Goal: Task Accomplishment & Management: Complete application form

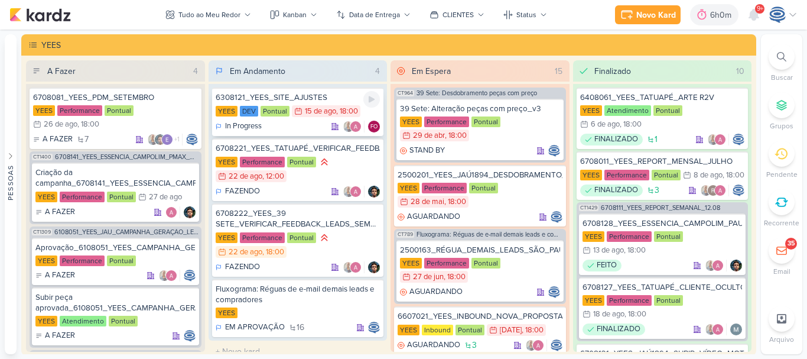
click at [321, 105] on div "15/8 [DATE] 18:00" at bounding box center [326, 111] width 69 height 12
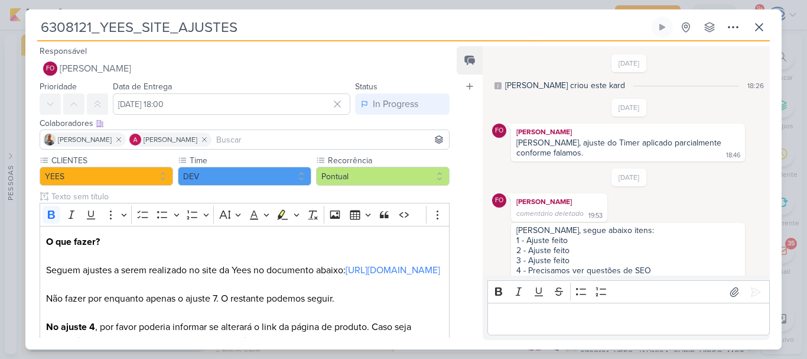
scroll to position [174, 0]
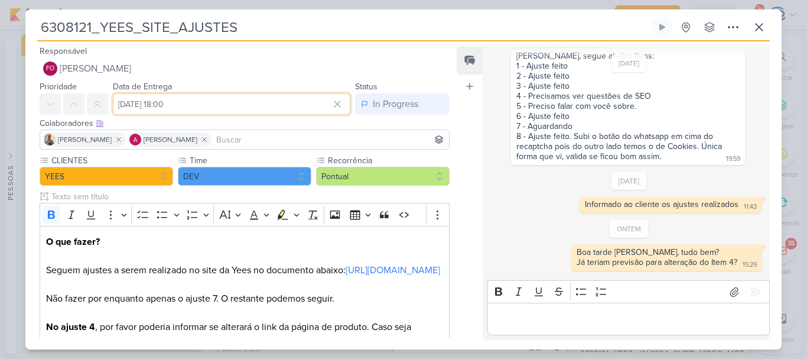
click at [167, 104] on input "[DATE] 18:00" at bounding box center [232, 103] width 238 height 21
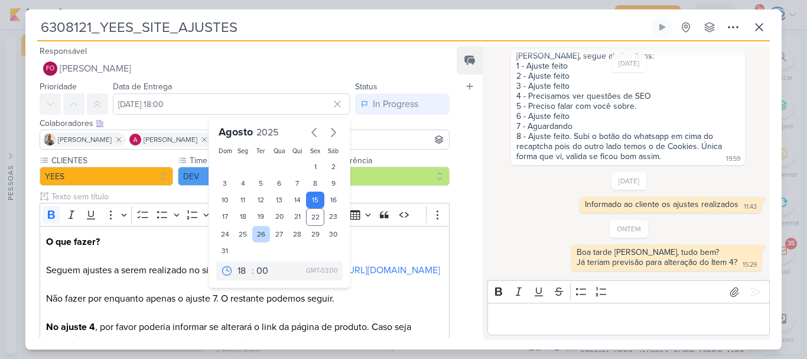
click at [253, 234] on div "26" at bounding box center [261, 234] width 18 height 17
type input "[DATE] 18:00"
click at [351, 312] on p "O que fazer? Seguem ajustes a serem realizado no site da Yees no documento abai…" at bounding box center [244, 299] width 397 height 128
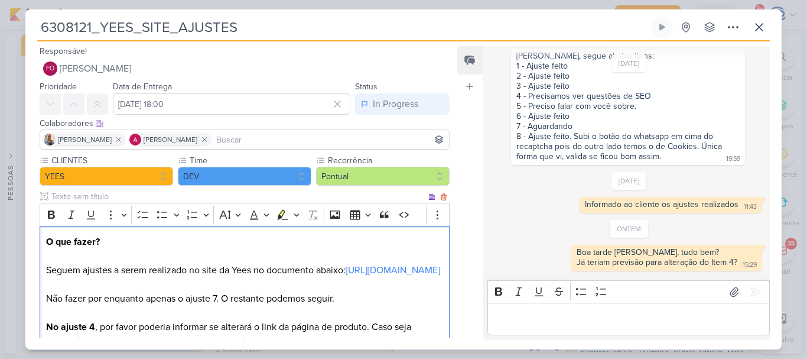
scroll to position [128, 0]
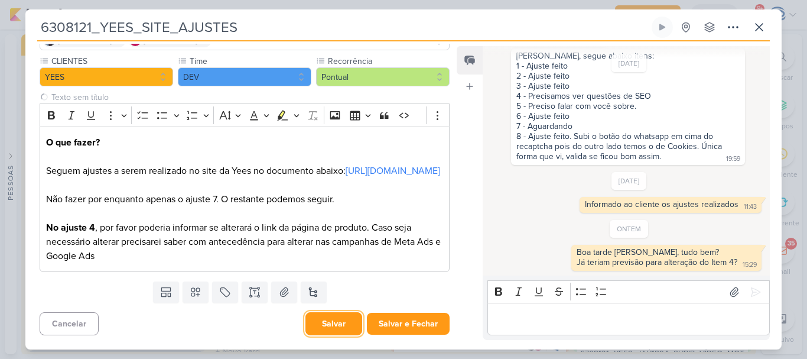
click at [327, 329] on button "Salvar" at bounding box center [334, 323] width 57 height 23
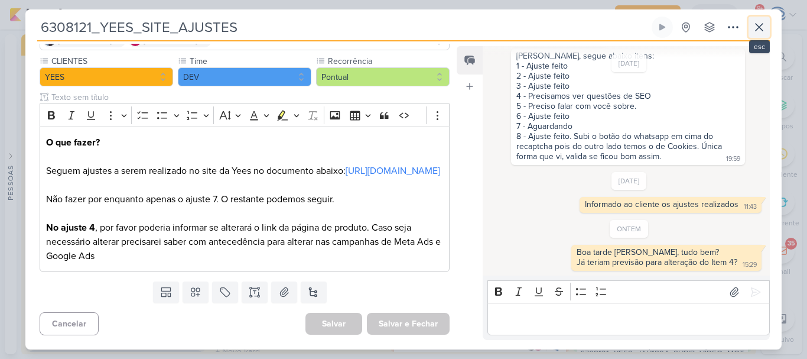
click at [758, 27] on icon at bounding box center [759, 27] width 7 height 7
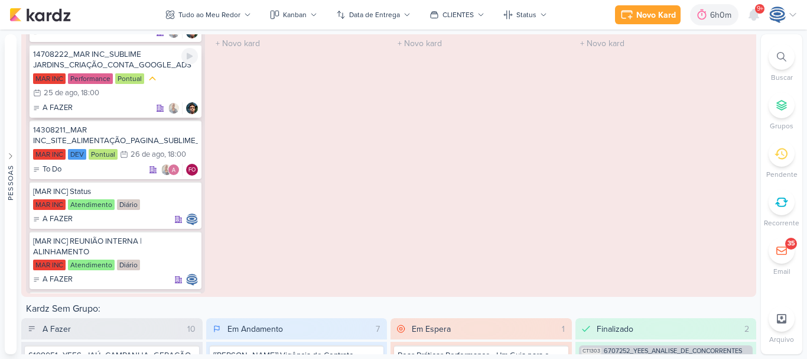
scroll to position [122, 0]
click at [157, 83] on div "14708222_MAR INC_SUBLIME JARDINS_CRIAÇÃO_CONTA_GOOGLE_ADS MAR INC Performance P…" at bounding box center [116, 80] width 172 height 73
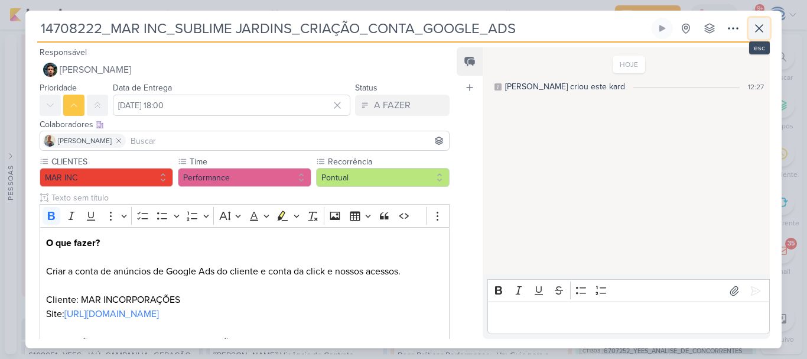
click at [760, 33] on icon at bounding box center [759, 28] width 14 height 14
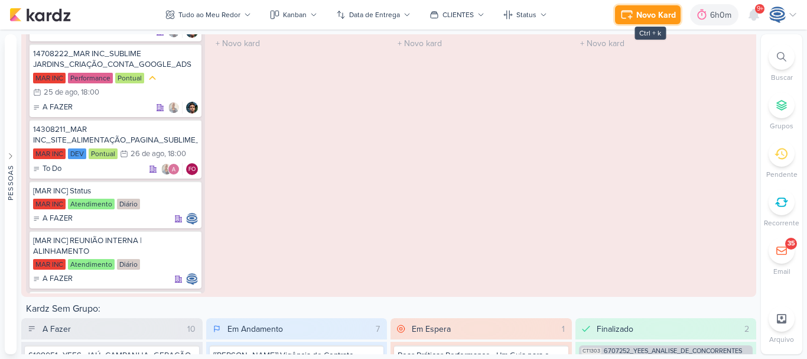
click at [641, 17] on div "Novo Kard" at bounding box center [657, 15] width 40 height 12
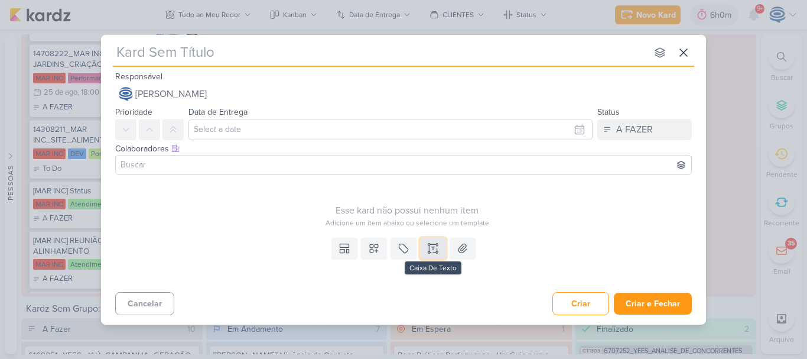
click at [438, 244] on icon at bounding box center [437, 244] width 2 height 2
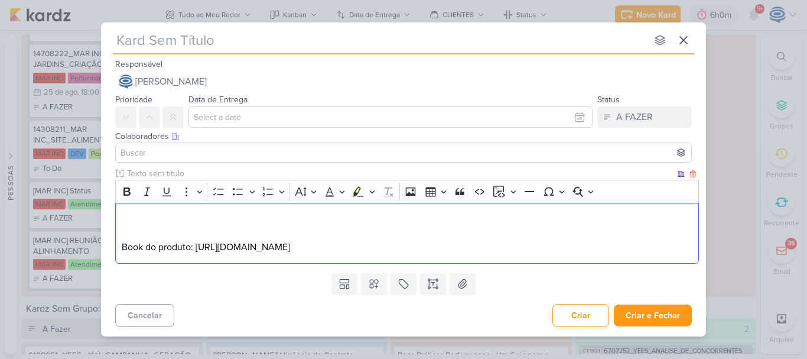
click at [348, 230] on p "Book do produto: [URL][DOMAIN_NAME]" at bounding box center [408, 233] width 572 height 43
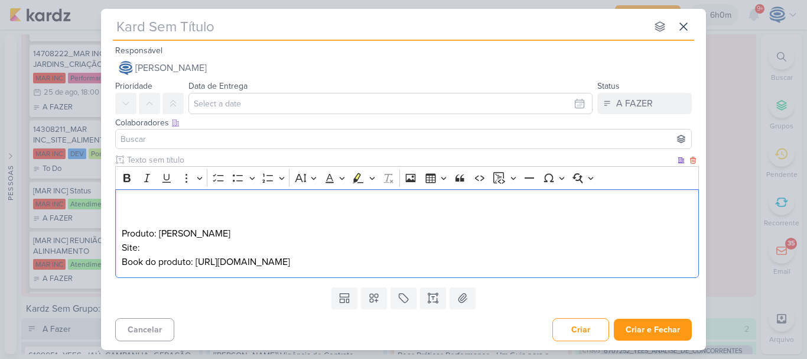
click at [541, 259] on p "Produto: [PERSON_NAME] ⁠⁠⁠⁠⁠⁠⁠Site: Book do produto: [URL][DOMAIN_NAME]" at bounding box center [408, 233] width 572 height 71
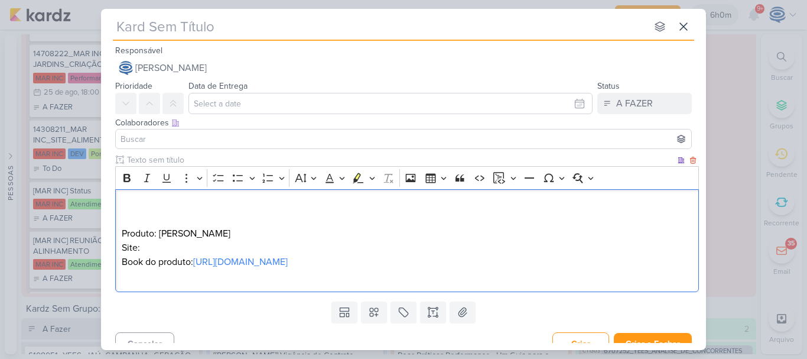
click at [494, 273] on p "Produto: Sublime Jardins Site: Book do produto: [URL][DOMAIN_NAME]" at bounding box center [408, 240] width 572 height 85
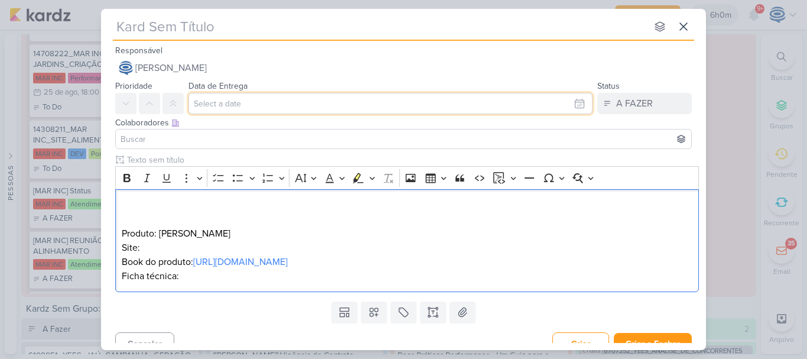
click at [234, 99] on input "text" at bounding box center [391, 103] width 404 height 21
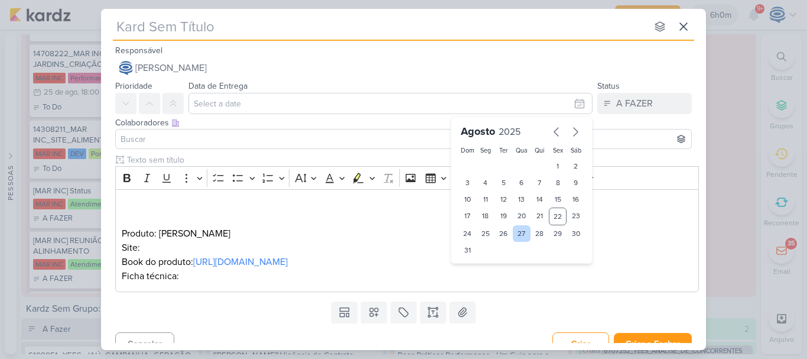
click at [514, 231] on div "27" at bounding box center [522, 233] width 18 height 17
type input "[DATE] 23:59"
click at [481, 266] on select "00 01 02 03 04 05 06 07 08 09 10 11 12 13 14 15 16 17 18 19 20 21 22 23" at bounding box center [486, 270] width 17 height 14
select select "18"
click at [478, 263] on select "00 01 02 03 04 05 06 07 08 09 10 11 12 13 14 15 16 17 18 19 20 21 22 23" at bounding box center [486, 270] width 17 height 14
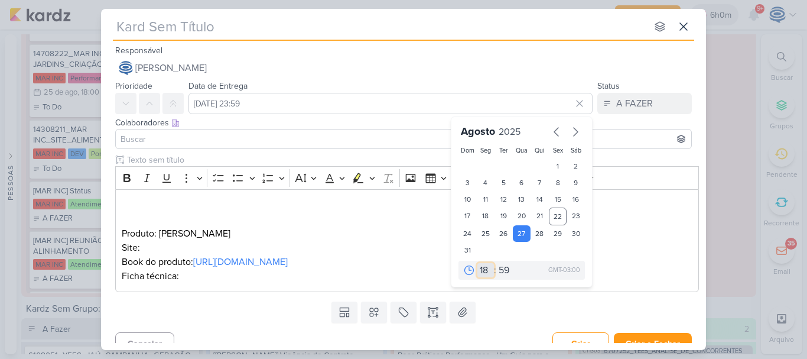
type input "[DATE] 18:59"
click at [502, 275] on select "00 05 10 15 20 25 30 35 40 45 50 55 59" at bounding box center [505, 270] width 17 height 14
select select "0"
click at [497, 263] on select "00 05 10 15 20 25 30 35 40 45 50 55 59" at bounding box center [505, 270] width 17 height 14
type input "[DATE] 18:00"
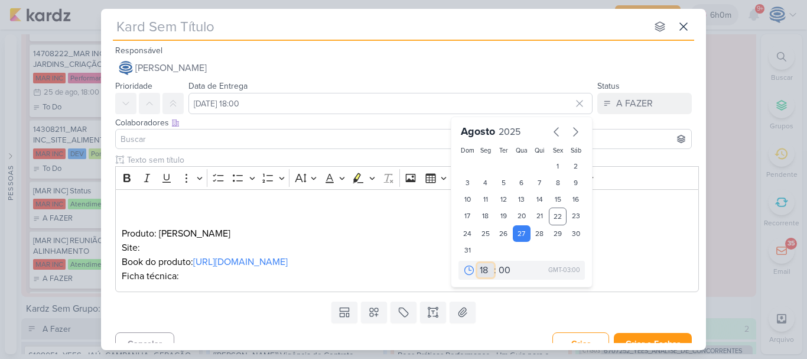
click at [478, 270] on select "00 01 02 03 04 05 06 07 08 09 10 11 12 13 14 15 16 17 18 19 20 21 22 23" at bounding box center [486, 270] width 17 height 14
select select "15"
click at [478, 263] on select "00 01 02 03 04 05 06 07 08 09 10 11 12 13 14 15 16 17 18 19 20 21 22 23" at bounding box center [486, 270] width 17 height 14
type input "[DATE] 15:00"
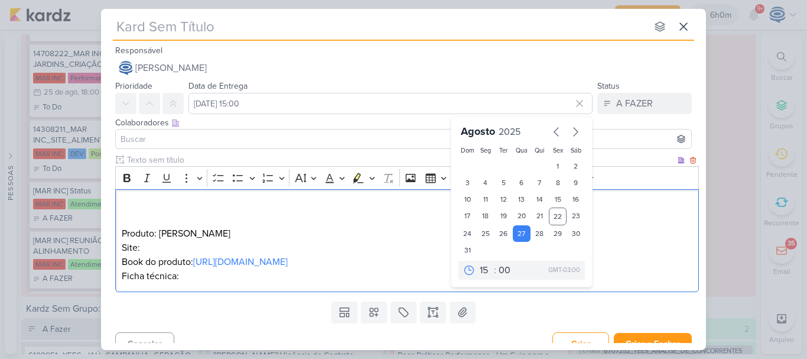
click at [390, 205] on p "Produto: Sublime Jardins Site: Book do produto: [URL][DOMAIN_NAME] Ficha técnic…" at bounding box center [408, 240] width 572 height 85
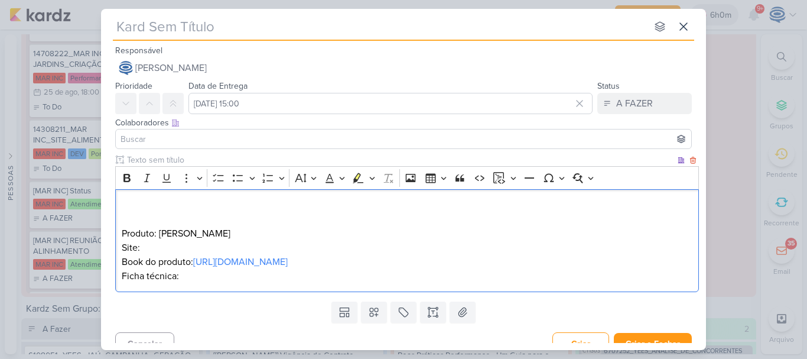
click at [197, 276] on p "⁠⁠⁠⁠⁠⁠⁠ Produto: Sublime Jardins Site: Book do produto: [URL][DOMAIN_NAME] Fich…" at bounding box center [408, 240] width 572 height 85
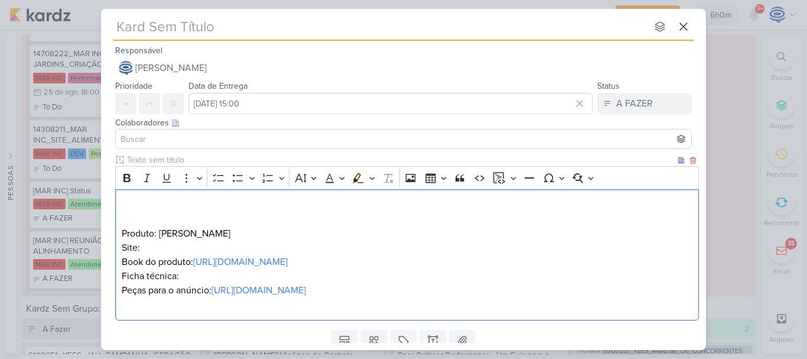
click at [621, 297] on p "Produto: Sublime Jardins Site: Book do produto: [URL][DOMAIN_NAME] Ficha técnic…" at bounding box center [408, 254] width 572 height 113
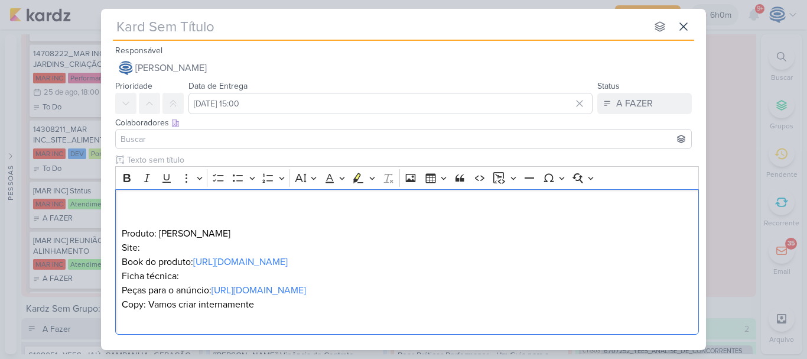
drag, startPoint x: 539, startPoint y: 256, endPoint x: 114, endPoint y: 249, distance: 424.5
click at [114, 249] on div "Clique para deixar o item visível somente à membros da sua organização Rich Tex…" at bounding box center [403, 247] width 605 height 186
click at [524, 257] on p "Produto: Sublime Jardins Site: Book do produto: [URL][DOMAIN_NAME] Ficha técnic…" at bounding box center [408, 262] width 572 height 128
drag, startPoint x: 524, startPoint y: 257, endPoint x: 196, endPoint y: 255, distance: 328.7
click at [196, 255] on p "Produto: Sublime Jardins Site: Book do produto: [URL][DOMAIN_NAME] ⁠⁠⁠⁠⁠⁠⁠ Fich…" at bounding box center [408, 262] width 572 height 128
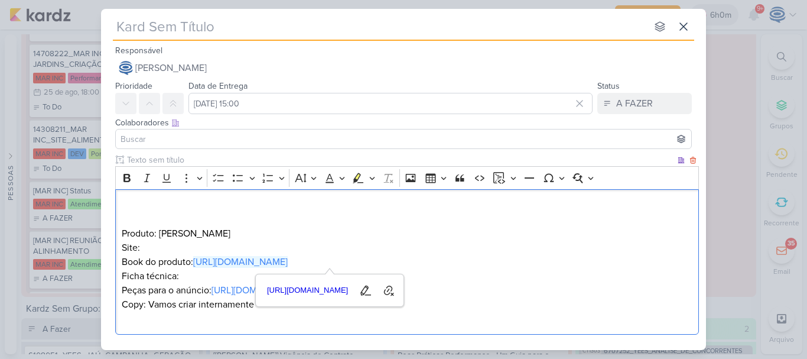
copy link "[URL][DOMAIN_NAME]"
click at [150, 242] on p "Produto: Sublime Jardins Site: Book do produto: [URL][DOMAIN_NAME] Ficha técnic…" at bounding box center [408, 262] width 572 height 128
drag, startPoint x: 239, startPoint y: 231, endPoint x: 112, endPoint y: 234, distance: 126.5
click at [112, 234] on div "Clique para deixar o item visível somente à membros da sua organização Rich Tex…" at bounding box center [403, 247] width 605 height 186
click at [202, 272] on p "Produto: Sublime Jardins Site: Book do produto: [URL][DOMAIN_NAME] Ficha técnic…" at bounding box center [408, 262] width 572 height 128
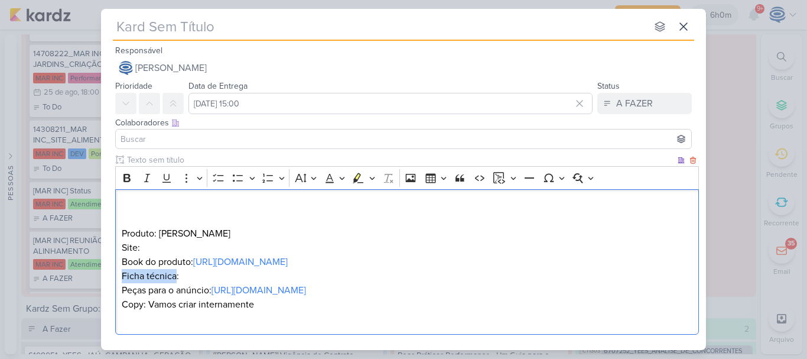
drag, startPoint x: 174, startPoint y: 278, endPoint x: 116, endPoint y: 278, distance: 57.9
click at [116, 278] on div "Produto: Sublime Jardins Site: Book do produto: [URL][DOMAIN_NAME] Ficha técnic…" at bounding box center [407, 262] width 584 height 146
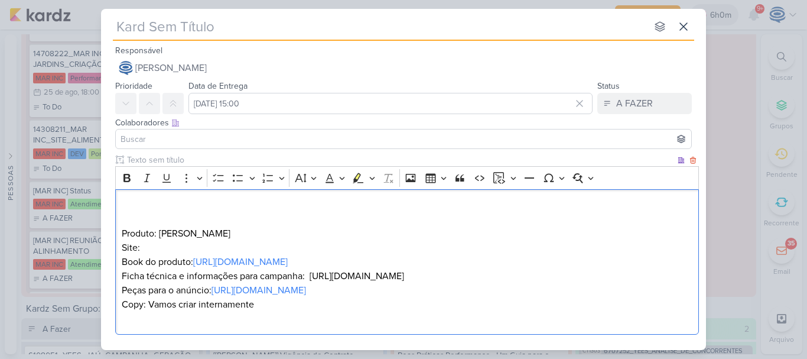
click at [325, 280] on p "Produto: Sublime Jardins Site: Book do produto: [URL][DOMAIN_NAME] Ficha técnic…" at bounding box center [408, 262] width 572 height 128
drag, startPoint x: 154, startPoint y: 252, endPoint x: 116, endPoint y: 251, distance: 37.8
click at [116, 251] on div "Produto: Sublime Jardins Site: Book do produto: [URL][DOMAIN_NAME] Ficha técnic…" at bounding box center [407, 262] width 584 height 146
drag, startPoint x: 547, startPoint y: 261, endPoint x: 112, endPoint y: 249, distance: 435.2
click at [112, 249] on div "Clique para deixar o item visível somente à membros da sua organização Rich Tex…" at bounding box center [403, 247] width 605 height 186
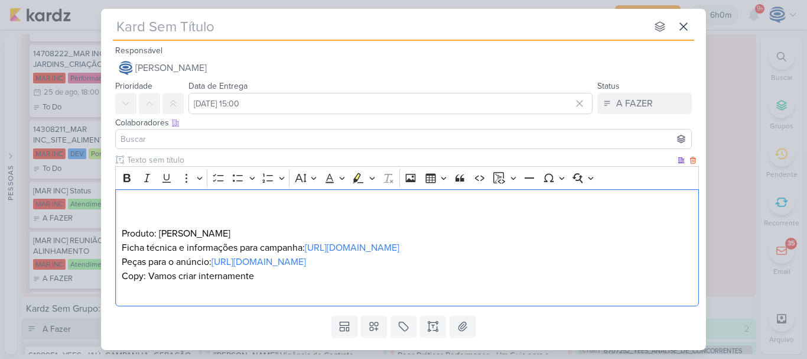
click at [343, 285] on p "Produto: Sublime Jardins Ficha técnica e informações para campanha: [URL][DOMAI…" at bounding box center [408, 247] width 572 height 99
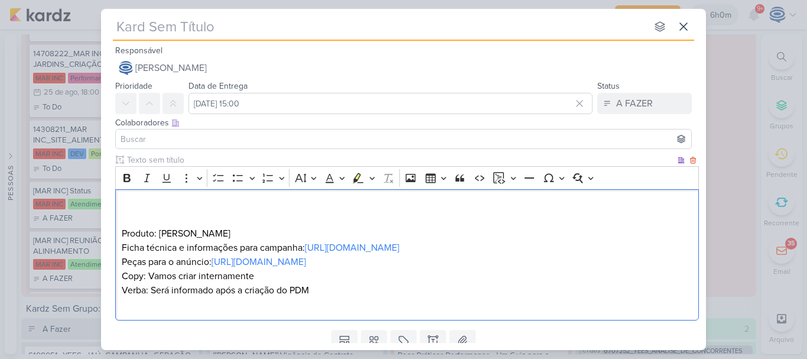
click at [129, 208] on p "Produto: Sublime Jardins Ficha técnica e informações para campanha: [URL][DOMAI…" at bounding box center [408, 254] width 572 height 113
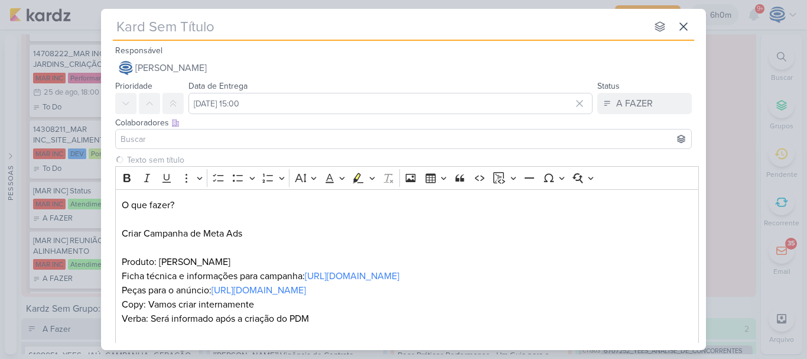
click at [250, 28] on input "text" at bounding box center [380, 26] width 534 height 21
paste input "14708224_MAR INC_SUBLIME_JARDINS_CRIAÇÃO_CAMPANHA"
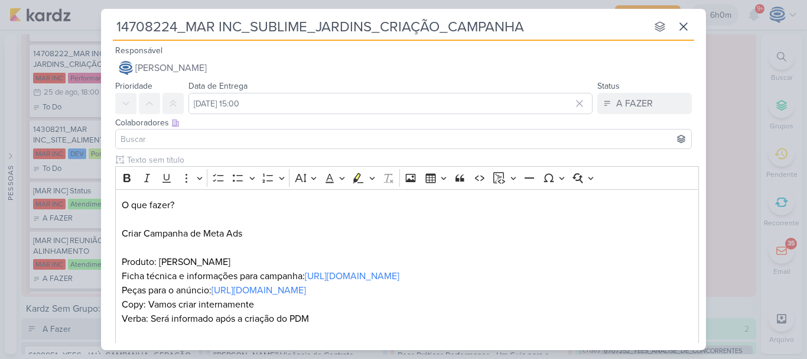
type input "14708224_MAR INC_SUBLIME_JARDINS_CRIAÇÃO_CAMPANHA"
click at [157, 140] on input at bounding box center [403, 139] width 571 height 14
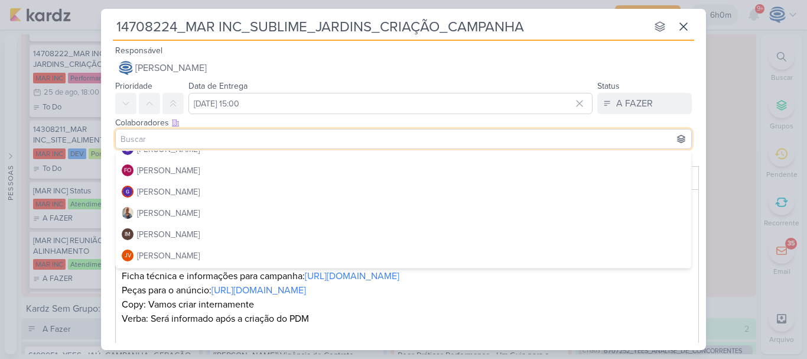
scroll to position [116, 0]
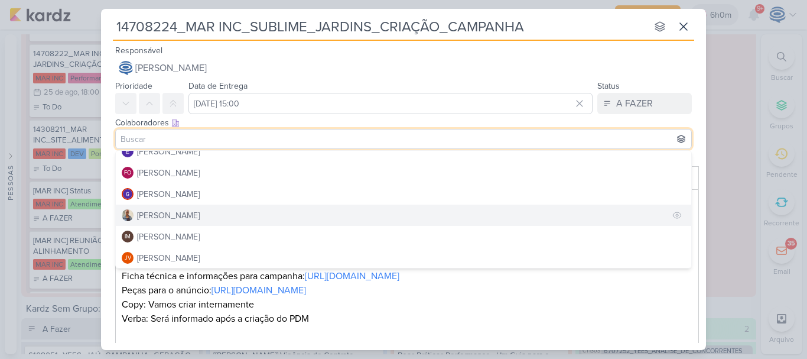
click at [180, 210] on button "[PERSON_NAME]" at bounding box center [404, 215] width 576 height 21
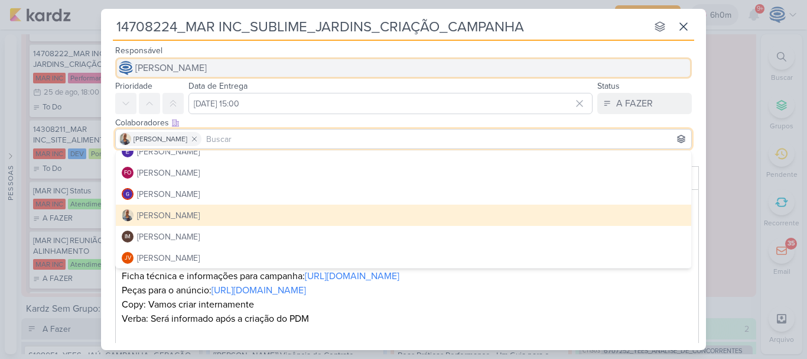
click at [207, 65] on span "[PERSON_NAME]" at bounding box center [171, 68] width 72 height 14
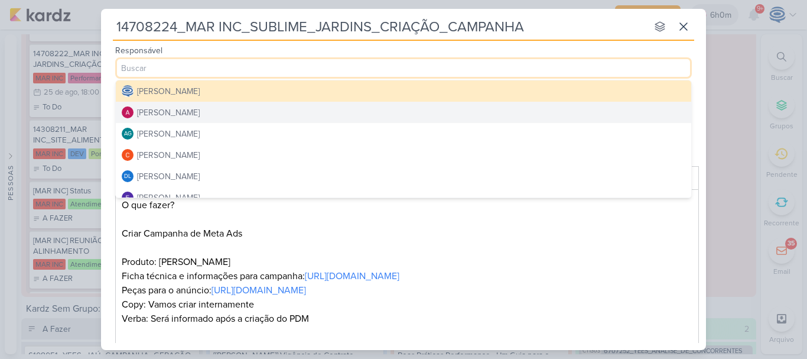
click at [216, 113] on button "[PERSON_NAME]" at bounding box center [404, 112] width 576 height 21
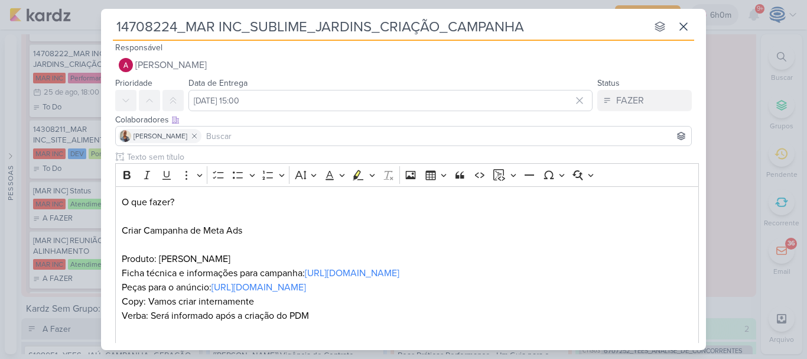
scroll to position [4, 0]
click at [322, 233] on p "O que fazer? ⁠⁠⁠⁠⁠⁠⁠Criar Campanha de Meta Ads Produto: Sublime Jardins Ficha t…" at bounding box center [408, 265] width 572 height 142
drag, startPoint x: 186, startPoint y: 200, endPoint x: 122, endPoint y: 179, distance: 67.1
click at [122, 179] on div "Rich Text Editor Bold Italic Underline More To-do List Bulleted List Bulleted L…" at bounding box center [407, 254] width 584 height 183
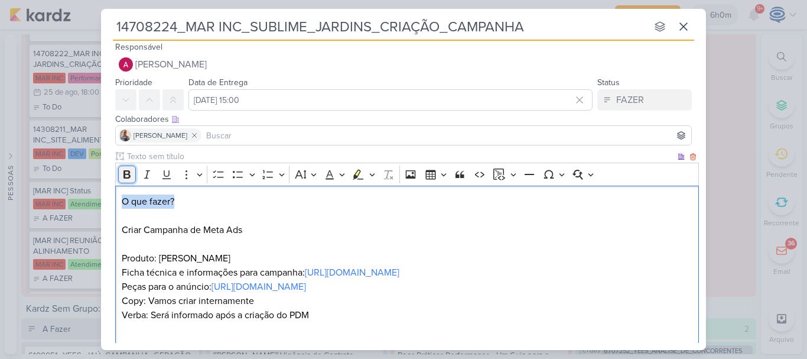
click at [122, 179] on icon "Editor toolbar" at bounding box center [127, 174] width 12 height 12
click at [283, 250] on p "O que fazer? Criar Campanha de Meta Ads Produto: Sublime Jardins Ficha técnica …" at bounding box center [408, 265] width 572 height 142
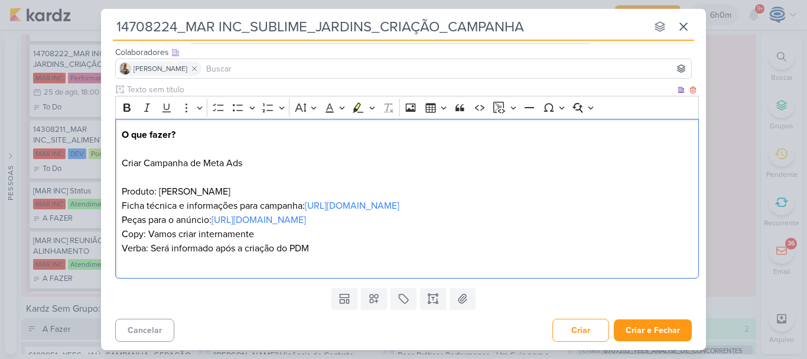
scroll to position [86, 0]
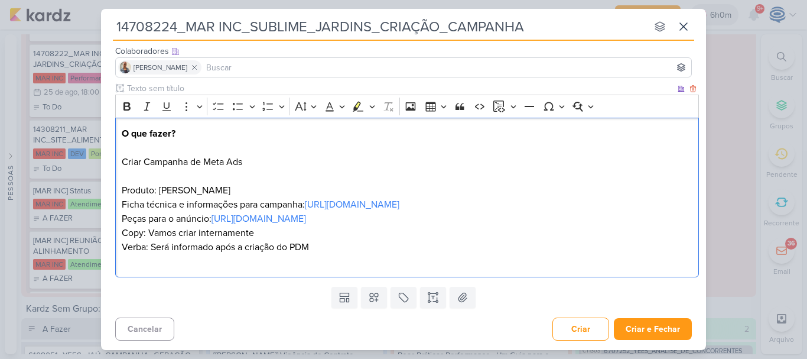
click at [258, 148] on p "O que fazer? Criar Campanha de Meta Ads ⁠⁠⁠⁠⁠⁠⁠ Produto: Sublime Jardins Ficha …" at bounding box center [408, 197] width 572 height 142
click at [203, 145] on p "O que fazer? Criar Campanha de Meta Ads para Produto: Sublime Jardins Ficha téc…" at bounding box center [408, 197] width 572 height 142
click at [360, 144] on p "O que fazer? Criar Campanha de geração de leads no Meta Ads para Produto: Subli…" at bounding box center [408, 197] width 572 height 142
click at [119, 176] on div "O que fazer? Criar Campanha de geração de leads no Meta Ads para click no whats…" at bounding box center [407, 198] width 584 height 160
click at [268, 100] on icon "Editor toolbar" at bounding box center [268, 106] width 12 height 12
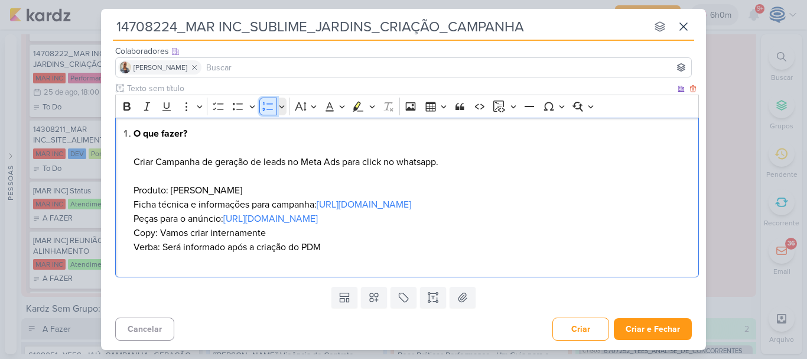
click at [268, 100] on icon "Editor toolbar" at bounding box center [268, 106] width 12 height 12
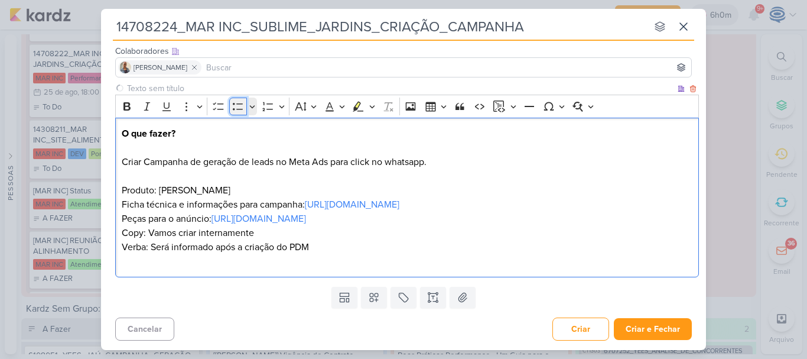
click at [233, 100] on icon "Editor toolbar" at bounding box center [238, 106] width 12 height 12
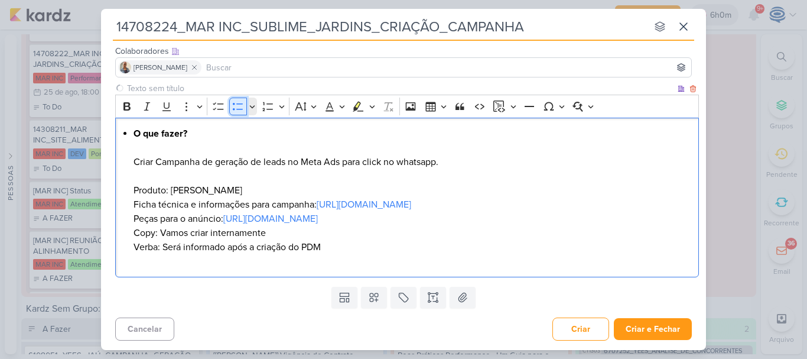
click at [233, 100] on icon "Editor toolbar" at bounding box center [238, 106] width 12 height 12
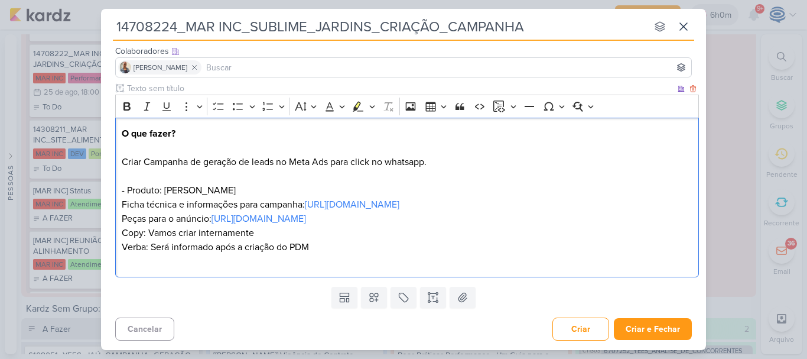
click at [121, 187] on div "O que fazer? Criar Campanha de geração de leads no Meta Ads para click no whats…" at bounding box center [407, 198] width 584 height 160
click at [119, 218] on div "O que fazer? Criar Campanha de geração de leads no Meta Ads para click no whats…" at bounding box center [407, 198] width 584 height 160
click at [123, 232] on p "O que fazer? Criar Campanha de geração de leads no Meta Ads para click no whats…" at bounding box center [408, 197] width 572 height 142
click at [121, 245] on div "O que fazer? Criar Campanha de geração de leads no Meta Ads para click no whats…" at bounding box center [407, 198] width 584 height 160
click at [218, 248] on p "O que fazer? Criar Campanha de geração de leads no Meta Ads para click no whats…" at bounding box center [408, 197] width 572 height 142
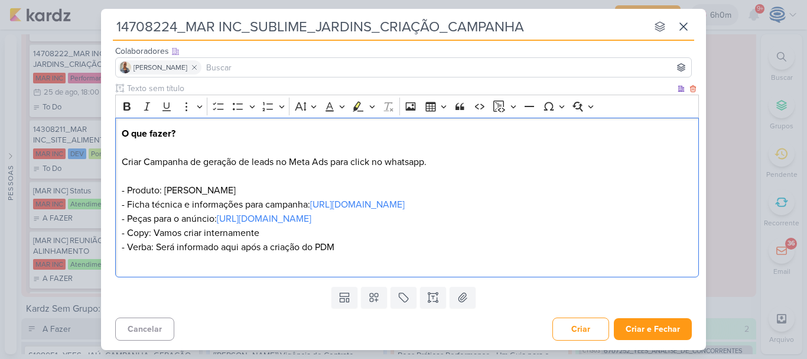
click at [339, 249] on p "O que fazer? Criar Campanha de geração de leads no Meta Ads para click no whats…" at bounding box center [408, 197] width 572 height 142
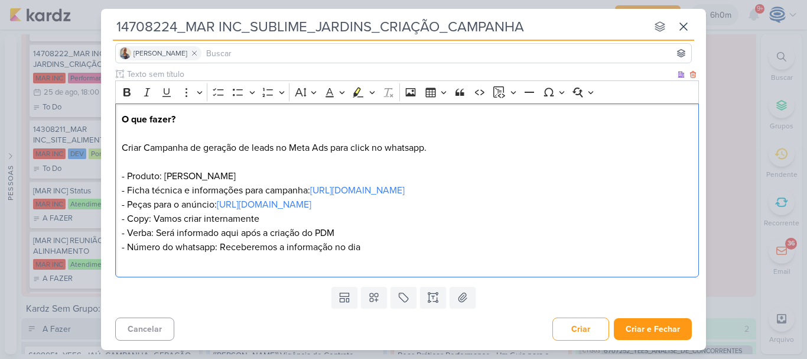
click at [414, 263] on p "O que fazer? Criar Campanha de geração de leads no Meta Ads para click no whats…" at bounding box center [408, 190] width 572 height 156
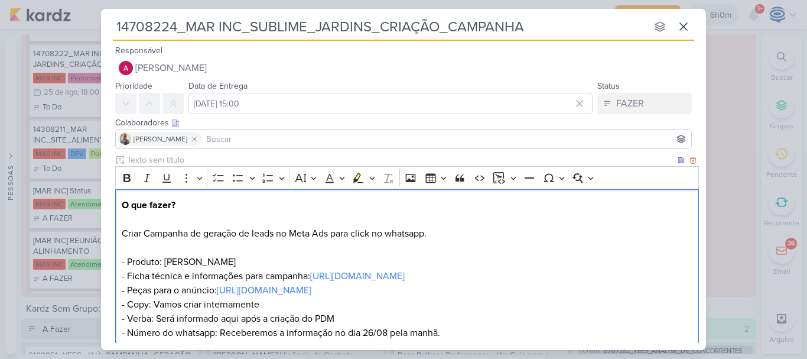
scroll to position [128, 0]
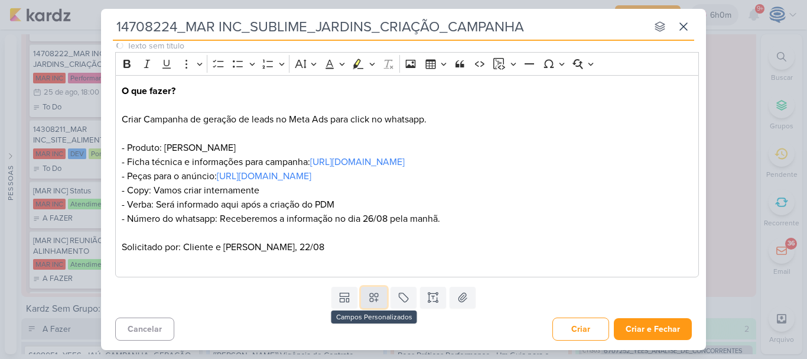
click at [372, 297] on icon at bounding box center [374, 297] width 12 height 12
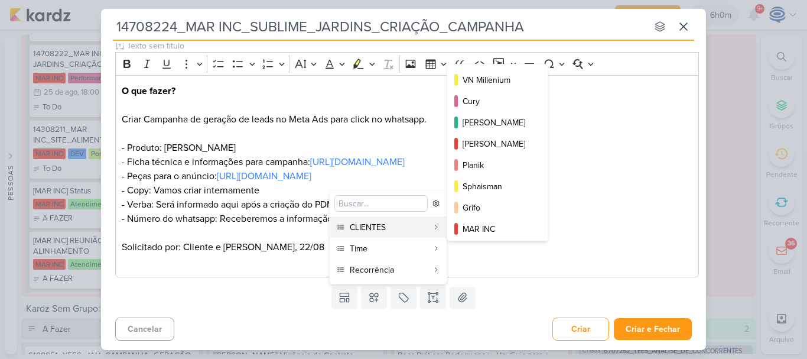
scroll to position [164, 0]
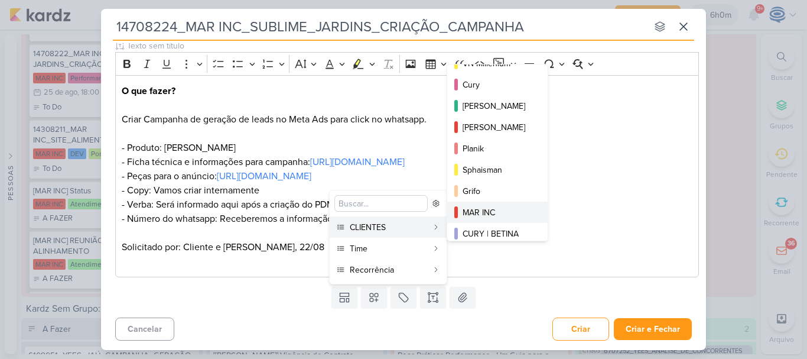
click at [484, 209] on div "MAR INC" at bounding box center [498, 212] width 71 height 12
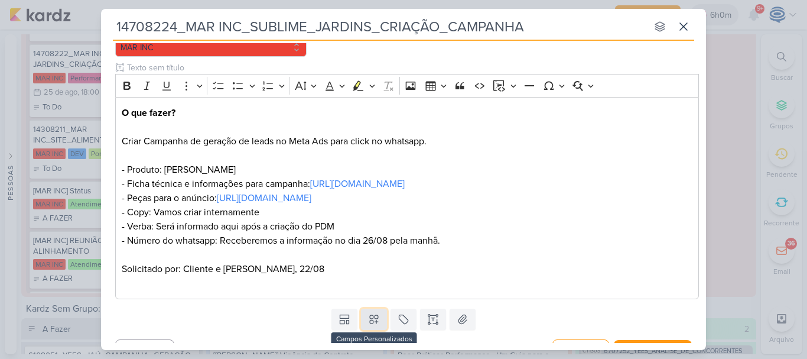
click at [372, 325] on icon at bounding box center [374, 319] width 12 height 12
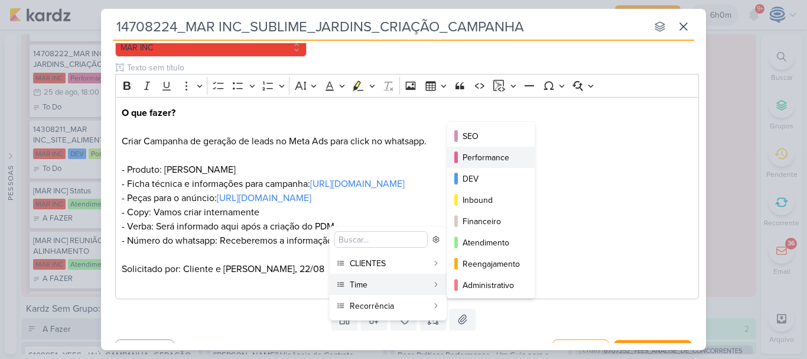
click at [479, 162] on div "Performance" at bounding box center [492, 157] width 58 height 12
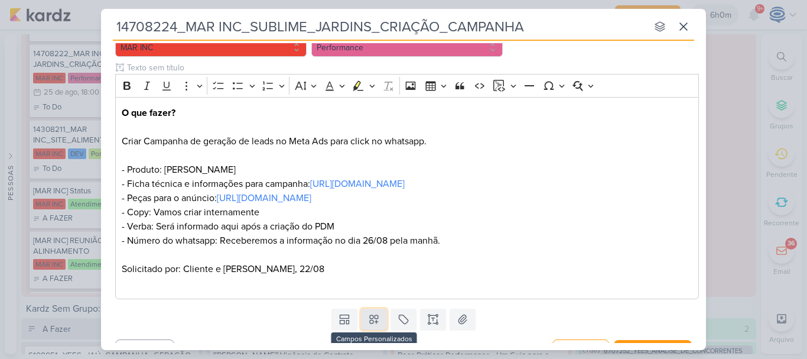
click at [374, 324] on icon at bounding box center [374, 320] width 8 height 8
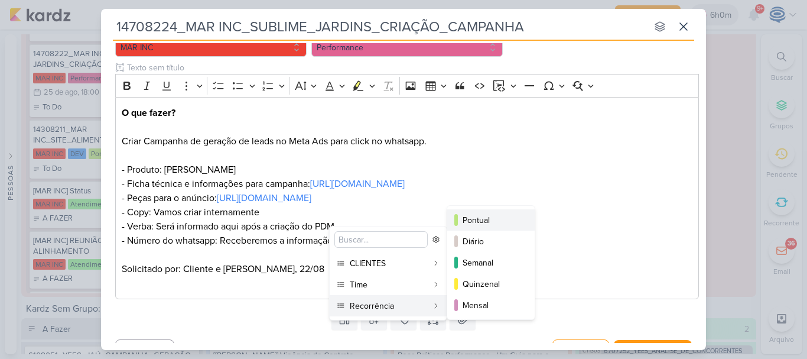
click at [485, 220] on div "Pontual" at bounding box center [492, 220] width 58 height 12
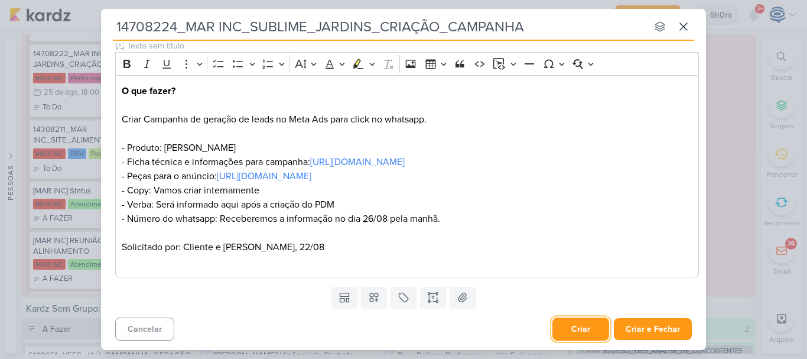
click at [566, 325] on button "Criar" at bounding box center [581, 328] width 57 height 23
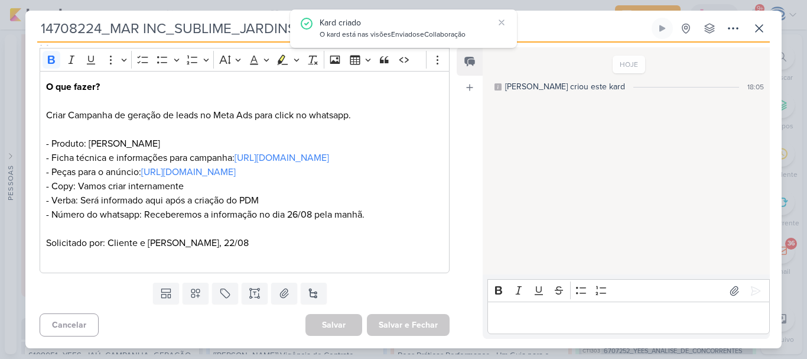
scroll to position [159, 0]
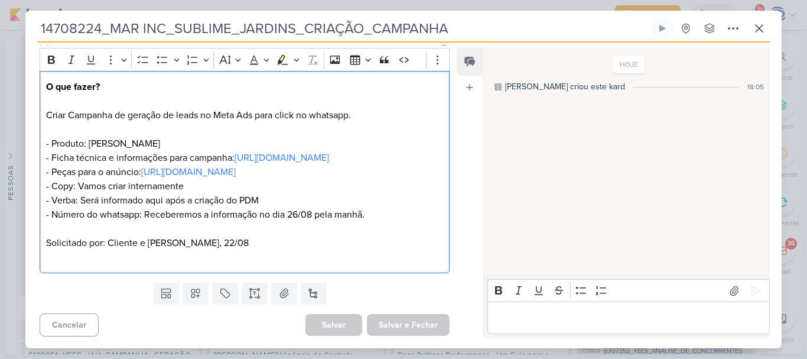
drag, startPoint x: 361, startPoint y: 106, endPoint x: 47, endPoint y: 112, distance: 314.5
click at [47, 112] on p "O que fazer? Criar Campanha de geração de leads no Meta Ads para click no whats…" at bounding box center [244, 151] width 397 height 142
click at [168, 113] on p "O que fazer? Criar Campanha de geração de leads no Meta Ads para click no whats…" at bounding box center [244, 151] width 397 height 142
drag, startPoint x: 281, startPoint y: 108, endPoint x: 369, endPoint y: 108, distance: 88.1
click at [369, 108] on p "O que fazer? Criar Campanha de geração de leads no Meta Ads para click no whats…" at bounding box center [244, 151] width 397 height 142
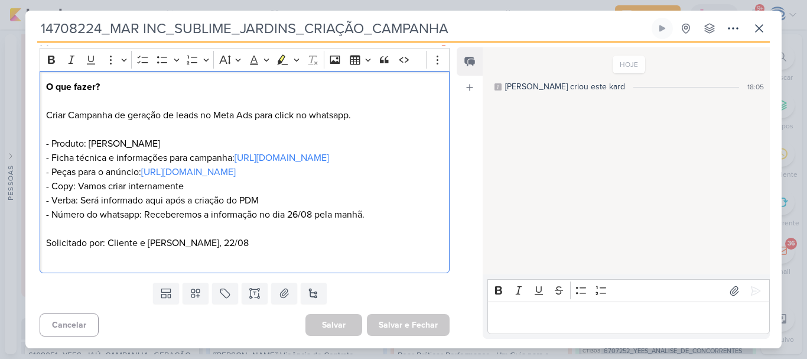
click at [369, 108] on p "O que fazer? Criar Campanha de geração de leads no Meta Ads para click no whats…" at bounding box center [244, 151] width 397 height 142
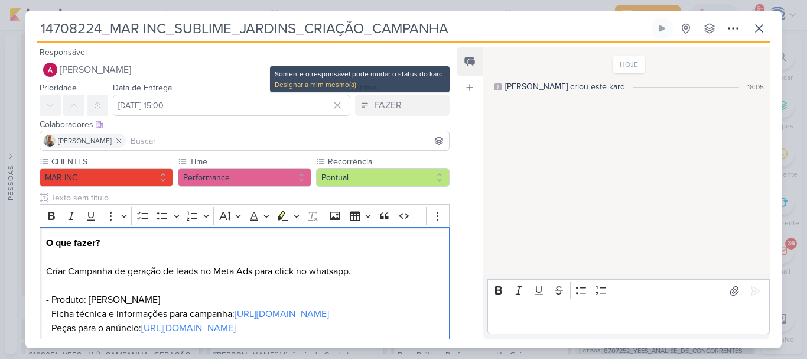
click at [346, 82] on div "Designar a mim mesmo(a)" at bounding box center [360, 84] width 170 height 11
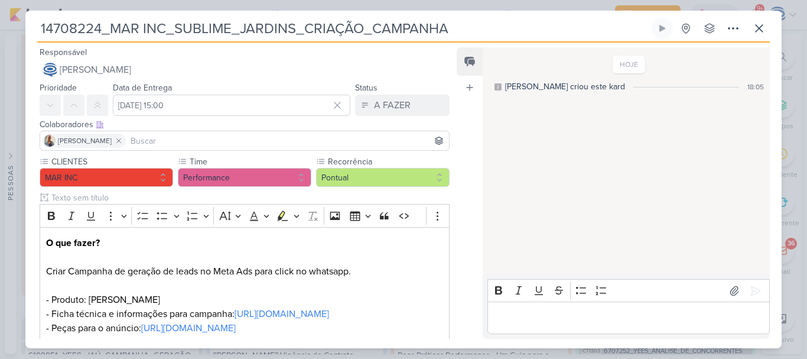
drag, startPoint x: 468, startPoint y: 28, endPoint x: 17, endPoint y: 17, distance: 451.2
click at [17, 17] on div "14708224_MAR INC_SUBLIME_JARDINS_CRIAÇÃO_CAMPANHA" at bounding box center [403, 179] width 807 height 359
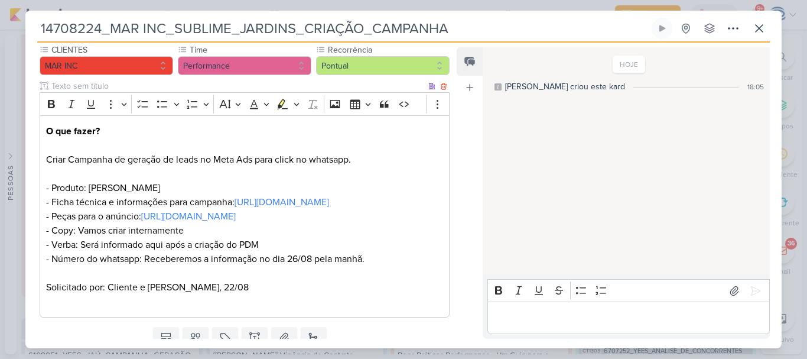
scroll to position [199, 0]
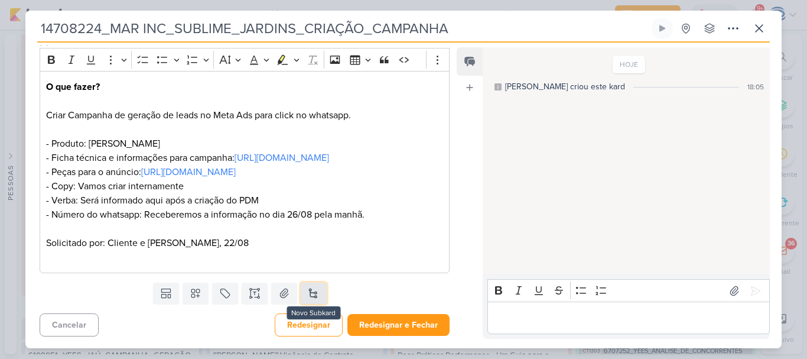
click at [317, 300] on button at bounding box center [314, 293] width 26 height 21
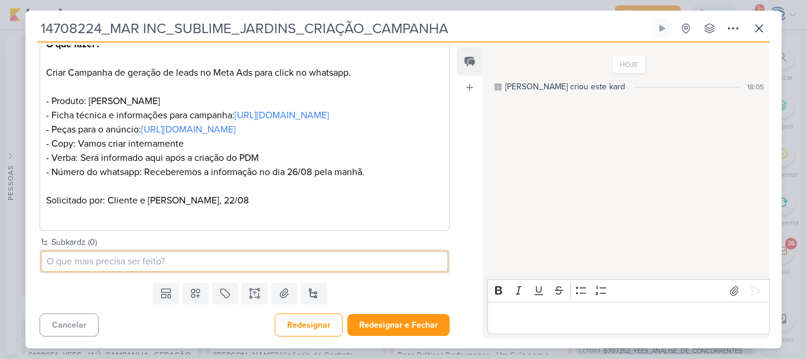
click at [291, 271] on input at bounding box center [245, 261] width 406 height 19
paste input "14708224_MAR INC_SUBLIME_JARDINS_CRIAÇÃO_CAMPANHA"
type input "Criação campanha_14708224_MAR INC_SUBLIME_JARDINS_CRIAÇÃO_CAMPANHA"
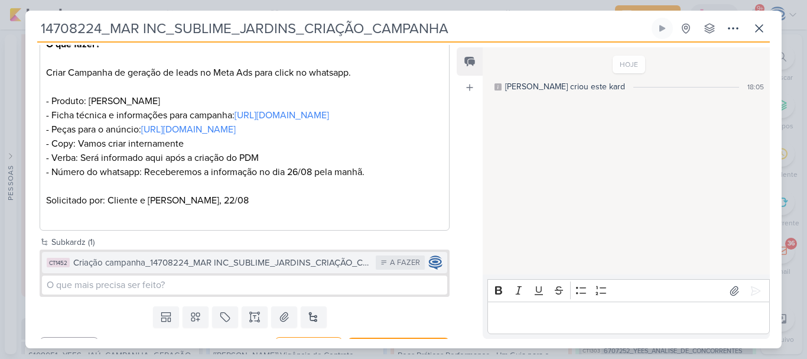
scroll to position [265, 0]
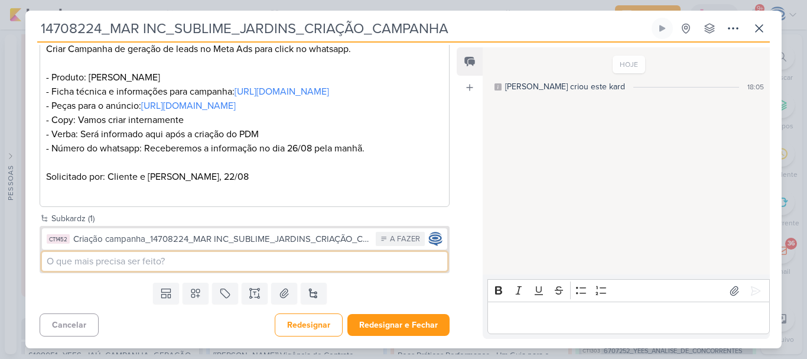
click at [218, 261] on input at bounding box center [245, 261] width 406 height 19
paste input "14708224_MAR INC_SUBLIME_JARDINS_CRIAÇÃO_CAMPANHA"
type input "Criação copy_14708224_MAR INC_SUBLIME_JARDINS_CRIAÇÃO_CAMPANHA"
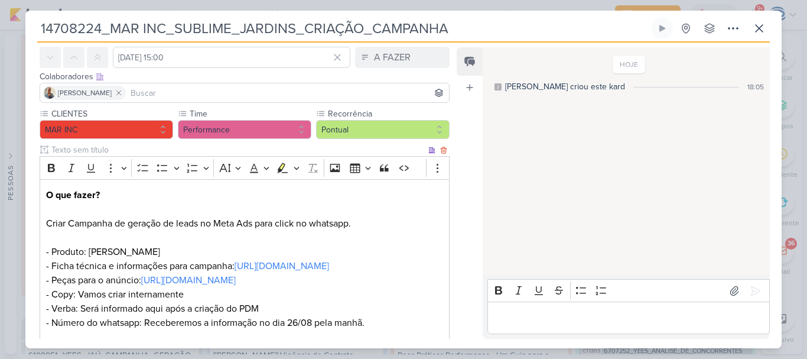
scroll to position [0, 0]
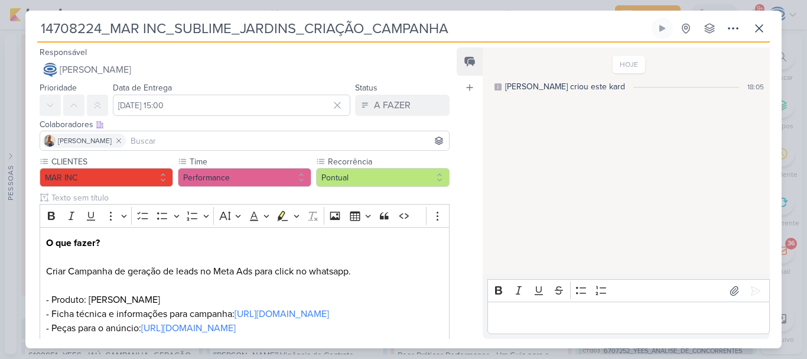
click at [262, 142] on input at bounding box center [287, 141] width 319 height 14
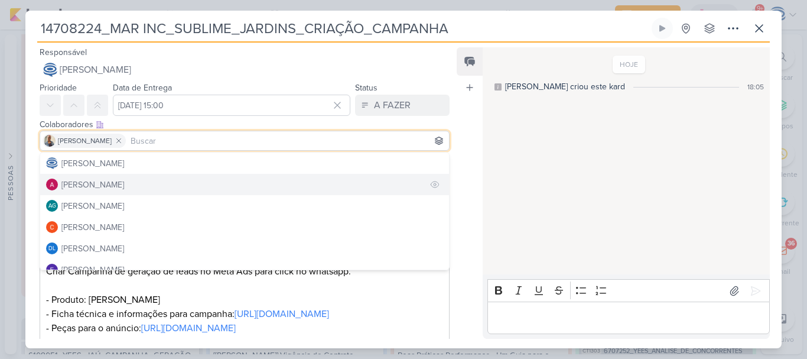
click at [158, 187] on button "[PERSON_NAME]" at bounding box center [244, 184] width 409 height 21
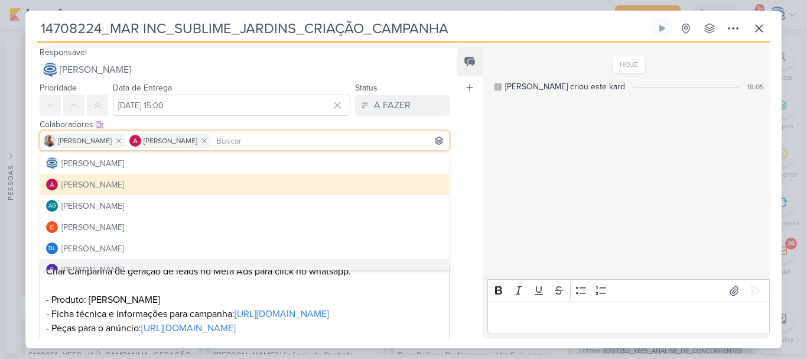
scroll to position [266, 0]
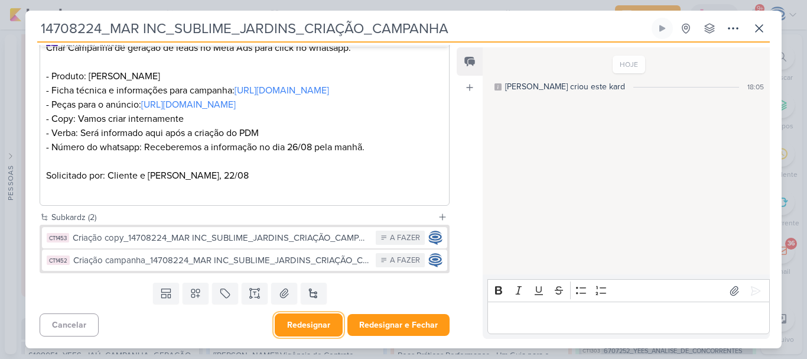
click at [302, 316] on button "Redesignar" at bounding box center [309, 324] width 68 height 23
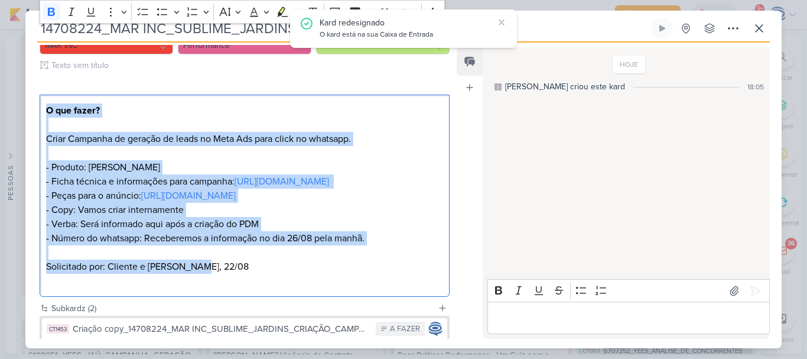
scroll to position [0, 0]
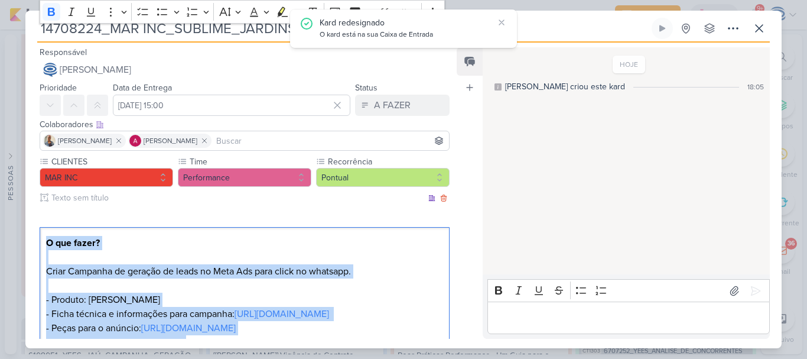
drag, startPoint x: 232, startPoint y: 183, endPoint x: 40, endPoint y: 249, distance: 203.8
click at [40, 249] on div "O que fazer? Criar Campanha de geração de leads no Meta Ads para click no whats…" at bounding box center [245, 328] width 410 height 203
copy div "O que fazer? Criar Campanha de geração de leads no Meta Ads para click no whats…"
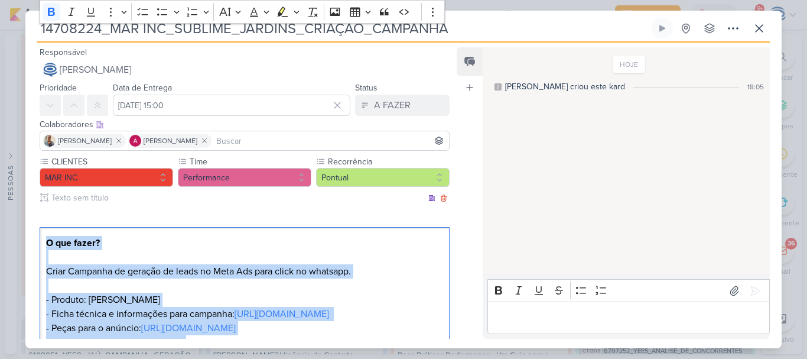
scroll to position [266, 0]
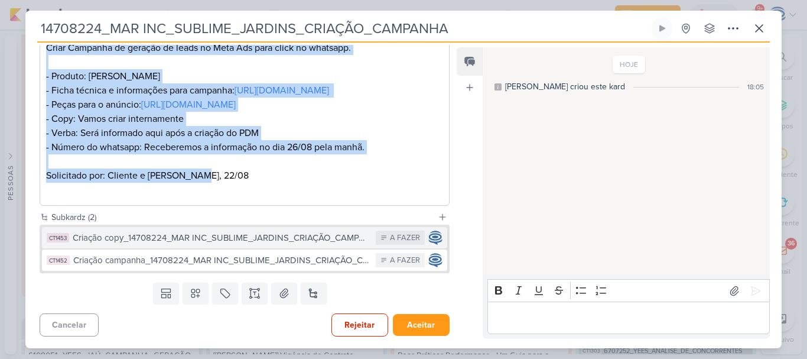
click at [187, 241] on div "Criação copy_14708224_MAR INC_SUBLIME_JARDINS_CRIAÇÃO_CAMPANHA" at bounding box center [221, 238] width 297 height 14
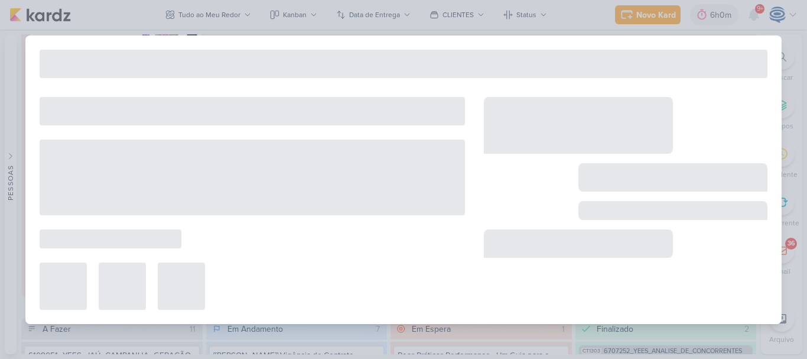
type input "Criação copy_14708224_MAR INC_SUBLIME_JARDINS_CRIAÇÃO_CAMPANHA"
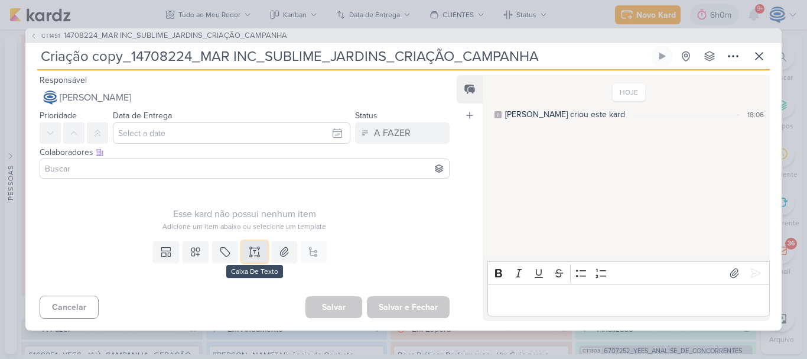
click at [258, 255] on button at bounding box center [255, 251] width 26 height 21
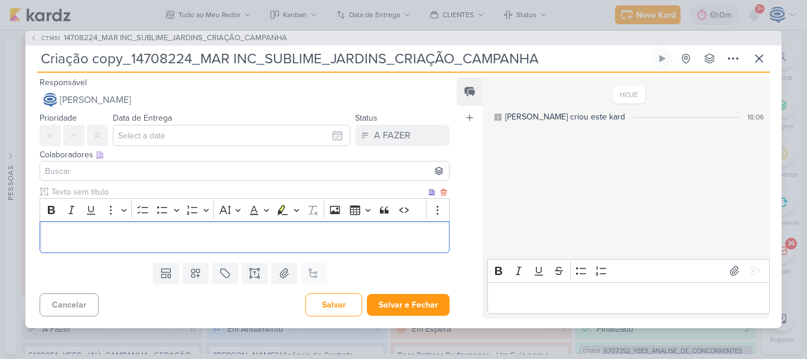
scroll to position [83, 0]
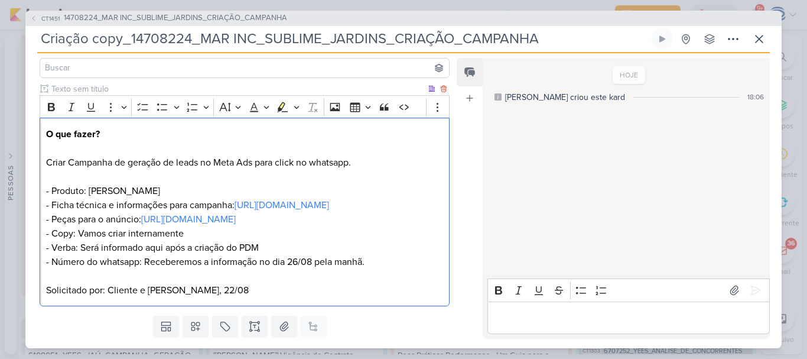
click at [65, 161] on p "O que fazer? Criar Campanha de geração de leads no Meta Ads para click no whats…" at bounding box center [244, 198] width 397 height 142
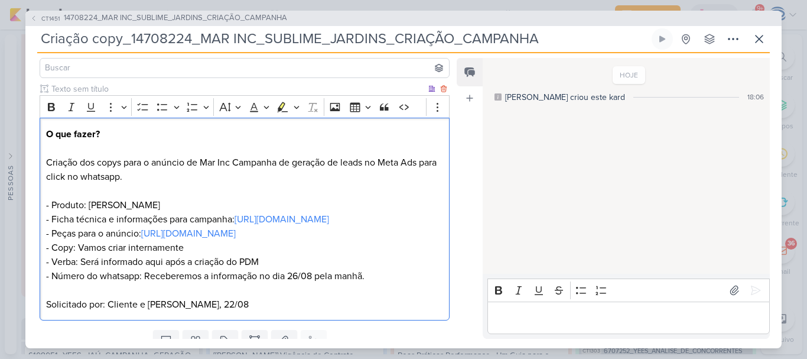
drag, startPoint x: 235, startPoint y: 163, endPoint x: 238, endPoint y: 177, distance: 14.5
click at [238, 177] on p "O que fazer? Criação dos copys para o anúncio de Mar Inc Campanha de geração de…" at bounding box center [244, 205] width 397 height 156
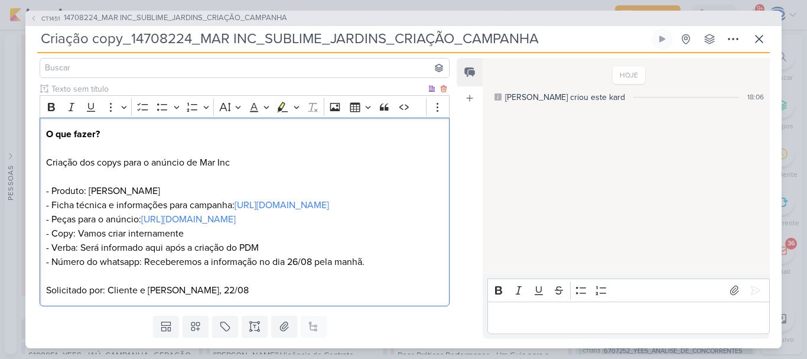
click at [196, 163] on p "O que fazer? Criação dos copys para o anúncio de Mar Inc - Produto: Sublime Jar…" at bounding box center [244, 198] width 397 height 142
click at [290, 161] on p "O que fazer? Criação dos copys para o anúncio da incorporadora Mar Inc - Produt…" at bounding box center [244, 198] width 397 height 142
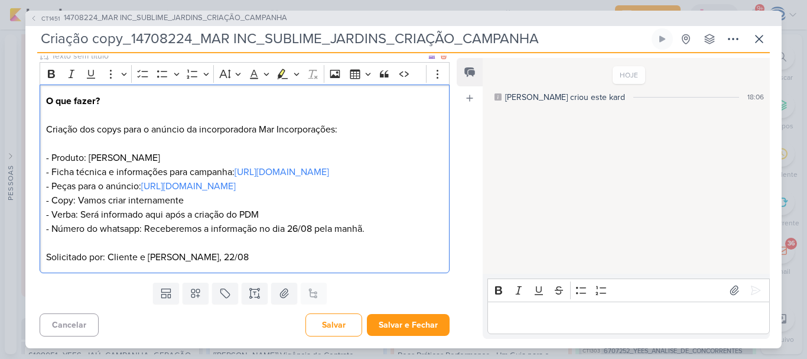
scroll to position [126, 0]
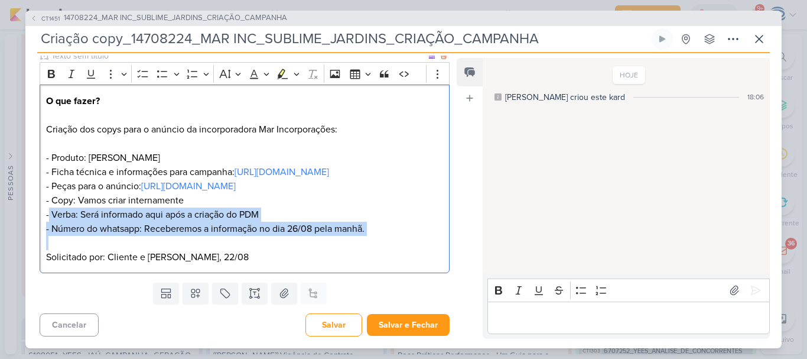
drag, startPoint x: 49, startPoint y: 246, endPoint x: 385, endPoint y: 273, distance: 337.3
click at [385, 273] on div "O que fazer? Criação dos copys para o anúncio da incorporadora Mar Incorporaçõe…" at bounding box center [245, 179] width 410 height 189
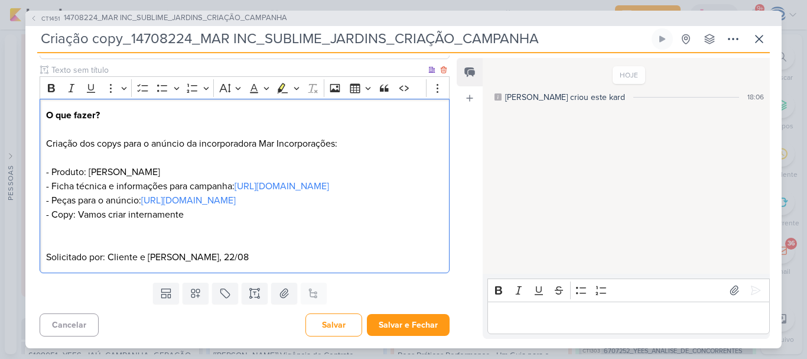
click at [385, 264] on p "Solicitado por: Cliente e [PERSON_NAME], 22/08" at bounding box center [244, 257] width 397 height 14
click at [384, 116] on p "O que fazer? Criação dos copys para o anúncio da incorporadora Mar Incorporaçõe…" at bounding box center [244, 172] width 397 height 128
click at [339, 121] on p "O que fazer? Criação dos copys para o anúncio da incorporadora Mar Incorporaçõe…" at bounding box center [244, 172] width 397 height 128
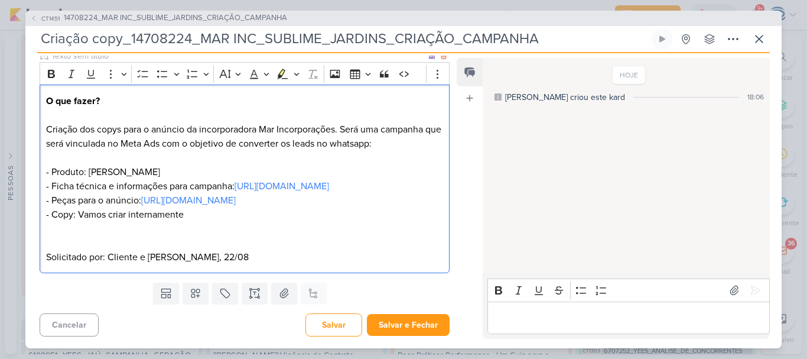
click at [399, 132] on p "O que fazer? Criação dos copys para o anúncio da incorporadora Mar Incorporaçõe…" at bounding box center [244, 165] width 397 height 142
click at [167, 159] on p "O que fazer? Criação dos copys para o anúncio da incorporadora Mar Incorporaçõe…" at bounding box center [244, 165] width 397 height 142
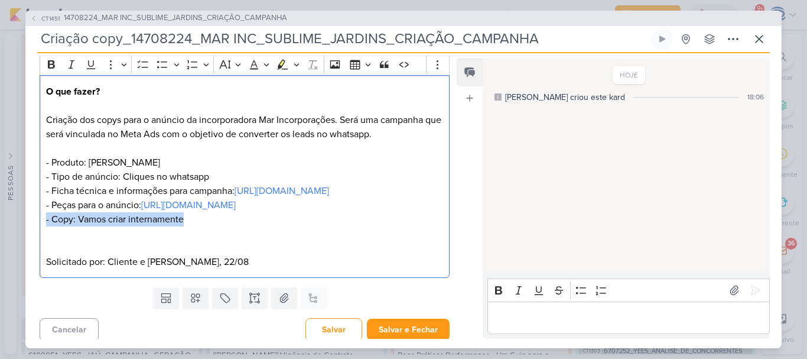
drag, startPoint x: 188, startPoint y: 263, endPoint x: 45, endPoint y: 266, distance: 143.1
click at [45, 266] on div "O que fazer? Criação dos copys para o anúncio da incorporadora Mar Incorporaçõe…" at bounding box center [245, 176] width 410 height 203
click at [105, 193] on p "O que fazer? Criação dos copys para o anúncio da incorporadora Mar Incorporaçõe…" at bounding box center [244, 163] width 397 height 156
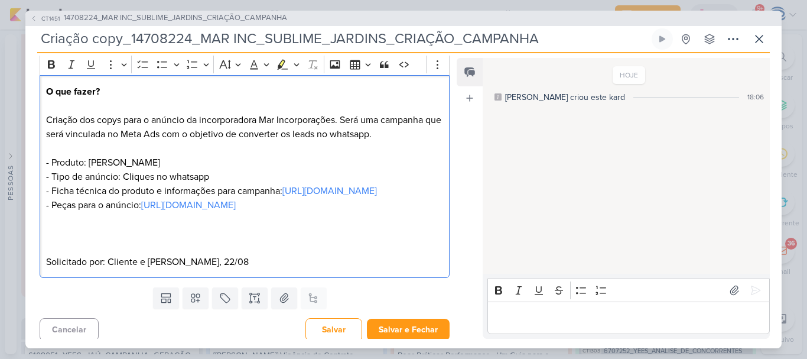
click at [215, 192] on p "O que fazer? Criação dos copys para o anúncio da incorporadora Mar Incorporaçõe…" at bounding box center [244, 163] width 397 height 156
click at [172, 229] on p "O que fazer? Criação dos copys para o anúncio da incorporadora Mar Incorporaçõe…" at bounding box center [244, 163] width 397 height 156
click at [192, 219] on p "O que fazer? Criação dos copys para o anúncio da incorporadora Mar Incorporaçõe…" at bounding box center [244, 163] width 397 height 156
click at [117, 241] on p "O que fazer? Criação dos copys para o anúncio da incorporadora Mar Incorporaçõe…" at bounding box center [244, 163] width 397 height 156
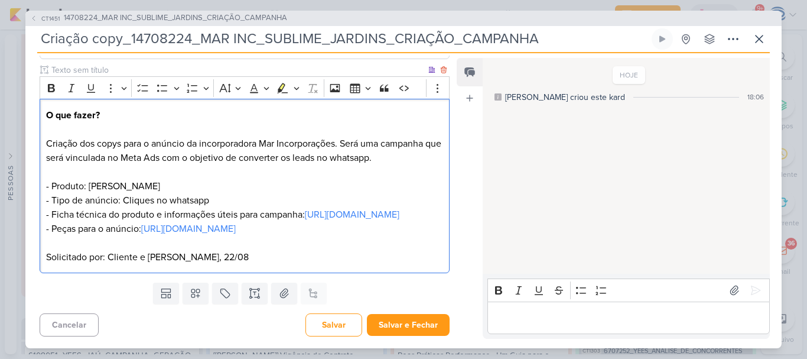
scroll to position [0, 0]
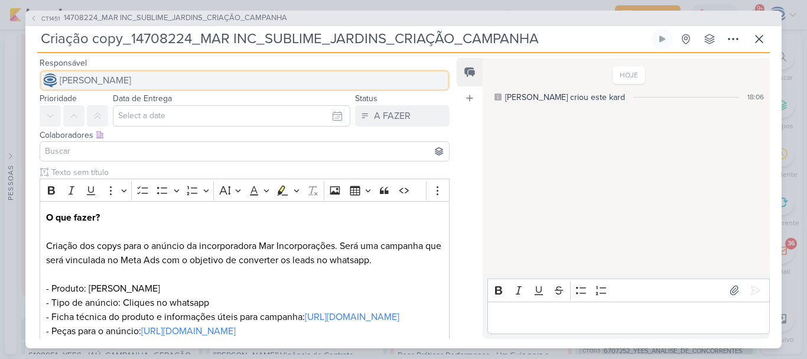
click at [106, 76] on span "[PERSON_NAME]" at bounding box center [96, 80] width 72 height 14
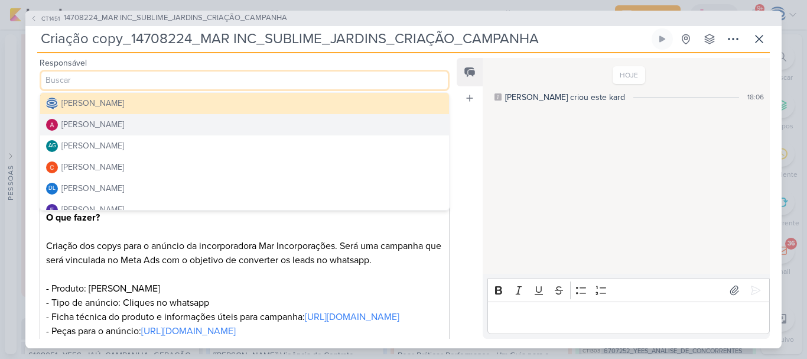
click at [124, 125] on div "[PERSON_NAME]" at bounding box center [92, 124] width 63 height 12
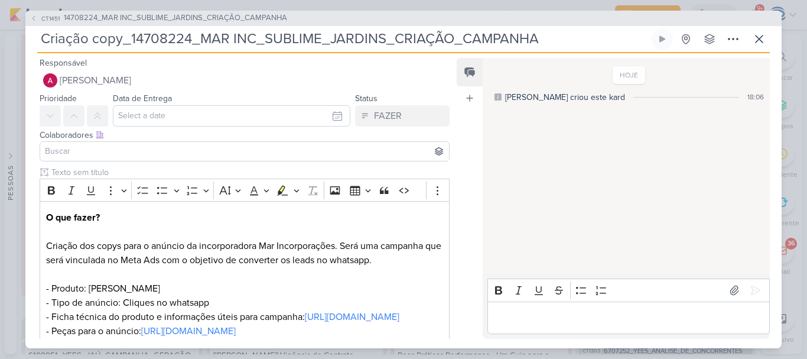
click at [147, 155] on input at bounding box center [245, 151] width 404 height 14
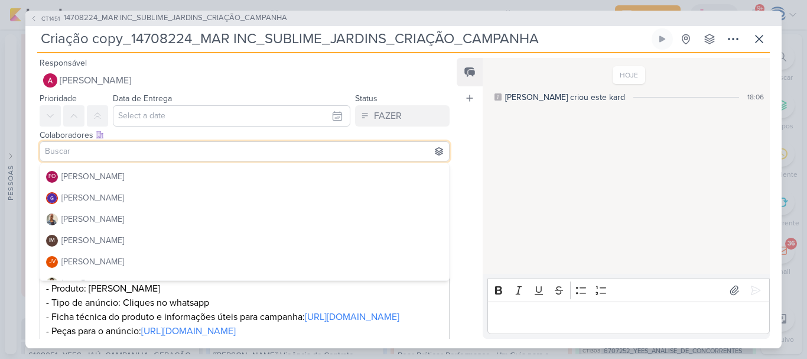
scroll to position [144, 0]
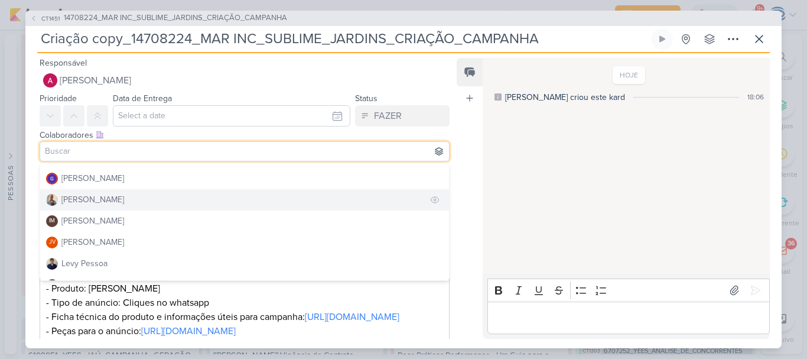
click at [115, 191] on button "[PERSON_NAME]" at bounding box center [244, 199] width 409 height 21
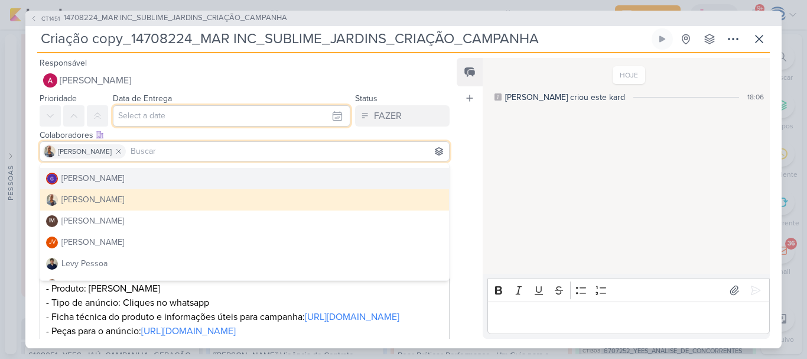
click at [159, 120] on input "text" at bounding box center [232, 115] width 238 height 21
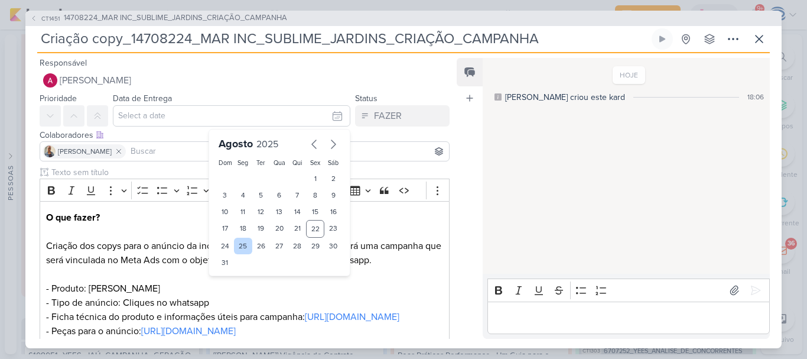
click at [239, 245] on div "25" at bounding box center [243, 246] width 18 height 17
type input "[DATE] 23:59"
click at [241, 283] on select "00 01 02 03 04 05 06 07 08 09 10 11 12 13 14 15 16 17 18 19 20 21 22 23" at bounding box center [243, 282] width 17 height 14
select select "18"
click at [235, 275] on select "00 01 02 03 04 05 06 07 08 09 10 11 12 13 14 15 16 17 18 19 20 21 22 23" at bounding box center [243, 282] width 17 height 14
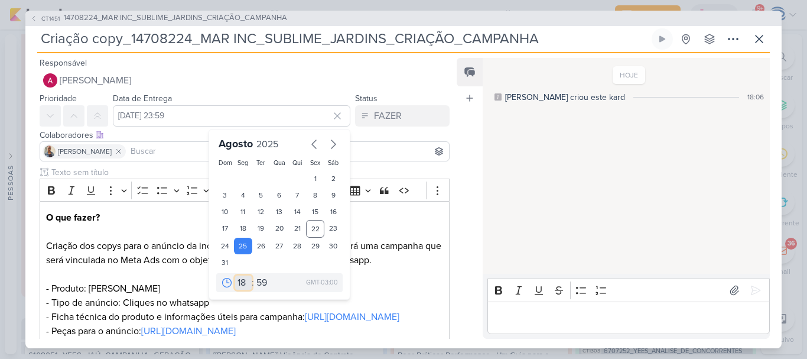
type input "[DATE] 18:59"
click at [259, 281] on select "00 05 10 15 20 25 30 35 40 45 50 55 59" at bounding box center [262, 282] width 17 height 14
select select "0"
click at [254, 275] on select "00 05 10 15 20 25 30 35 40 45 50 55 59" at bounding box center [262, 282] width 17 height 14
type input "[DATE] 18:00"
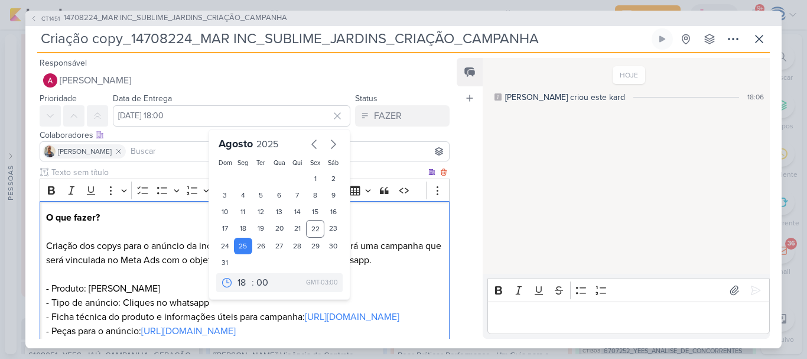
click at [377, 288] on p "O que fazer? Criação dos copys para o anúncio da incorporadora Mar Incorporaçõe…" at bounding box center [244, 274] width 397 height 128
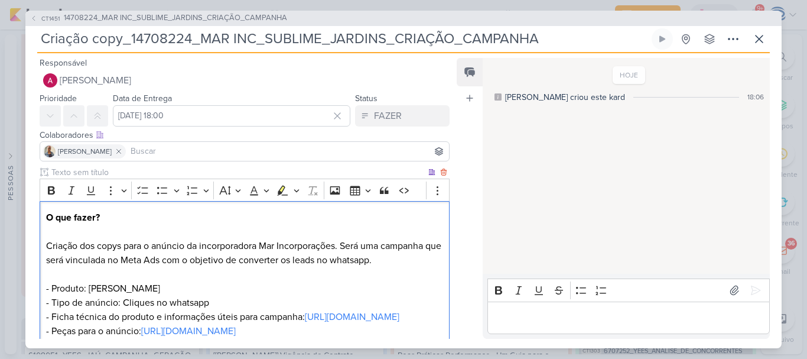
scroll to position [145, 0]
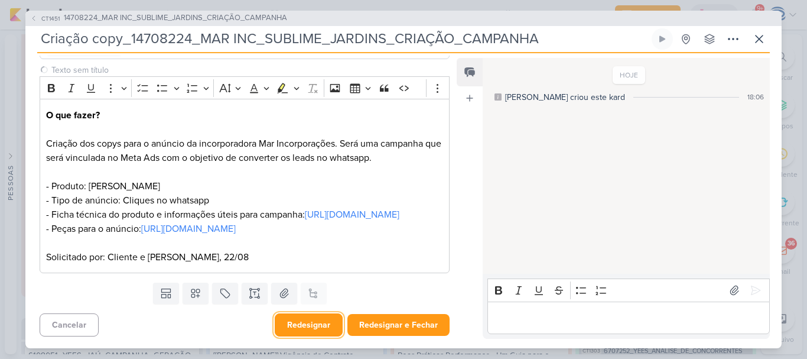
click at [300, 321] on button "Redesignar" at bounding box center [309, 324] width 68 height 23
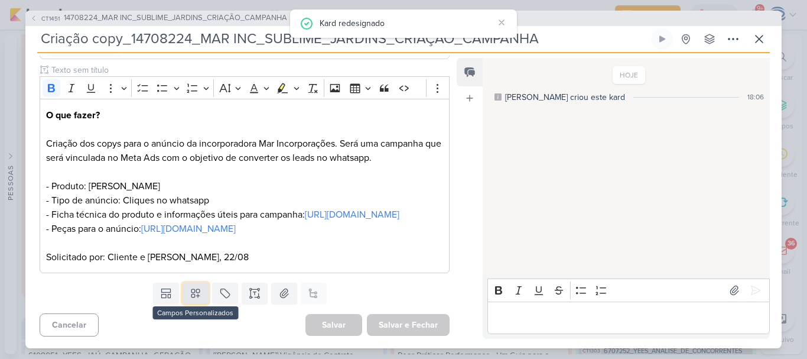
click at [190, 288] on icon at bounding box center [196, 293] width 12 height 12
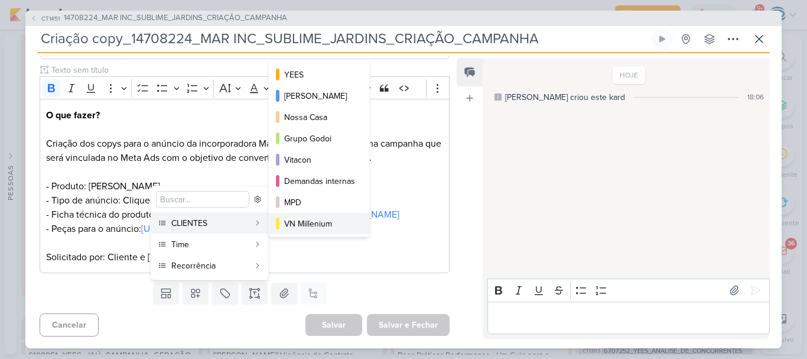
scroll to position [171, 0]
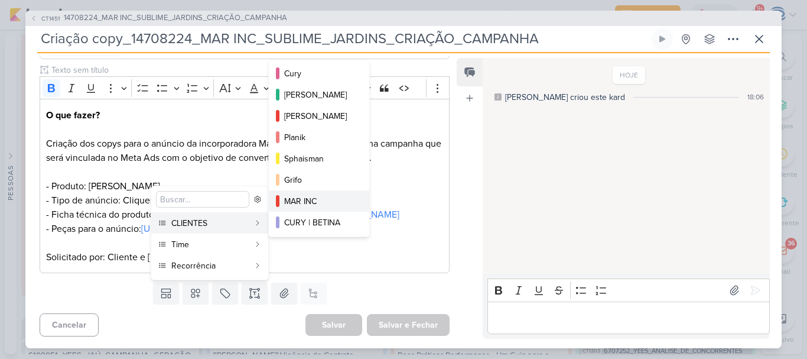
click at [306, 201] on div "MAR INC" at bounding box center [319, 201] width 71 height 12
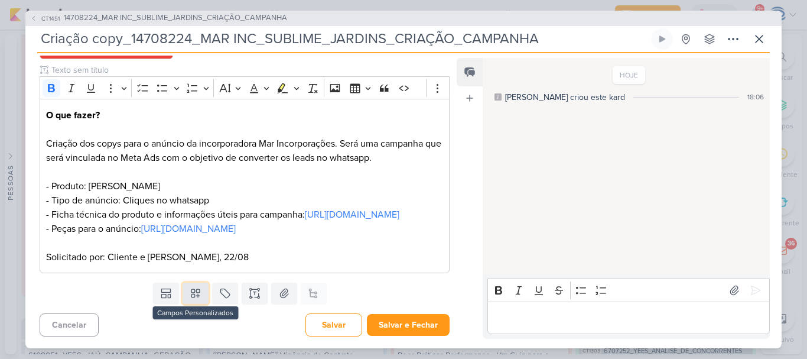
click at [194, 299] on icon at bounding box center [196, 293] width 12 height 12
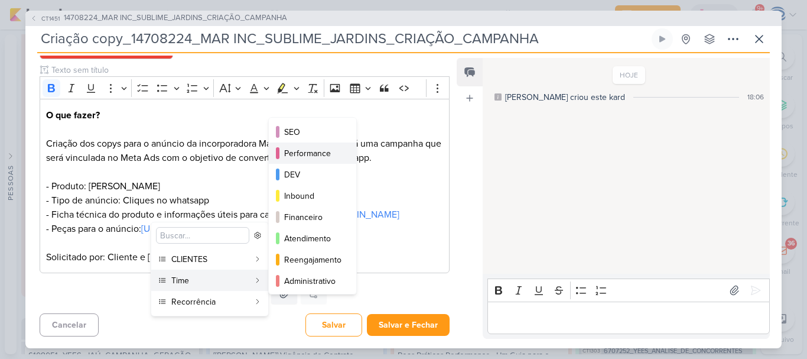
click at [304, 151] on div "Performance" at bounding box center [313, 153] width 58 height 12
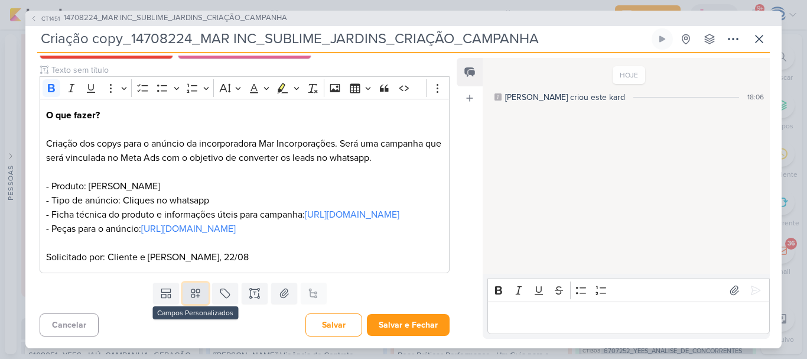
click at [186, 304] on button at bounding box center [196, 293] width 26 height 21
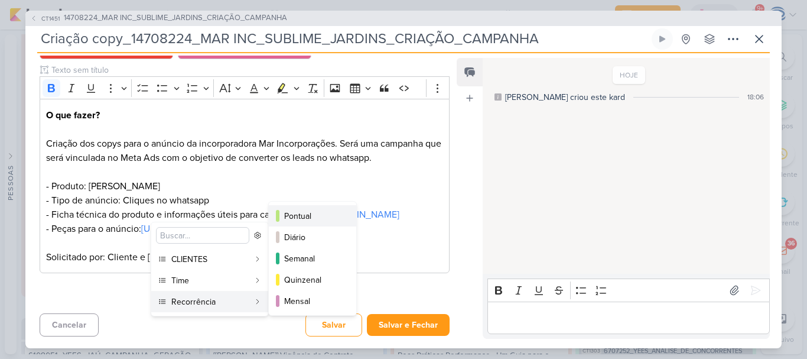
click at [296, 213] on div "Pontual" at bounding box center [313, 216] width 58 height 12
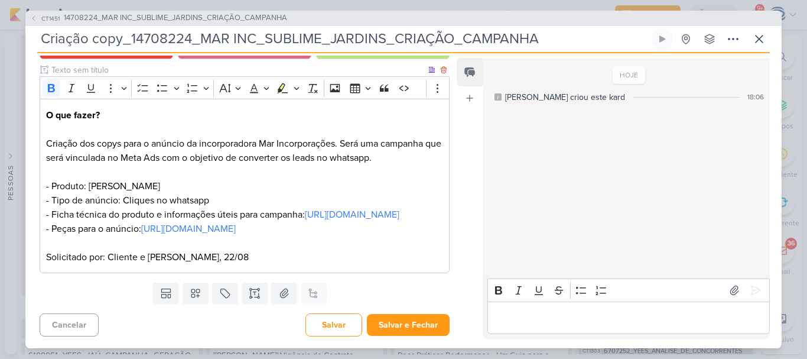
scroll to position [181, 0]
click at [330, 322] on button "Salvar" at bounding box center [334, 324] width 57 height 23
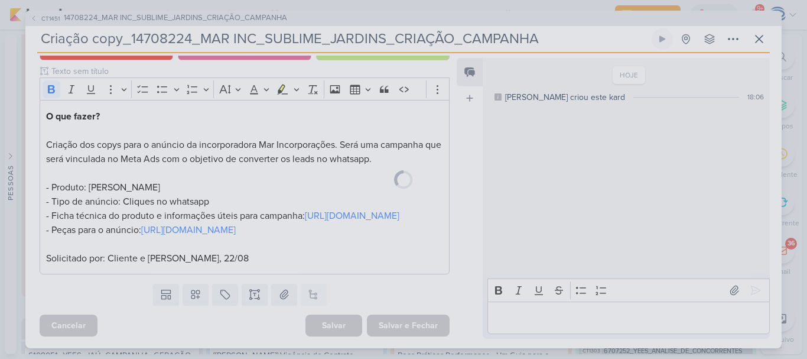
scroll to position [180, 0]
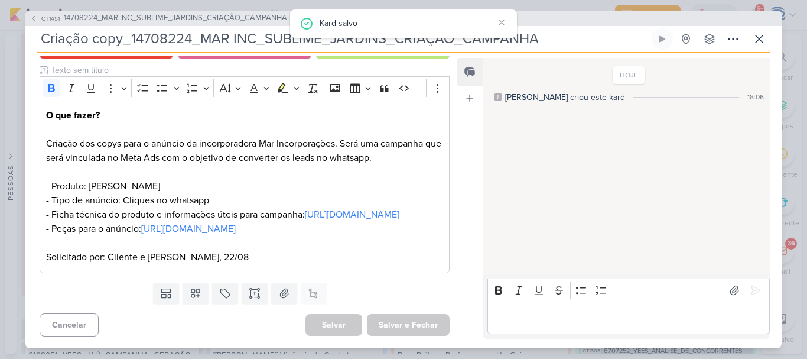
drag, startPoint x: 545, startPoint y: 39, endPoint x: 27, endPoint y: 39, distance: 517.8
click at [27, 39] on div "CT1451 14708224_MAR INC_SUBLIME_JARDINS_CRIAÇÃO_CAMPANHA Criação copy_14708224_…" at bounding box center [403, 180] width 757 height 338
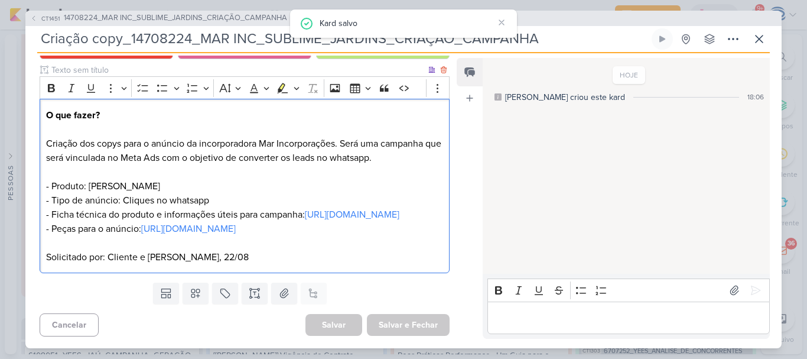
click at [93, 124] on p "O que fazer? Criação dos copys para o anúncio da incorporadora Mar Incorporaçõe…" at bounding box center [244, 172] width 397 height 128
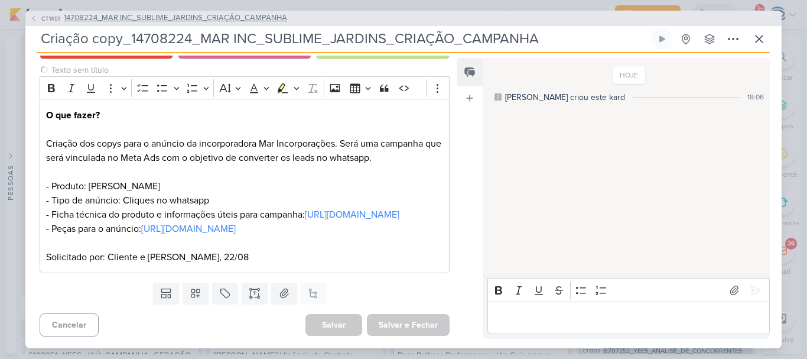
click at [165, 15] on span "14708224_MAR INC_SUBLIME_JARDINS_CRIAÇÃO_CAMPANHA" at bounding box center [175, 18] width 223 height 12
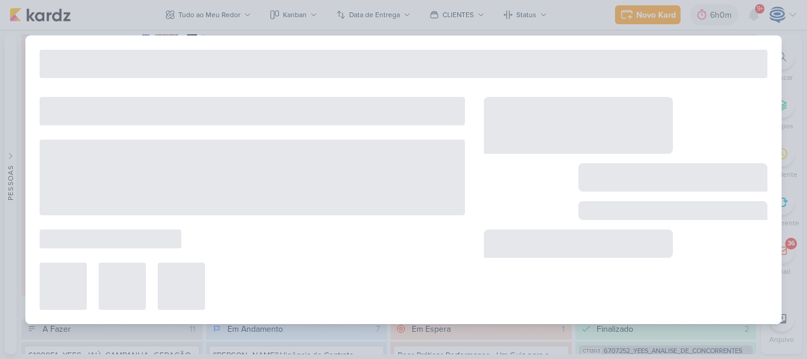
type input "14708224_MAR INC_SUBLIME_JARDINS_CRIAÇÃO_CAMPANHA"
type input "[DATE] 15:00"
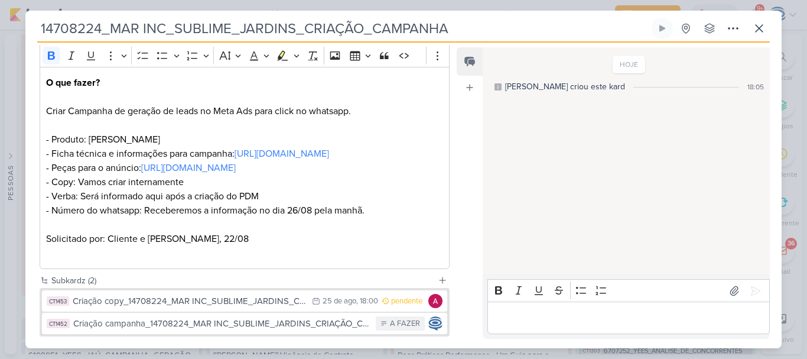
scroll to position [154, 0]
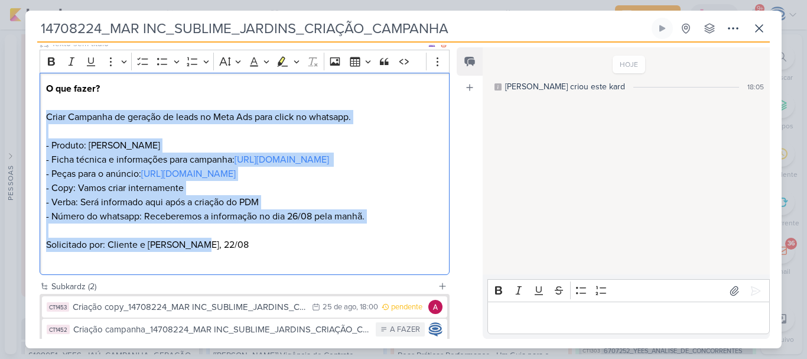
drag, startPoint x: 45, startPoint y: 117, endPoint x: 246, endPoint y: 291, distance: 266.5
click at [246, 275] on div "O que fazer? Criar Campanha de geração de leads no Meta Ads para click no whats…" at bounding box center [245, 174] width 410 height 203
copy div "Criar Campanha de geração de leads no Meta Ads para click no whatsapp. - Produt…"
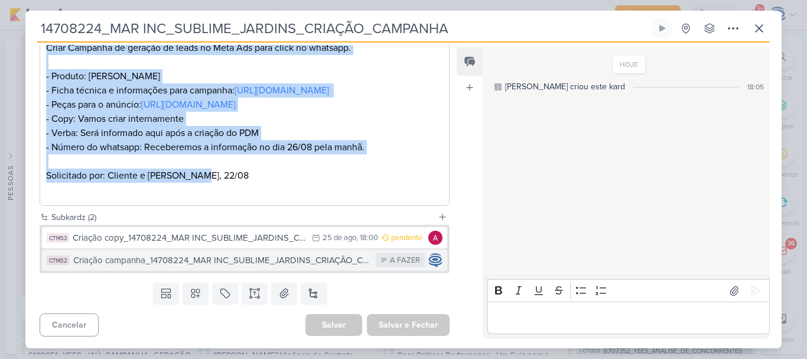
click at [261, 262] on div "Criação campanha_14708224_MAR INC_SUBLIME_JARDINS_CRIAÇÃO_CAMPANHA" at bounding box center [221, 261] width 297 height 14
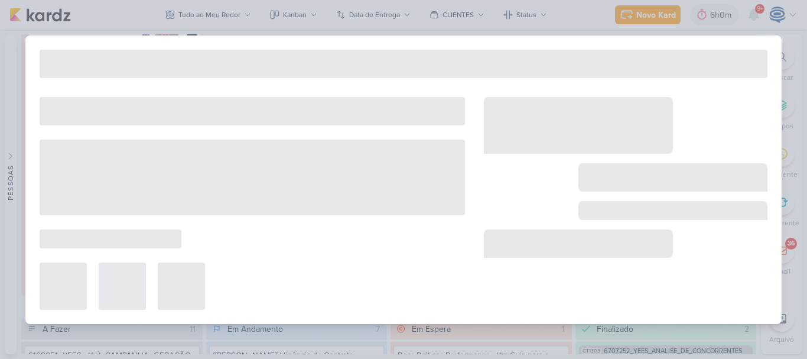
type input "Criação campanha_14708224_MAR INC_SUBLIME_JARDINS_CRIAÇÃO_CAMPANHA"
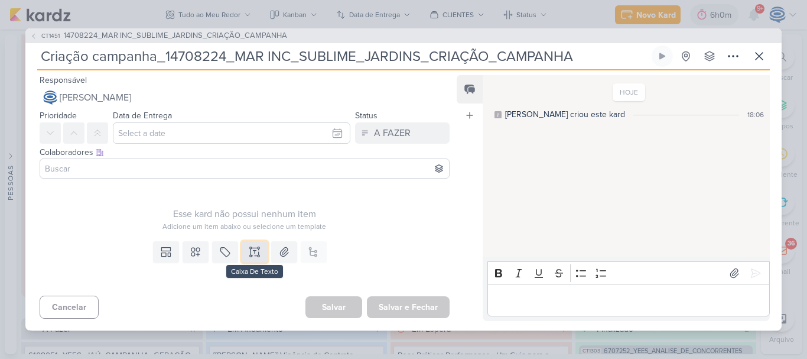
click at [252, 251] on icon at bounding box center [255, 252] width 12 height 12
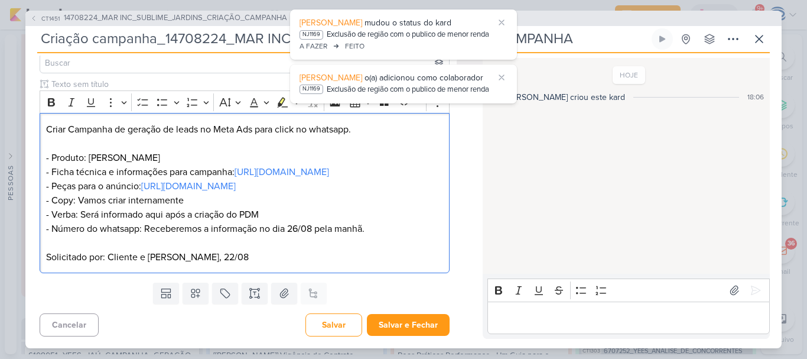
scroll to position [0, 0]
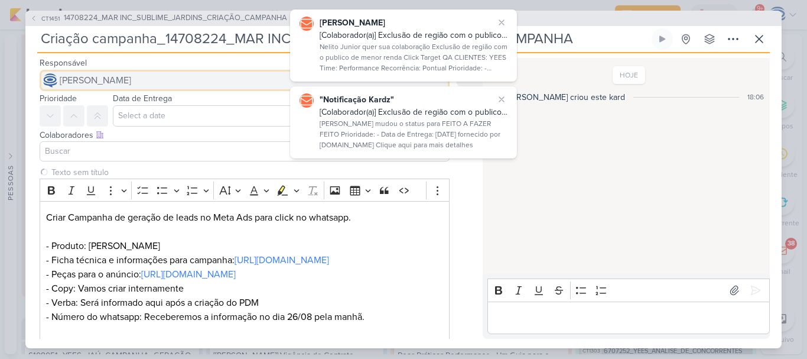
click at [131, 80] on span "[PERSON_NAME]" at bounding box center [96, 80] width 72 height 14
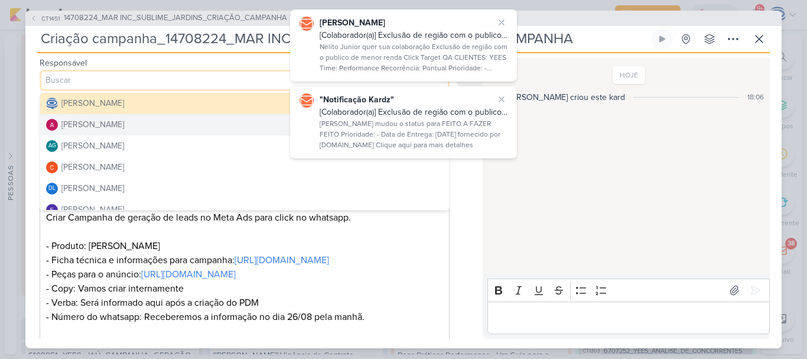
click at [158, 126] on button "[PERSON_NAME]" at bounding box center [244, 124] width 409 height 21
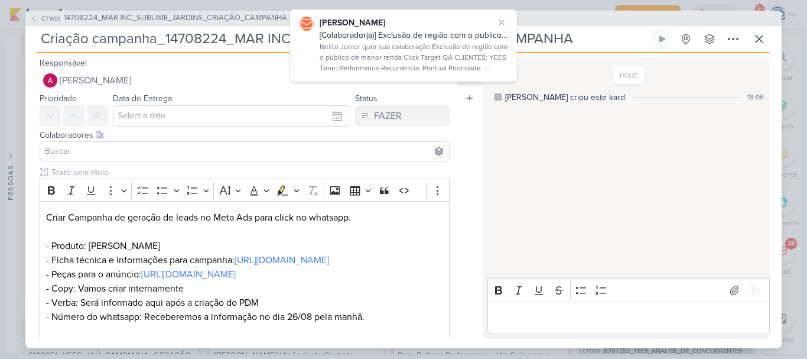
click at [157, 152] on input at bounding box center [245, 151] width 404 height 14
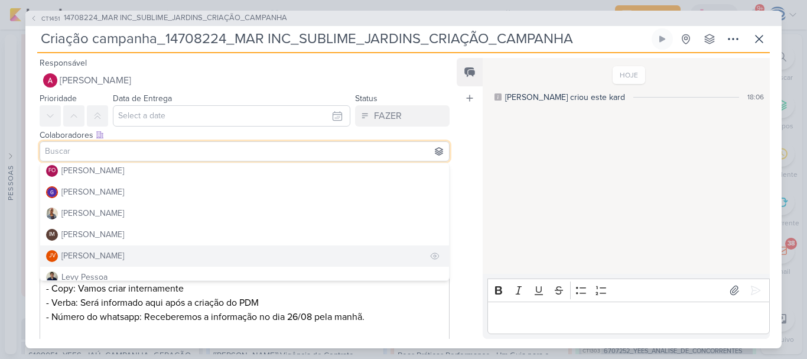
scroll to position [129, 0]
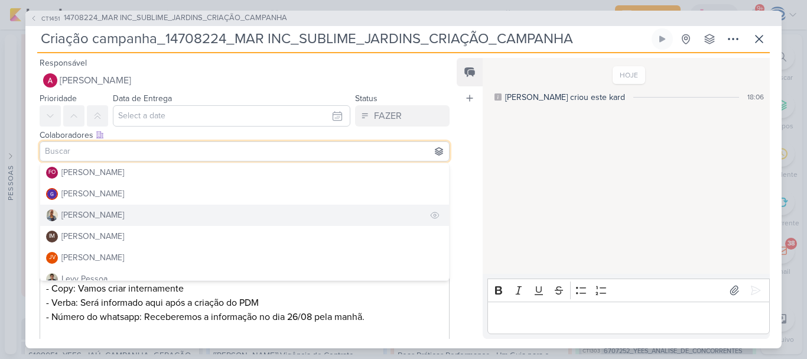
click at [137, 212] on button "[PERSON_NAME]" at bounding box center [244, 215] width 409 height 21
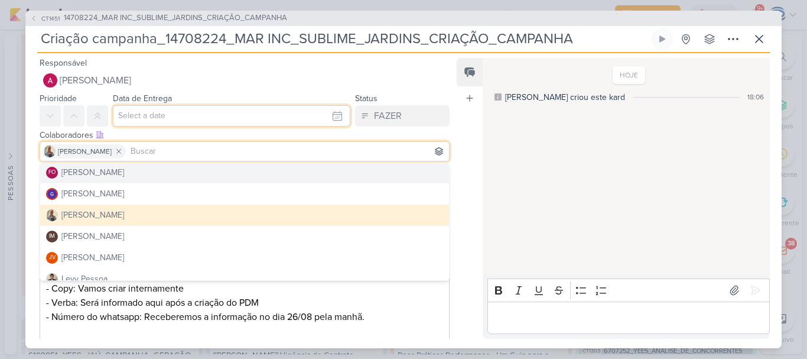
click at [164, 108] on input "text" at bounding box center [232, 115] width 238 height 21
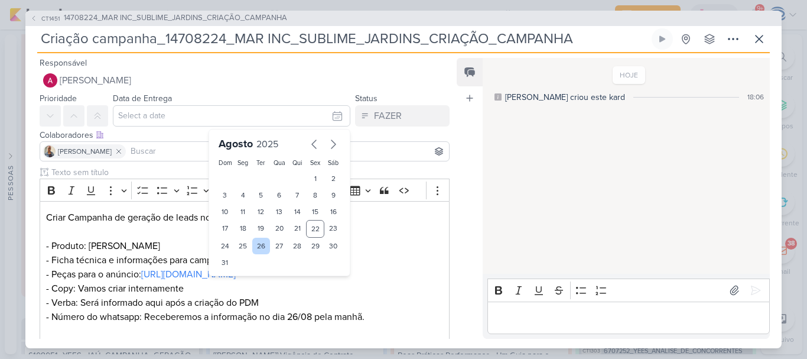
click at [254, 247] on div "26" at bounding box center [261, 246] width 18 height 17
click at [270, 251] on div "27" at bounding box center [279, 246] width 18 height 17
type input "[DATE] 23:59"
click at [240, 285] on select "00 01 02 03 04 05 06 07 08 09 10 11 12 13 14 15 16 17 18 19 20 21 22 23" at bounding box center [243, 282] width 17 height 14
select select "15"
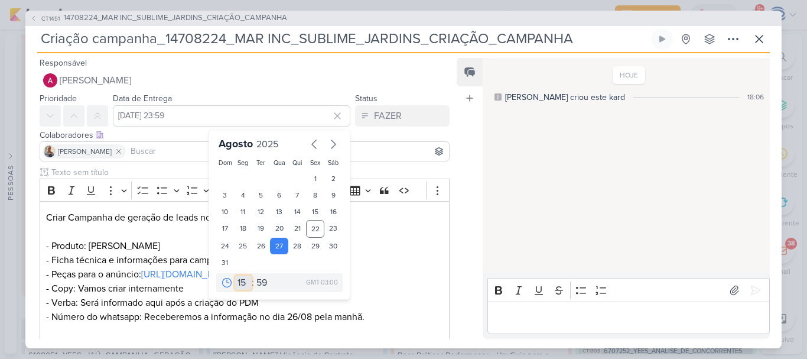
click at [235, 275] on select "00 01 02 03 04 05 06 07 08 09 10 11 12 13 14 15 16 17 18 19 20 21 22 23" at bounding box center [243, 282] width 17 height 14
type input "[DATE] 15:59"
click at [257, 286] on select "00 05 10 15 20 25 30 35 40 45 50 55 59" at bounding box center [262, 282] width 17 height 14
select select "0"
click at [254, 275] on select "00 05 10 15 20 25 30 35 40 45 50 55 59" at bounding box center [262, 282] width 17 height 14
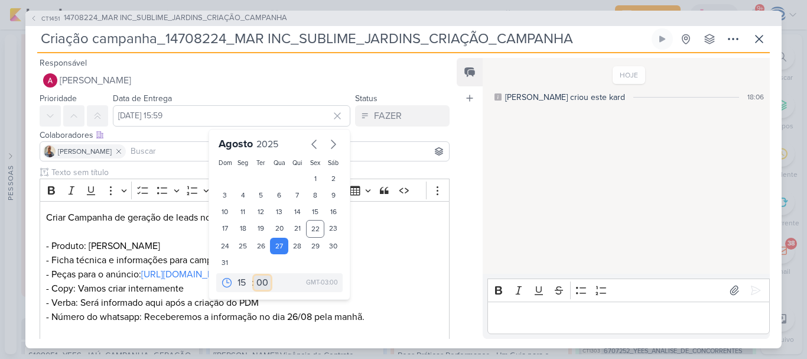
type input "[DATE] 15:00"
click at [178, 288] on p "Criar Campanha de geração de leads no Meta Ads para click no whatsapp. - Produt…" at bounding box center [244, 266] width 397 height 113
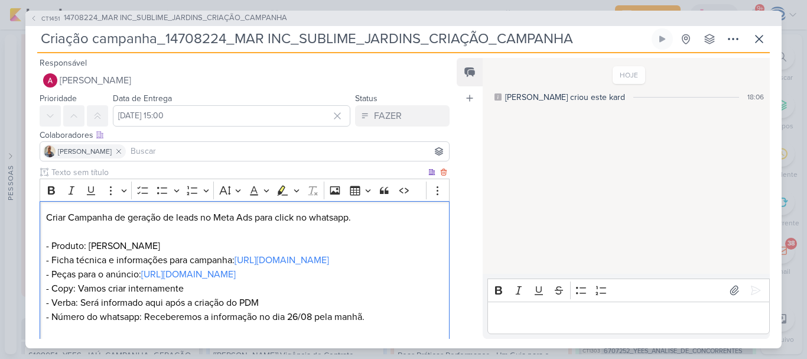
scroll to position [131, 0]
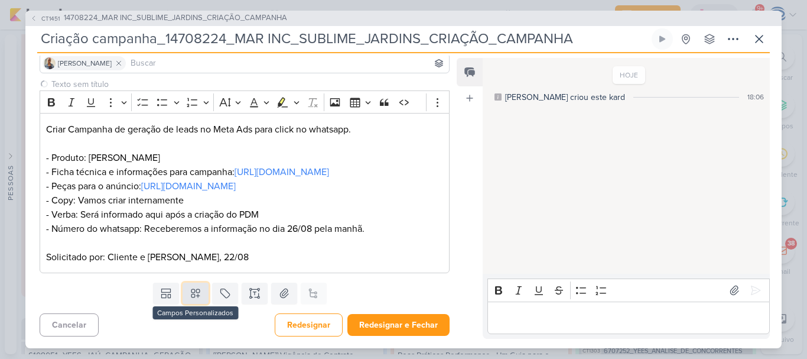
click at [192, 294] on icon at bounding box center [196, 293] width 8 height 8
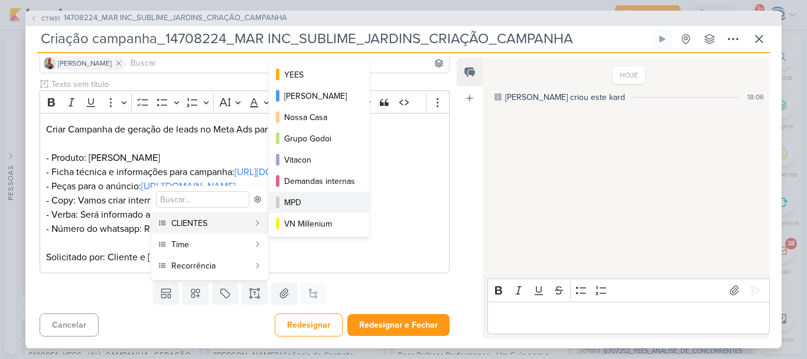
scroll to position [171, 0]
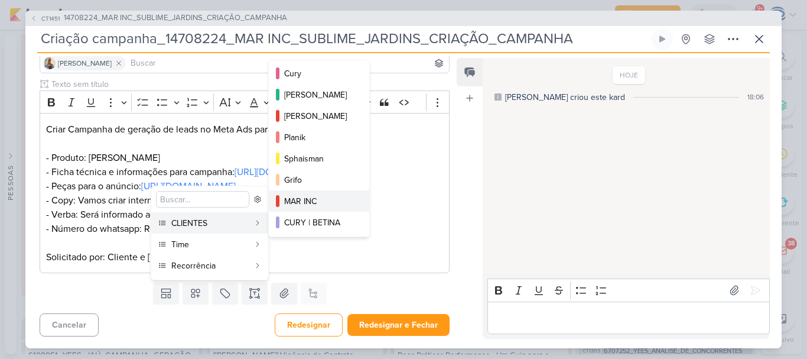
click at [310, 197] on div "MAR INC" at bounding box center [319, 201] width 71 height 12
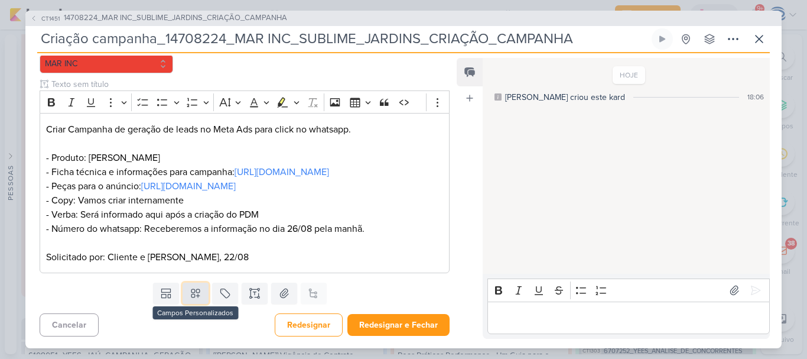
click at [191, 299] on icon at bounding box center [196, 293] width 12 height 12
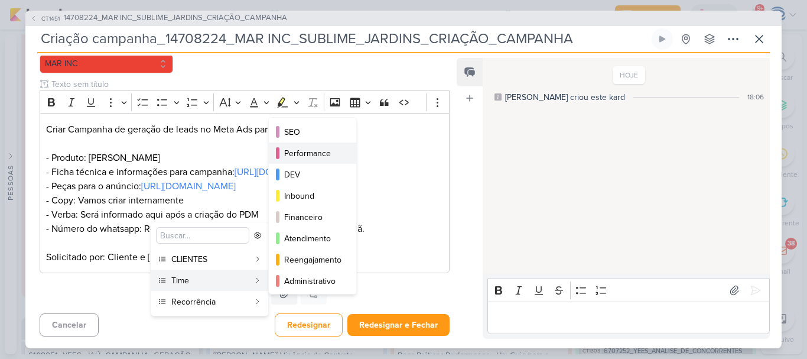
click at [312, 153] on div "Performance" at bounding box center [313, 153] width 58 height 12
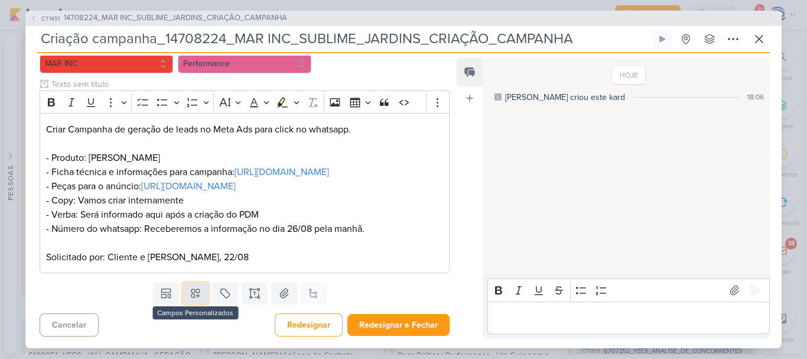
click at [194, 299] on icon at bounding box center [196, 293] width 12 height 12
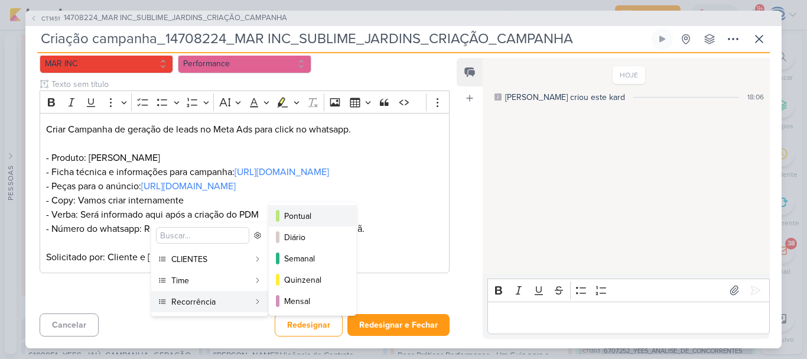
click at [298, 209] on button "Pontual" at bounding box center [312, 215] width 87 height 21
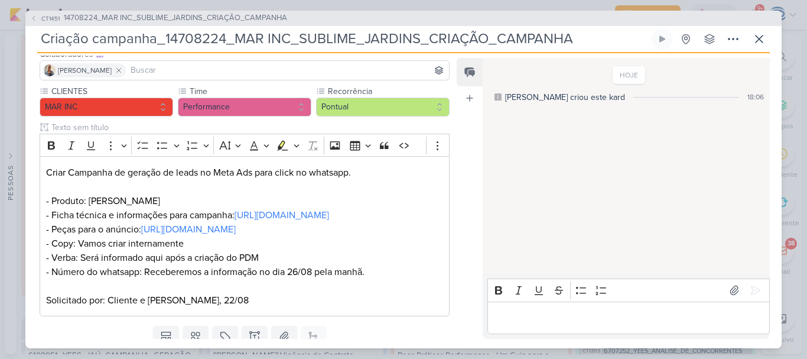
scroll to position [167, 0]
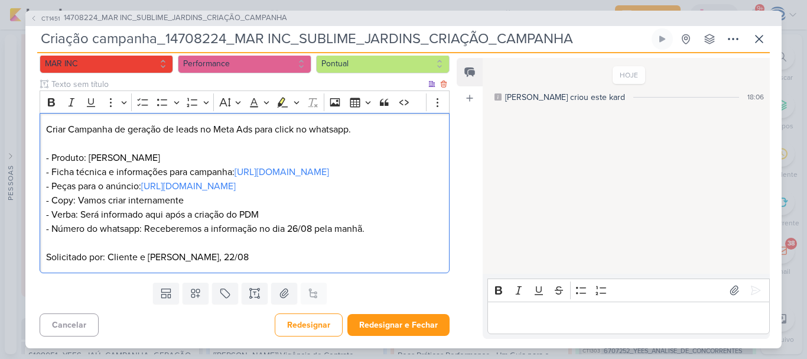
click at [376, 225] on p "Criar Campanha de geração de leads no Meta Ads para click no whatsapp. - Produt…" at bounding box center [244, 178] width 397 height 113
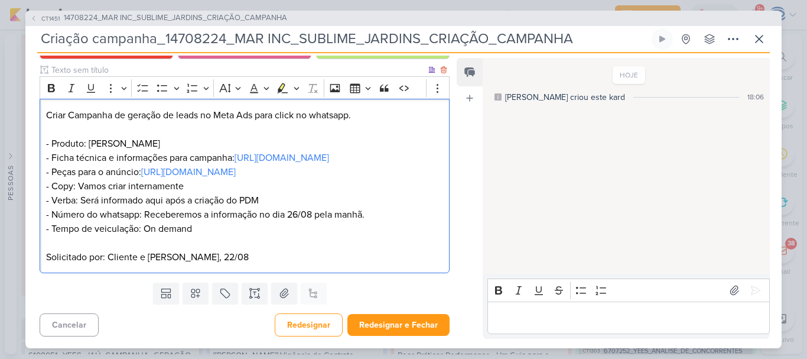
scroll to position [180, 0]
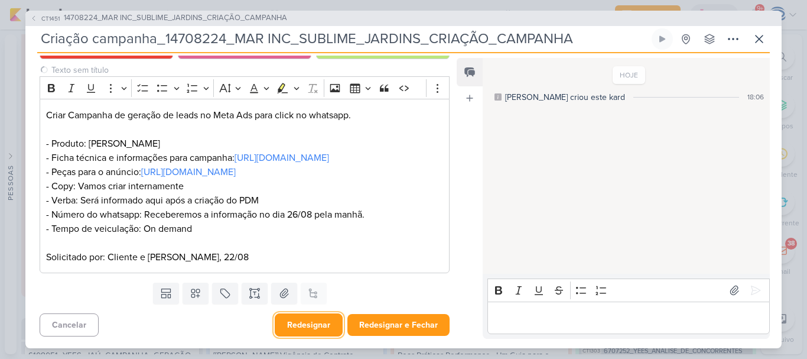
click at [296, 330] on button "Redesignar" at bounding box center [309, 324] width 68 height 23
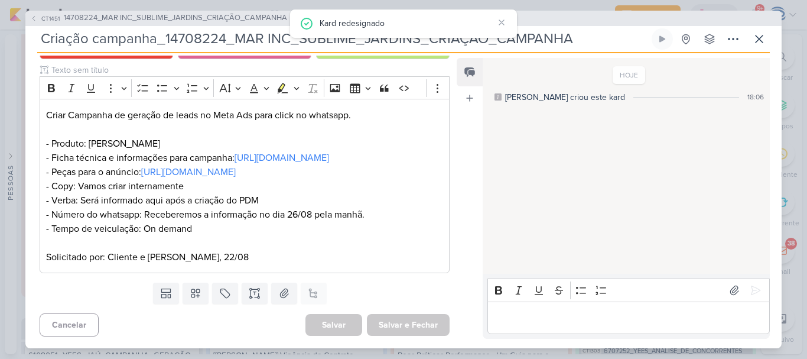
scroll to position [0, 0]
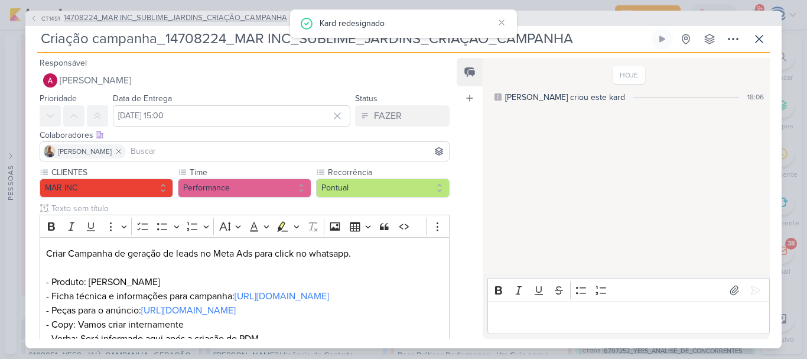
click at [213, 17] on span "14708224_MAR INC_SUBLIME_JARDINS_CRIAÇÃO_CAMPANHA" at bounding box center [175, 18] width 223 height 12
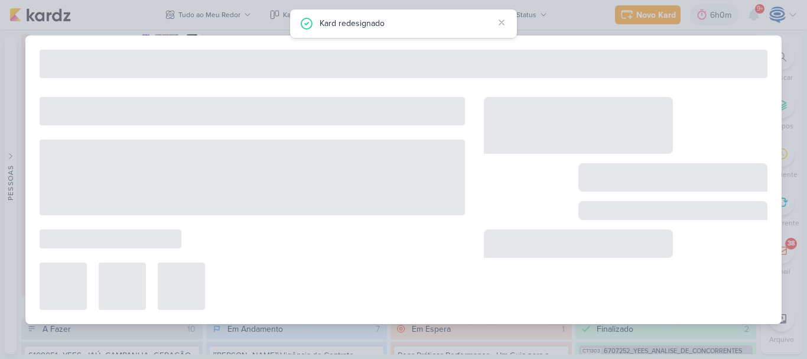
type input "14708224_MAR INC_SUBLIME_JARDINS_CRIAÇÃO_CAMPANHA"
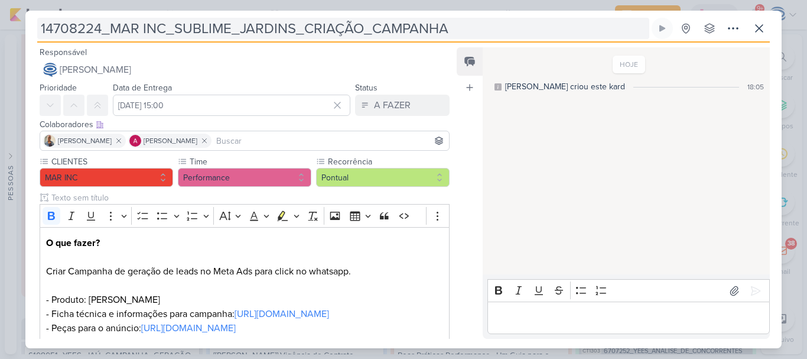
click at [462, 24] on input "14708224_MAR INC_SUBLIME_JARDINS_CRIAÇÃO_CAMPANHA" at bounding box center [343, 28] width 612 height 21
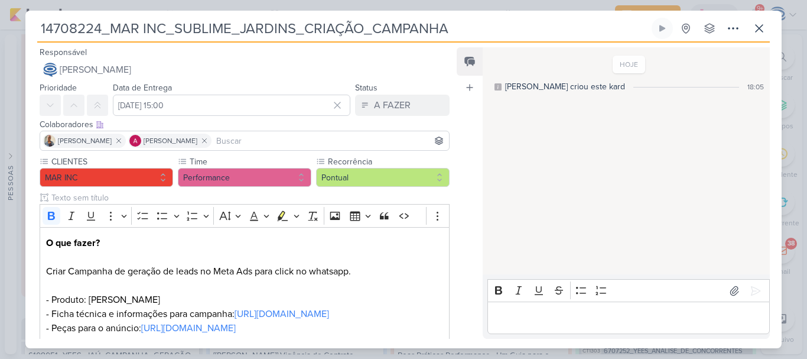
click at [465, 245] on div "Feed Atrelar email Solte o email para atrelar ao kard" at bounding box center [470, 192] width 26 height 291
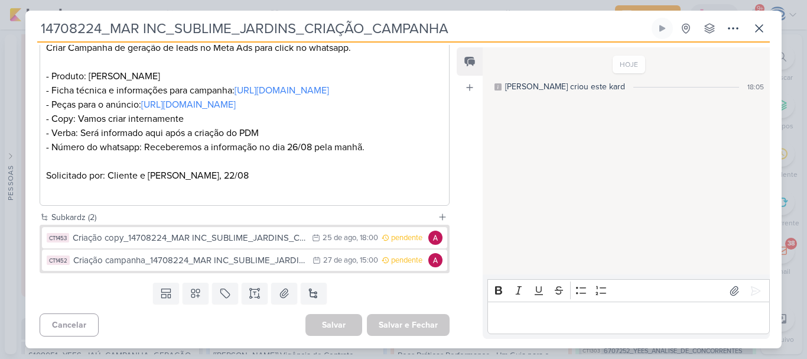
scroll to position [233, 0]
click at [465, 25] on input "14708224_MAR INC_SUBLIME_JARDINS_CRIAÇÃO_CAMPANHA" at bounding box center [343, 28] width 612 height 21
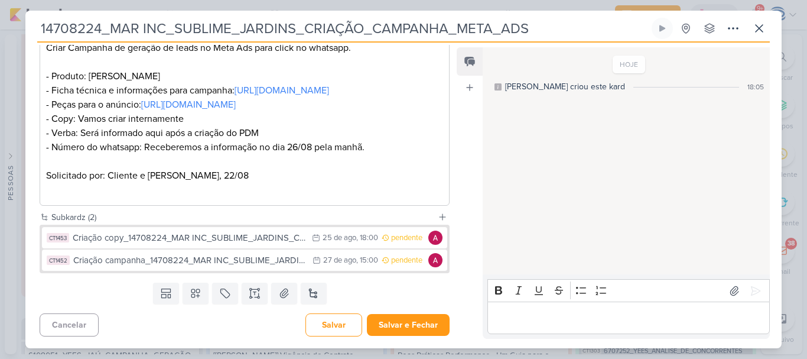
drag, startPoint x: 549, startPoint y: 34, endPoint x: 529, endPoint y: 32, distance: 20.2
click at [529, 32] on input "14708224_MAR INC_SUBLIME_JARDINS_CRIAÇÃO_CAMPANHA_META_ADS" at bounding box center [343, 28] width 612 height 21
drag, startPoint x: 554, startPoint y: 31, endPoint x: 8, endPoint y: 24, distance: 545.6
click at [8, 24] on div "14708224_MAR INC_SUBLIME_JARDINS_CRIAÇÃO_CAMPANHA_META_ADS" at bounding box center [403, 179] width 807 height 359
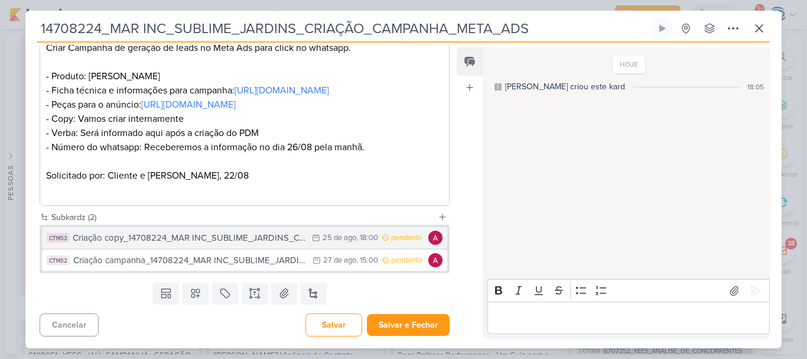
click at [184, 245] on div "Criação copy_14708224_MAR INC_SUBLIME_JARDINS_CRIAÇÃO_CAMPANHA" at bounding box center [189, 238] width 233 height 14
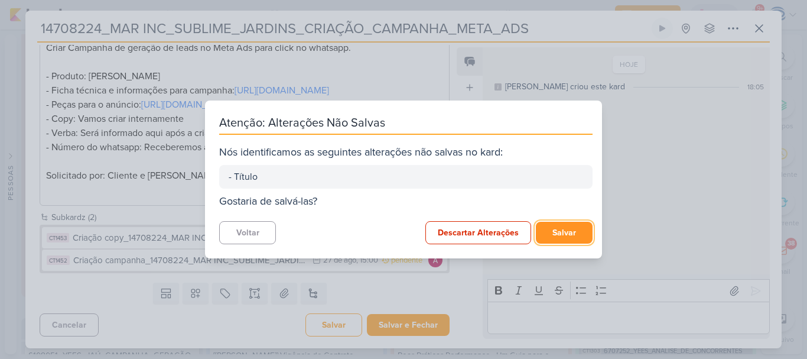
click at [550, 232] on button "Salvar" at bounding box center [564, 233] width 57 height 22
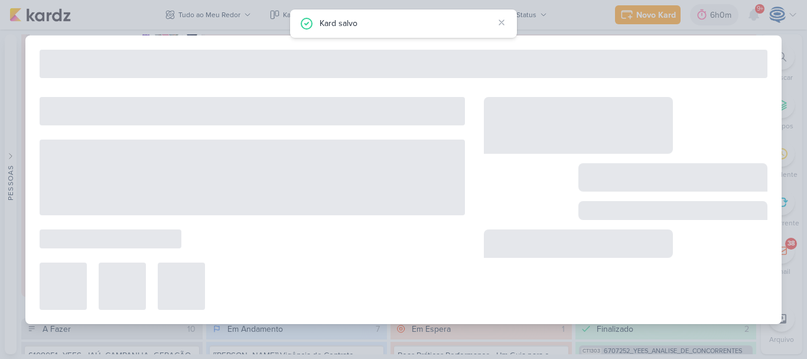
type input "Criação copy_14708224_MAR INC_SUBLIME_JARDINS_CRIAÇÃO_CAMPANHA"
type input "[DATE] 18:00"
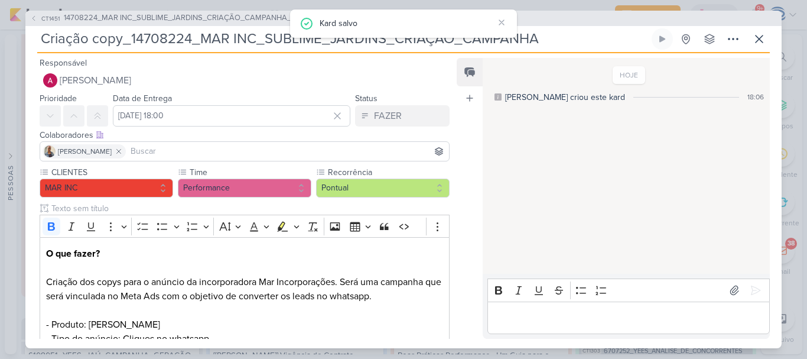
drag, startPoint x: 550, startPoint y: 42, endPoint x: 132, endPoint y: 38, distance: 417.3
click at [132, 38] on input "Criação copy_14708224_MAR INC_SUBLIME_JARDINS_CRIAÇÃO_CAMPANHA" at bounding box center [343, 38] width 612 height 21
paste input "_META_ADS"
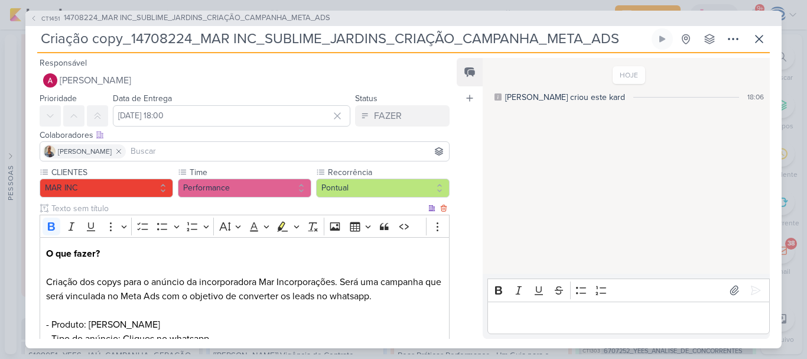
scroll to position [181, 0]
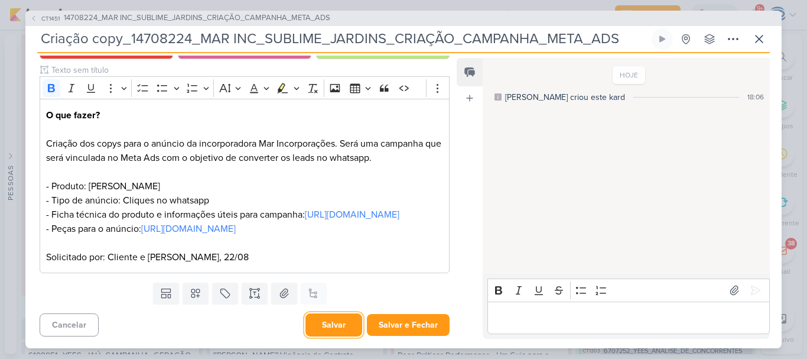
click at [336, 328] on button "Salvar" at bounding box center [334, 324] width 57 height 23
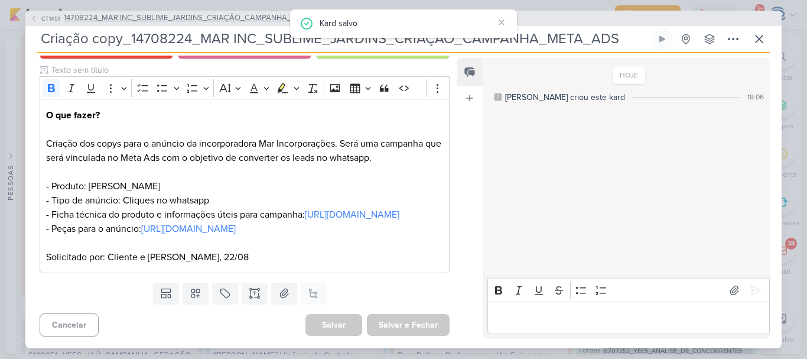
click at [148, 17] on span "14708224_MAR INC_SUBLIME_JARDINS_CRIAÇÃO_CAMPANHA_META_ADS" at bounding box center [197, 18] width 267 height 12
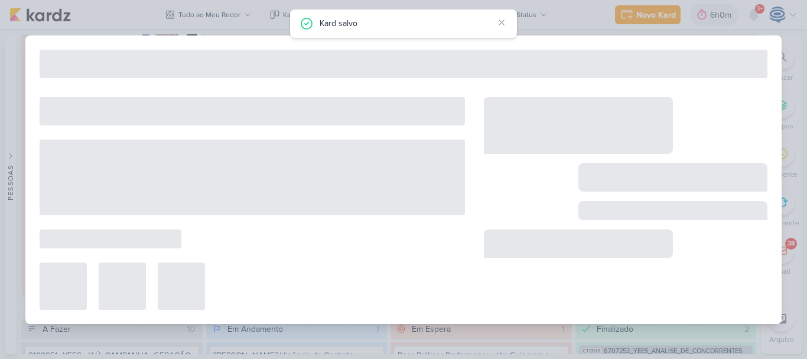
type input "14708224_MAR INC_SUBLIME_JARDINS_CRIAÇÃO_CAMPANHA_META_ADS"
type input "[DATE] 15:00"
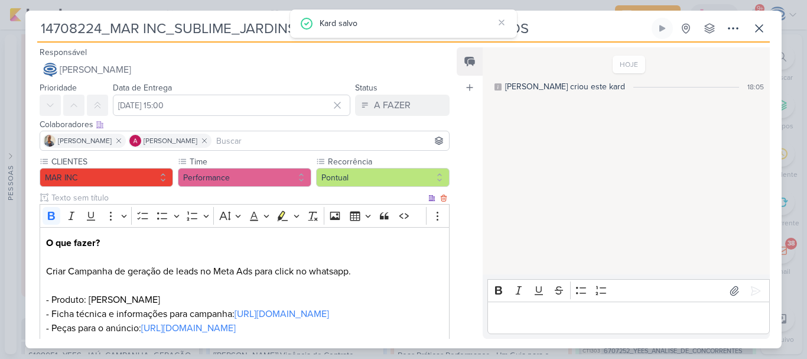
scroll to position [266, 0]
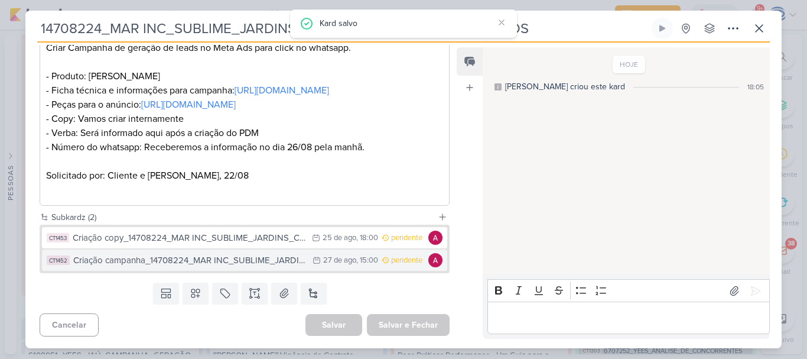
click at [209, 262] on div "Criação campanha_14708224_MAR INC_SUBLIME_JARDINS_CRIAÇÃO_CAMPANHA" at bounding box center [189, 261] width 233 height 14
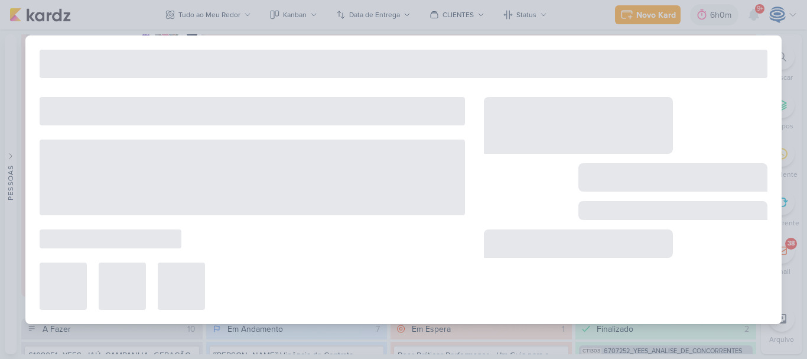
type input "Criação campanha_14708224_MAR INC_SUBLIME_JARDINS_CRIAÇÃO_CAMPANHA"
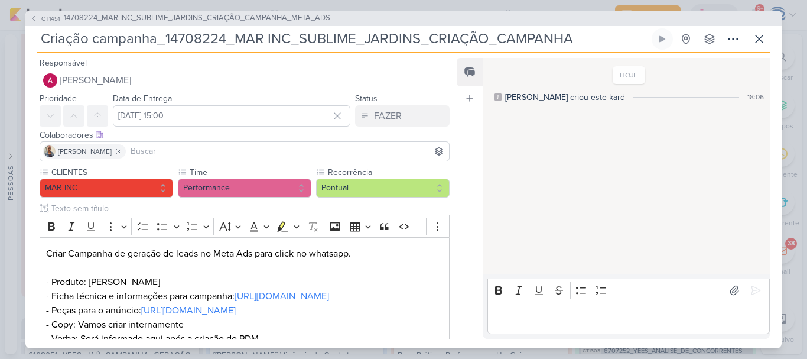
drag, startPoint x: 573, startPoint y: 44, endPoint x: 167, endPoint y: 43, distance: 406.7
click at [167, 43] on input "Criação campanha_14708224_MAR INC_SUBLIME_JARDINS_CRIAÇÃO_CAMPANHA" at bounding box center [343, 38] width 612 height 21
paste input "_META_ADS"
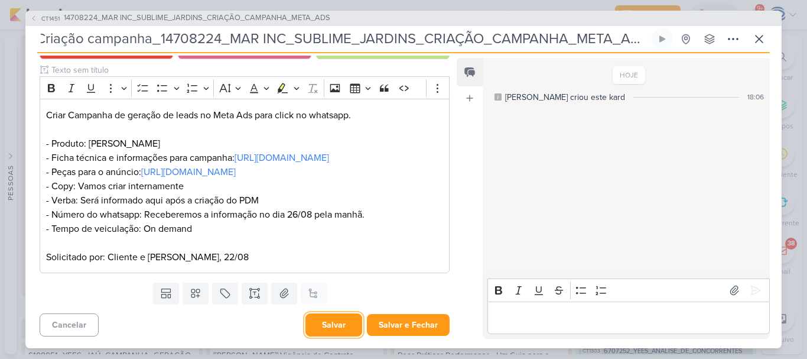
scroll to position [0, 0]
click at [338, 327] on button "Salvar" at bounding box center [334, 324] width 57 height 23
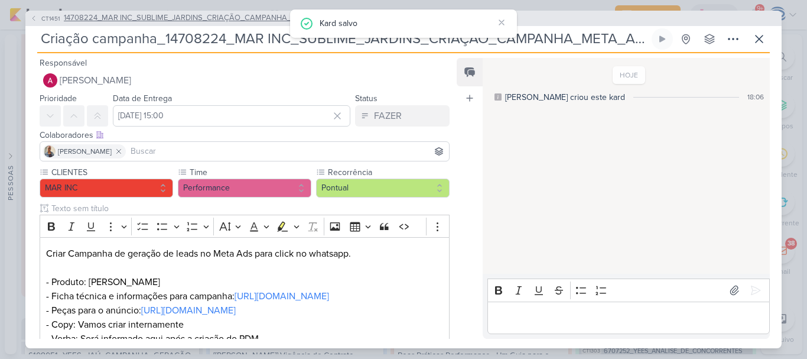
click at [264, 15] on span "14708224_MAR INC_SUBLIME_JARDINS_CRIAÇÃO_CAMPANHA_META_ADS" at bounding box center [197, 18] width 267 height 12
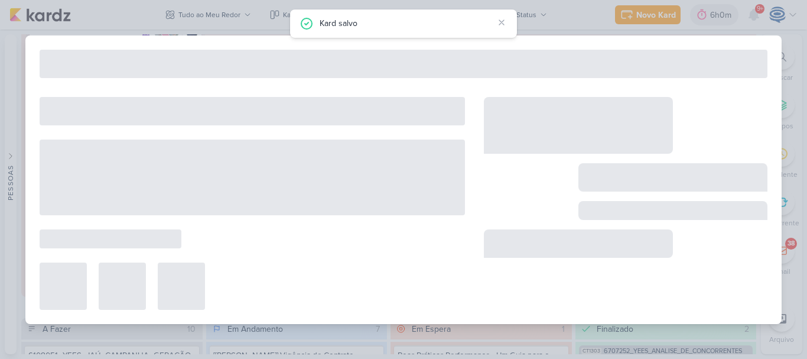
type input "14708224_MAR INC_SUBLIME_JARDINS_CRIAÇÃO_CAMPANHA_META_ADS"
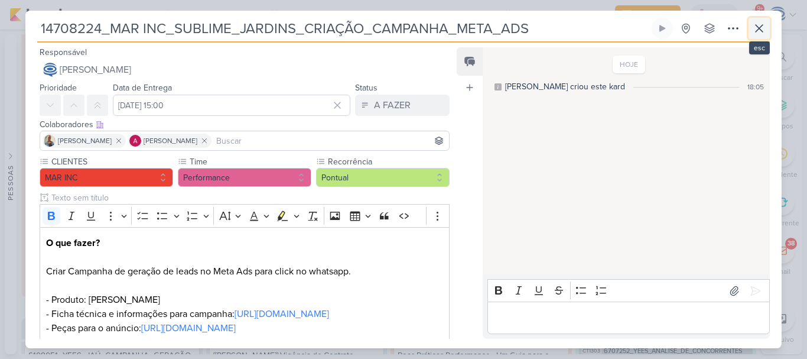
click at [765, 32] on icon at bounding box center [759, 28] width 14 height 14
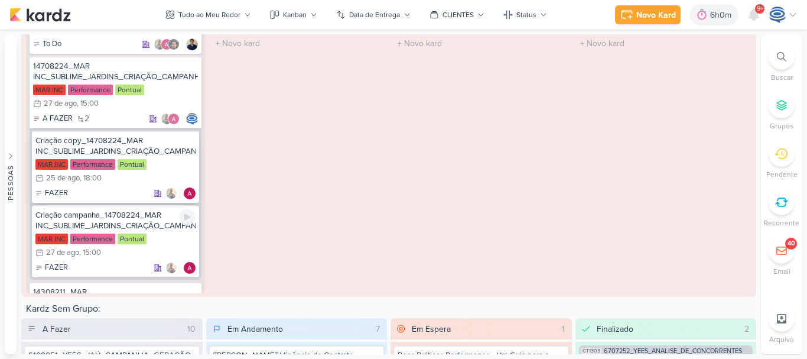
scroll to position [159, 0]
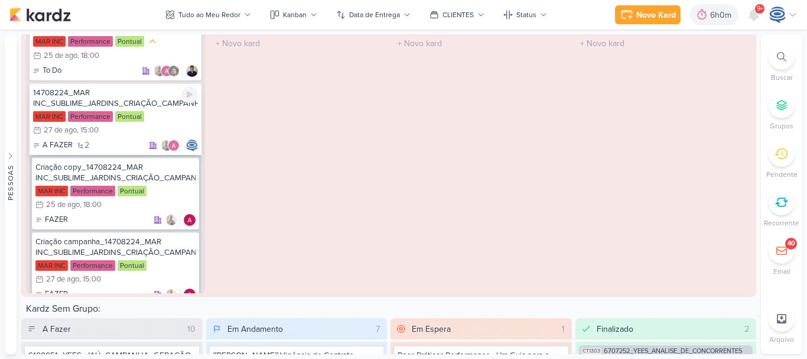
click at [150, 109] on div "14708224_MAR INC_SUBLIME_JARDINS_CRIAÇÃO_CAMPANHA_META_ADS" at bounding box center [115, 97] width 165 height 21
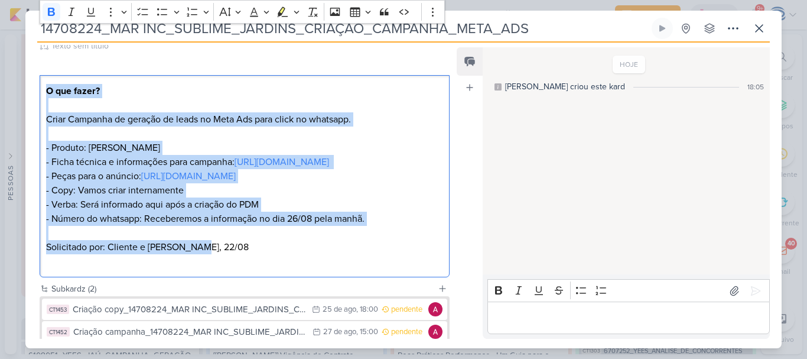
scroll to position [0, 0]
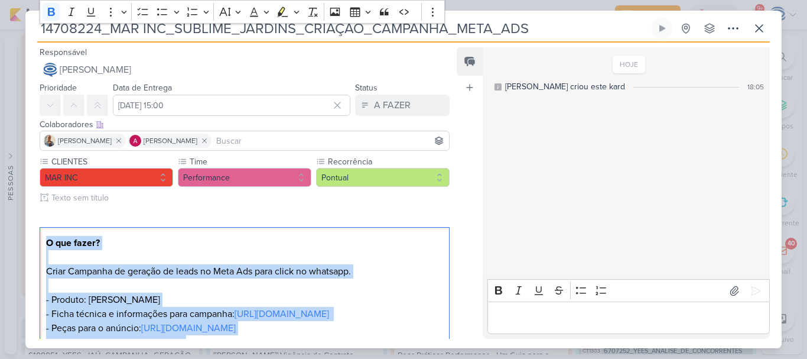
drag, startPoint x: 222, startPoint y: 180, endPoint x: 28, endPoint y: 226, distance: 198.9
click at [28, 226] on div "CLIENTES MAR INC Time" at bounding box center [239, 294] width 429 height 278
copy div "O que fazer? Criar Campanha de geração de leads no Meta Ads para click no whats…"
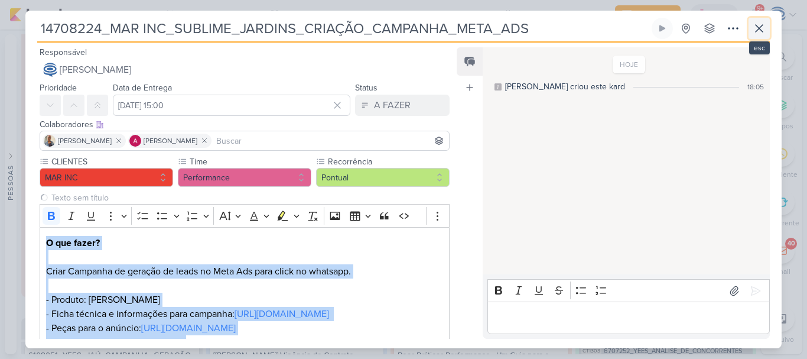
click at [761, 31] on icon at bounding box center [759, 28] width 7 height 7
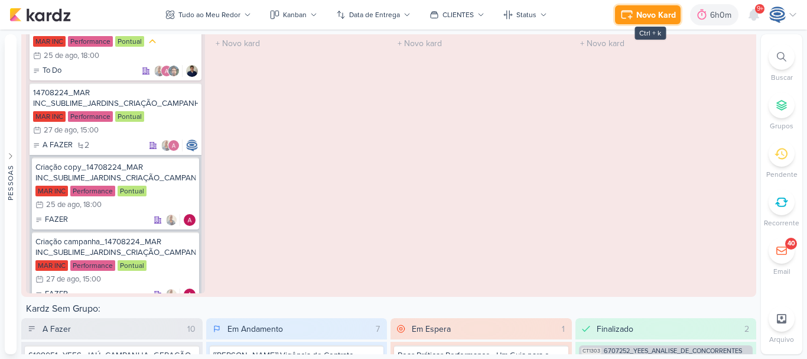
click at [647, 14] on div "Novo Kard" at bounding box center [657, 15] width 40 height 12
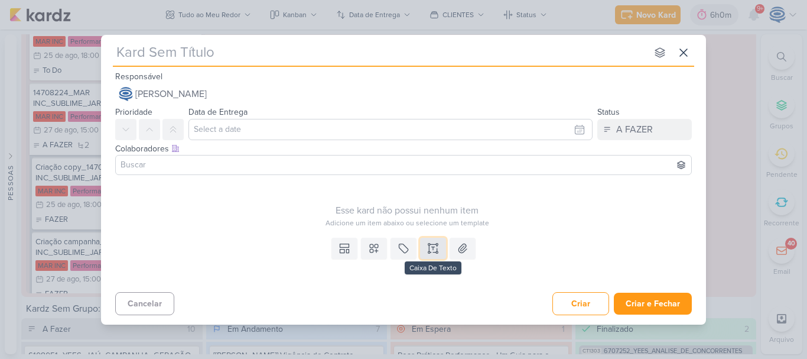
click at [433, 248] on icon at bounding box center [433, 248] width 12 height 12
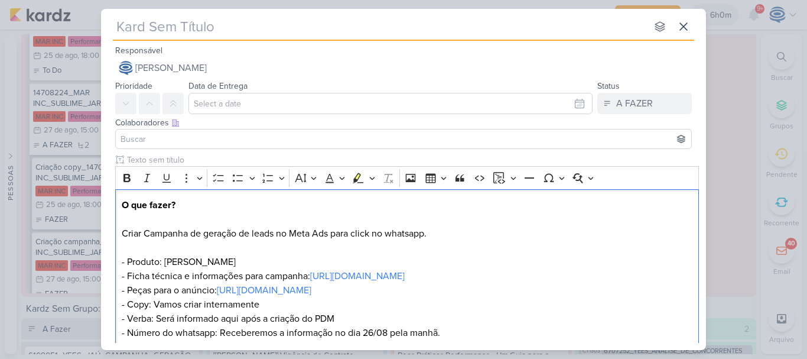
scroll to position [38, 0]
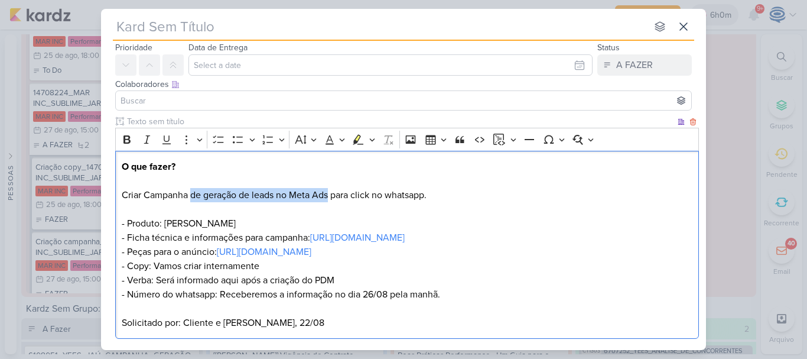
drag, startPoint x: 192, startPoint y: 195, endPoint x: 329, endPoint y: 200, distance: 136.6
click at [329, 200] on p "O que fazer? Criar Campanha de geração de leads no Meta Ads para click no whats…" at bounding box center [408, 231] width 572 height 142
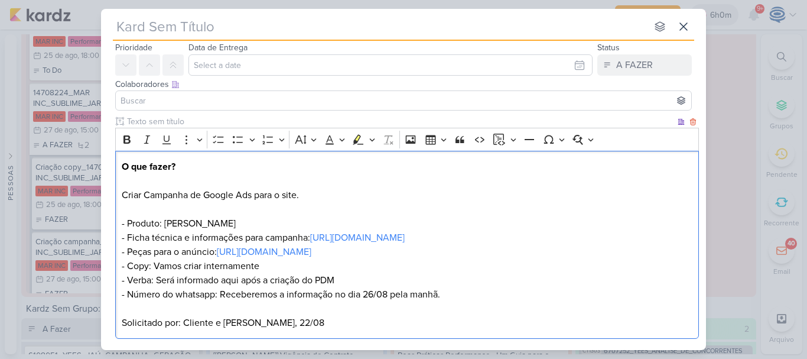
click at [247, 220] on p "O que fazer? Criar Campanha de Google Ads para o site. - Produto: Sublime Jardi…" at bounding box center [408, 231] width 572 height 142
click at [325, 197] on p "O que fazer? Criar Campanha de Google Ads para o site. - Produto: Sublime Jardi…" at bounding box center [408, 231] width 572 height 142
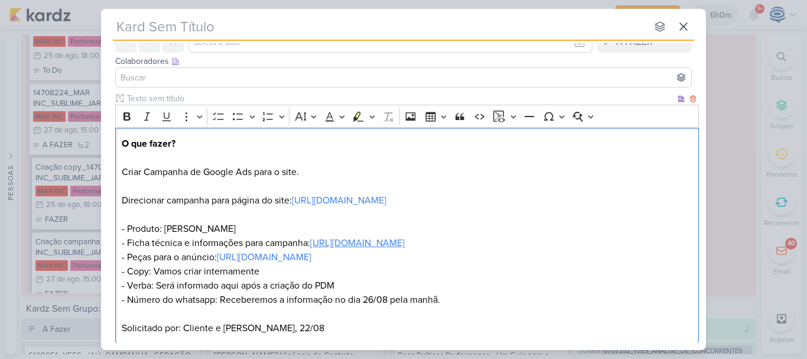
scroll to position [142, 0]
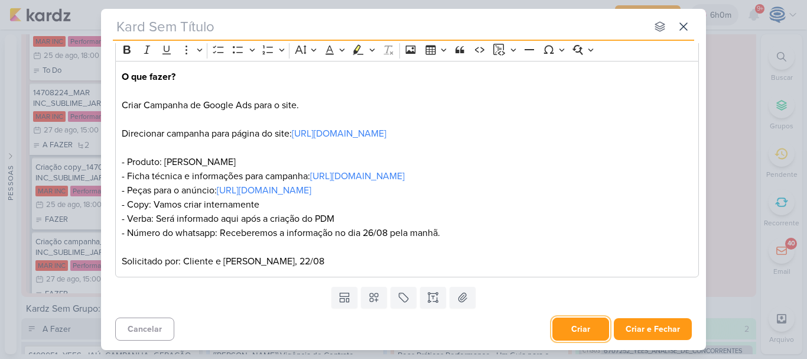
click at [570, 332] on button "Criar" at bounding box center [581, 328] width 57 height 23
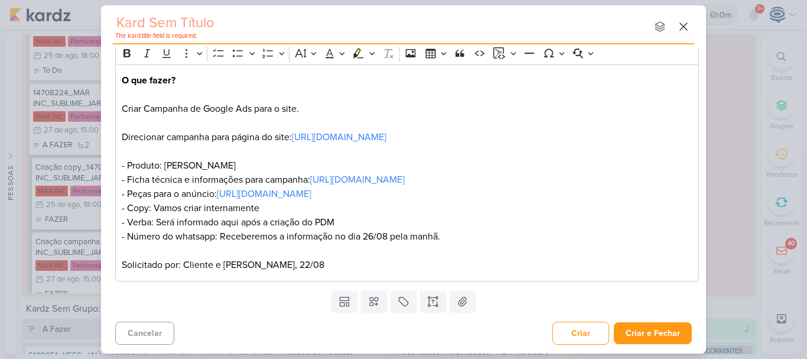
click at [432, 28] on input "text" at bounding box center [380, 22] width 534 height 21
type input "x"
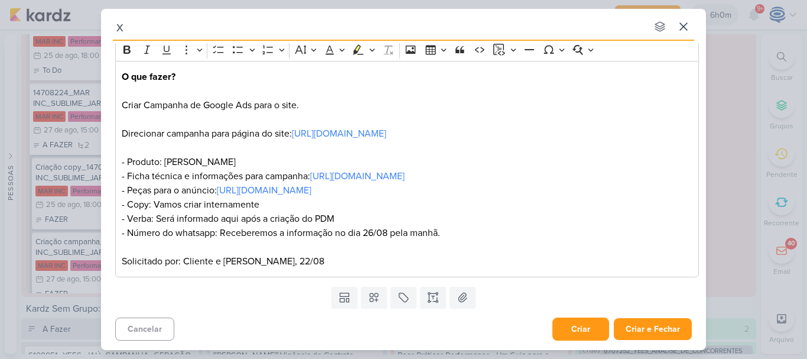
type input "x"
click at [573, 335] on button "Criar" at bounding box center [581, 328] width 57 height 23
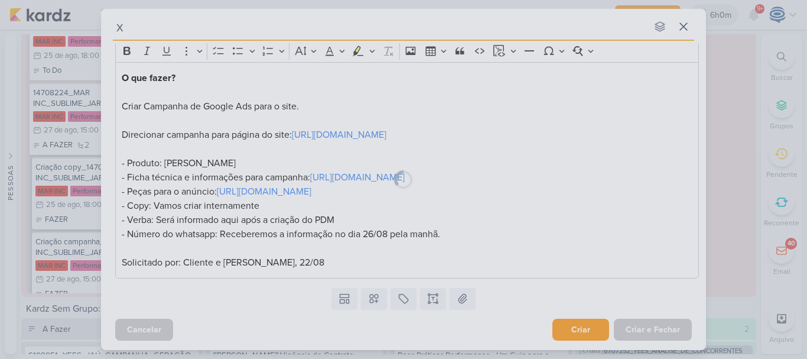
click at [573, 335] on div "x nenhum grupo disponível esc Responsável [PERSON_NAME] Nenhum contato encontra…" at bounding box center [403, 179] width 605 height 341
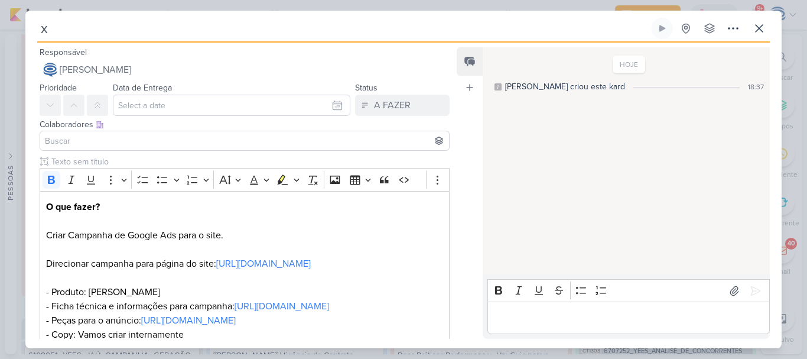
drag, startPoint x: 170, startPoint y: 30, endPoint x: 25, endPoint y: 48, distance: 145.5
click at [25, 48] on div "x Criado por mim nenhum grupo disponível" at bounding box center [403, 183] width 757 height 330
paste input "14708223__MAR INC_SUBLIME_JARDINS_CRIAÇÃO_CAMPANHA_GOOLE_ADS"
type input "14708223__MAR INC_SUBLIME_JARDINS_CRIAÇÃO_CAMPANHA_GOOLE_ADS"
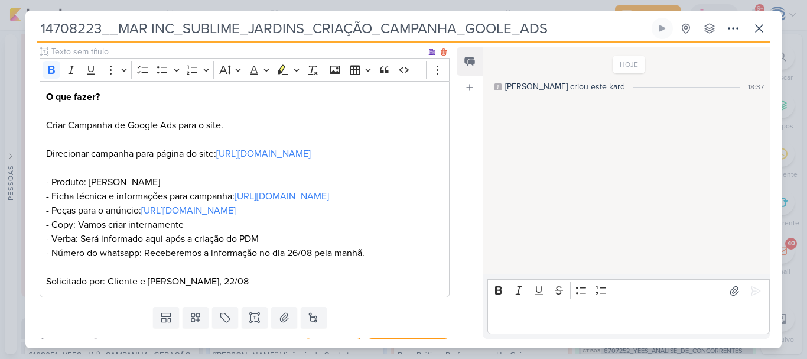
scroll to position [125, 0]
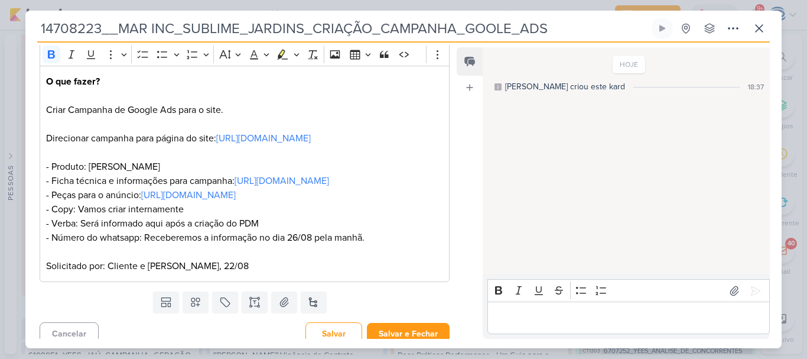
type input "14708223__MAR INC_SUBLIME_JARDINS_CRIAÇÃO_CAMPANHA_GOOLE_ADS"
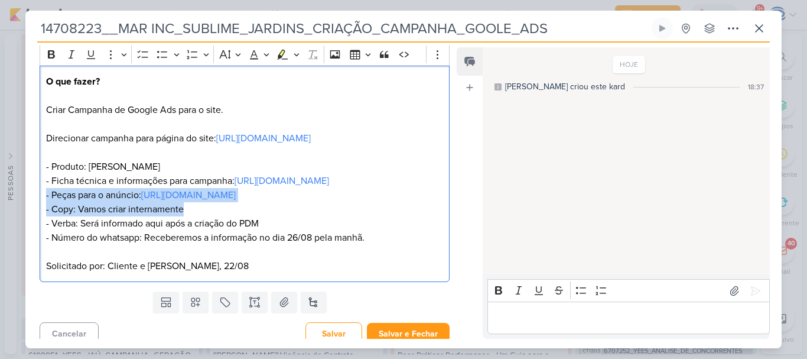
drag, startPoint x: 258, startPoint y: 264, endPoint x: 22, endPoint y: 239, distance: 237.2
click at [22, 239] on div "14708223__MAR INC_SUBLIME_JARDINS_CRIAÇÃO_CAMPANHA_GOOLE_ADS Criado por mim" at bounding box center [403, 179] width 807 height 359
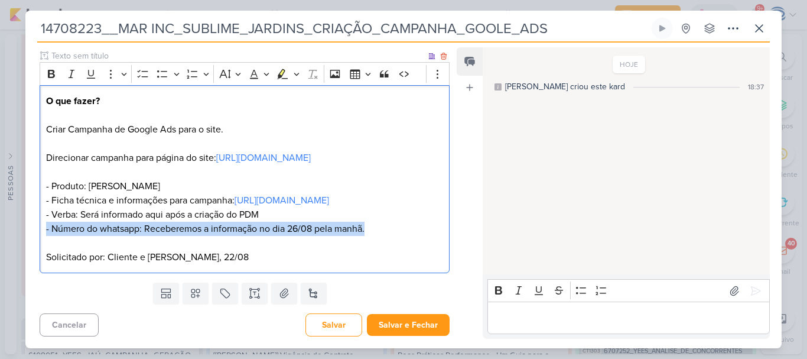
drag, startPoint x: 398, startPoint y: 249, endPoint x: 38, endPoint y: 254, distance: 359.4
click at [38, 254] on div "Clique para deixar o item visível somente à membros da sua organização Rich Tex…" at bounding box center [239, 164] width 429 height 228
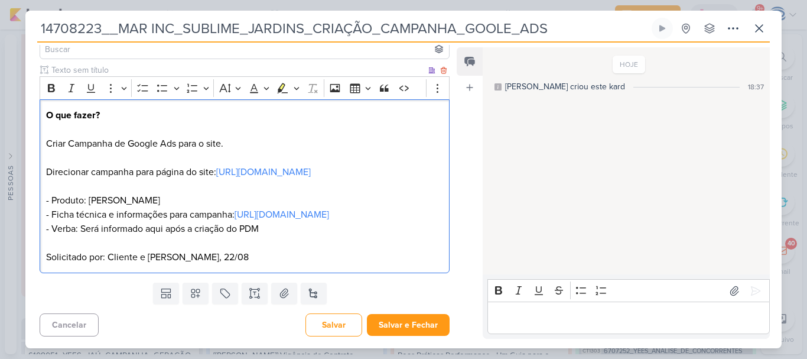
click at [135, 171] on p "O que fazer? Criar Campanha de Google Ads para o site. Direcionar campanha para…" at bounding box center [244, 172] width 397 height 128
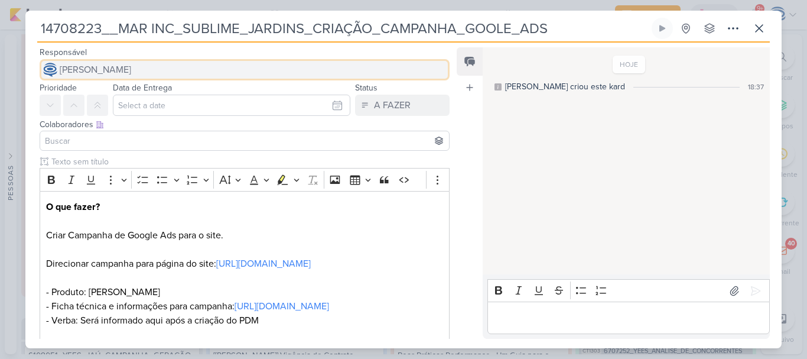
click at [109, 71] on span "[PERSON_NAME]" at bounding box center [96, 70] width 72 height 14
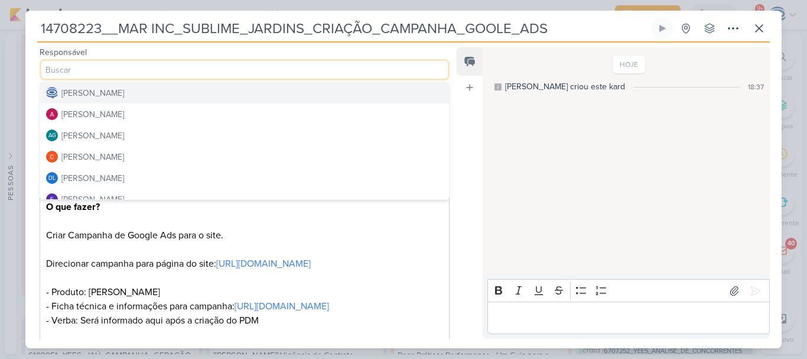
click at [111, 32] on input "14708223__MAR INC_SUBLIME_JARDINS_CRIAÇÃO_CAMPANHA_GOOLE_ADS" at bounding box center [343, 28] width 612 height 21
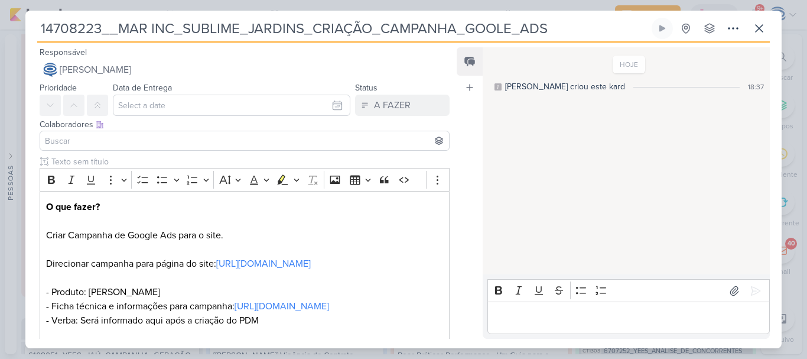
type input "14708223_MAR INC_SUBLIME_JARDINS_CRIAÇÃO_CAMPANHA_GOOLE_ADS"
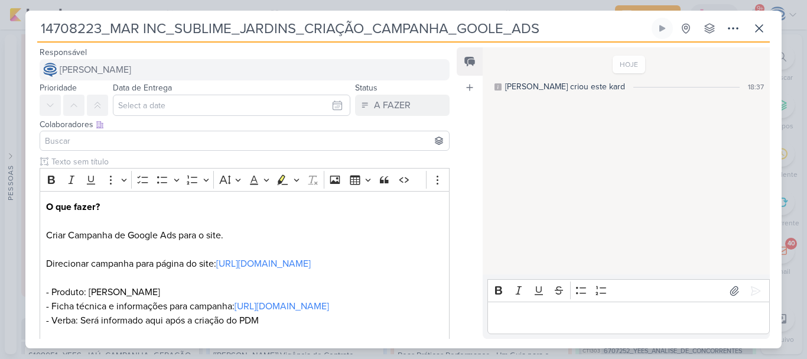
type input "14708223_MAR INC_SUBLIME_JARDINS_CRIAÇÃO_CAMPANHA_GOOLE_ADS"
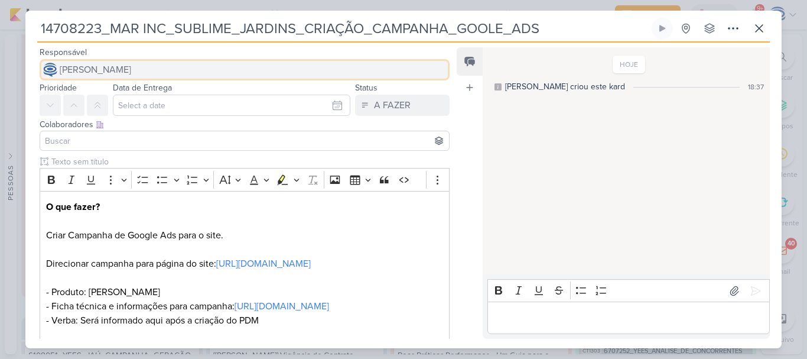
click at [131, 67] on span "[PERSON_NAME]" at bounding box center [96, 70] width 72 height 14
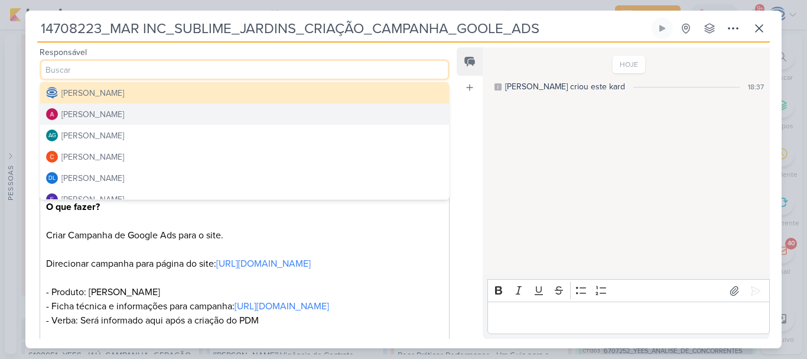
click at [124, 120] on div "[PERSON_NAME]" at bounding box center [92, 114] width 63 height 12
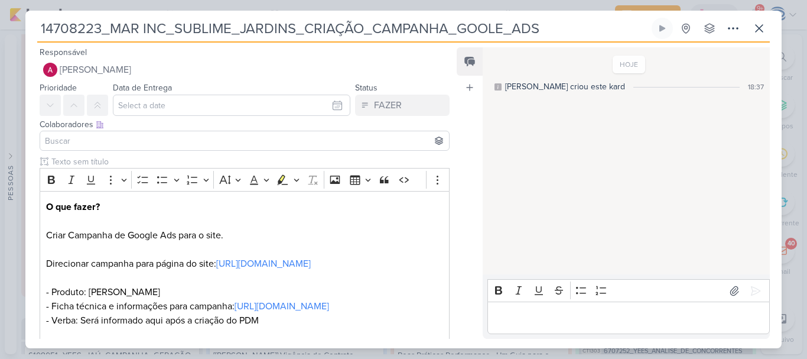
click at [124, 138] on input at bounding box center [245, 141] width 404 height 14
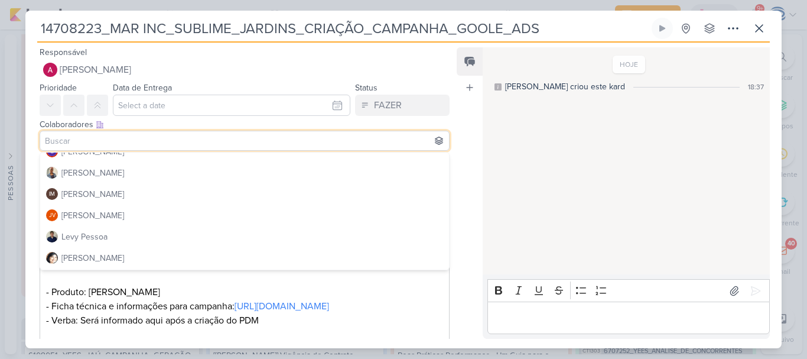
scroll to position [160, 0]
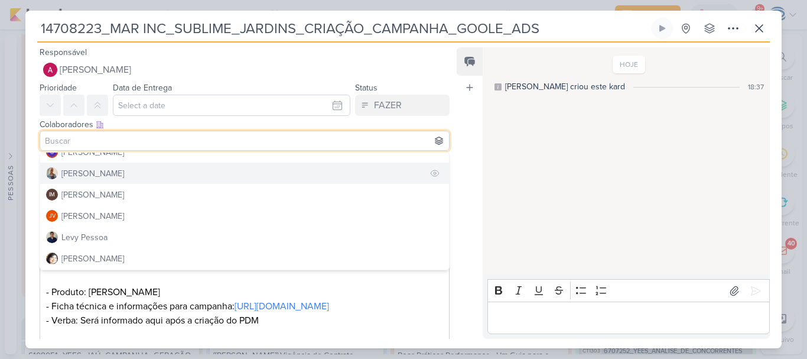
click at [112, 178] on button "[PERSON_NAME]" at bounding box center [244, 173] width 409 height 21
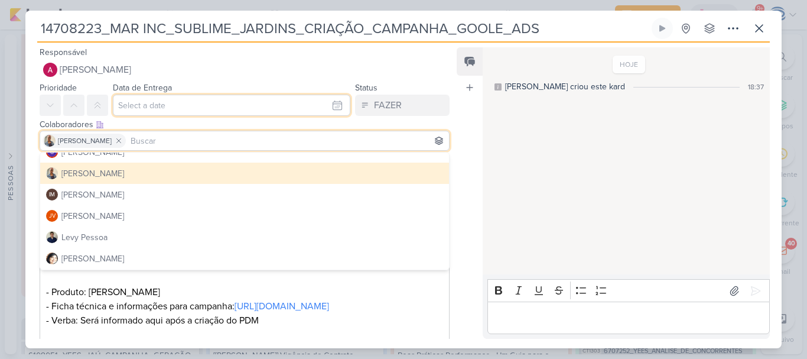
click at [143, 104] on input "text" at bounding box center [232, 105] width 238 height 21
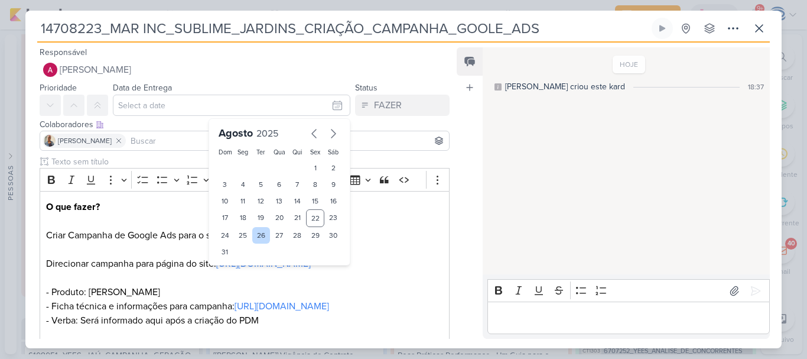
click at [261, 238] on div "26" at bounding box center [261, 235] width 18 height 17
type input "[DATE] 23:59"
click at [240, 273] on select "00 01 02 03 04 05 06 07 08 09 10 11 12 13 14 15 16 17 18 19 20 21 22 23" at bounding box center [243, 272] width 17 height 14
select select "18"
click at [235, 265] on select "00 01 02 03 04 05 06 07 08 09 10 11 12 13 14 15 16 17 18 19 20 21 22 23" at bounding box center [243, 272] width 17 height 14
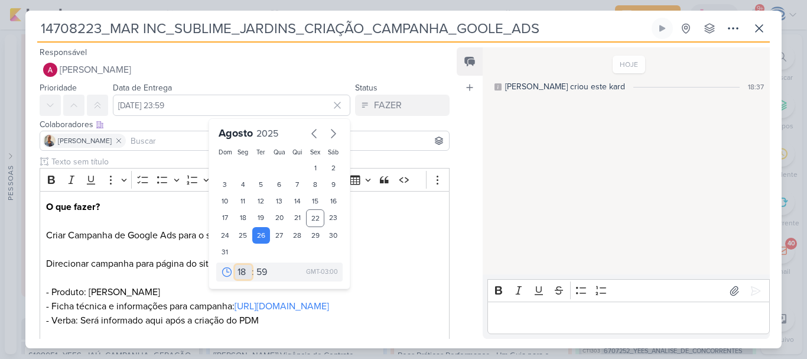
type input "[DATE] 18:59"
click at [258, 268] on select "00 05 10 15 20 25 30 35 40 45 50 55 59" at bounding box center [262, 272] width 17 height 14
select select "0"
click at [254, 265] on select "00 05 10 15 20 25 30 35 40 45 50 55 59" at bounding box center [262, 272] width 17 height 14
type input "[DATE] 18:00"
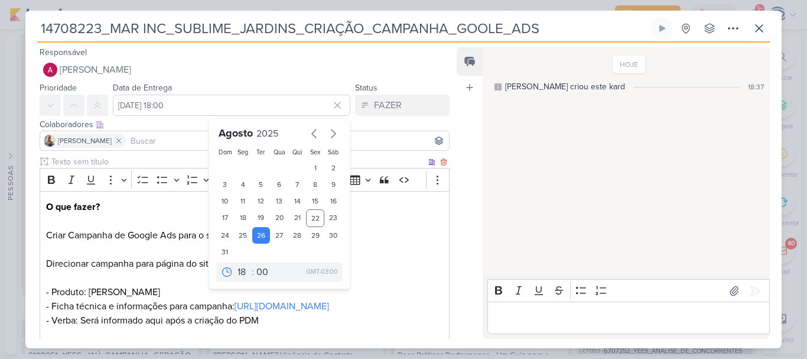
click at [379, 293] on p "O que fazer? Criar Campanha de Google Ads para o site. Direcionar campanha para…" at bounding box center [244, 264] width 397 height 128
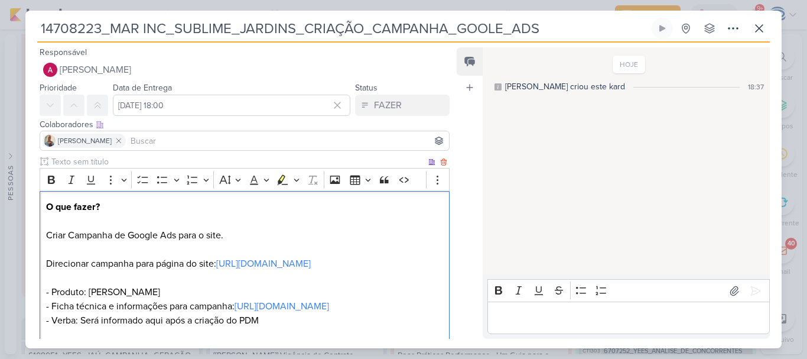
scroll to position [134, 0]
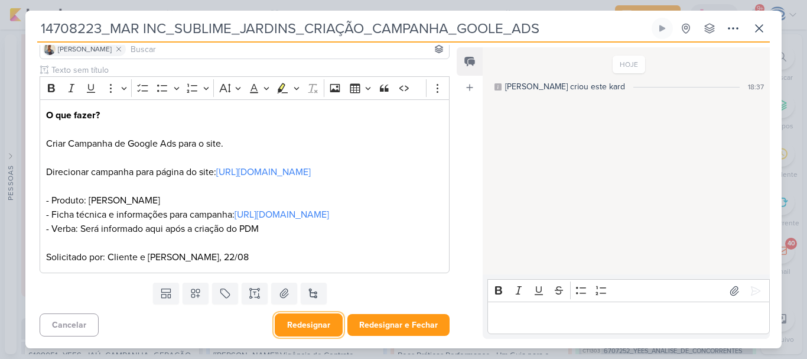
click at [307, 329] on button "Redesignar" at bounding box center [309, 324] width 68 height 23
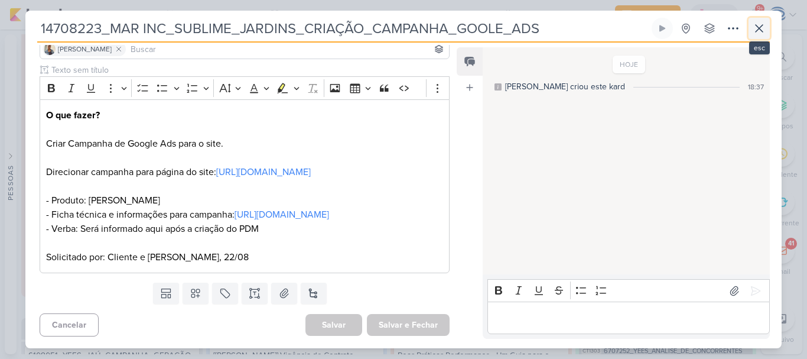
click at [754, 37] on button at bounding box center [759, 28] width 21 height 21
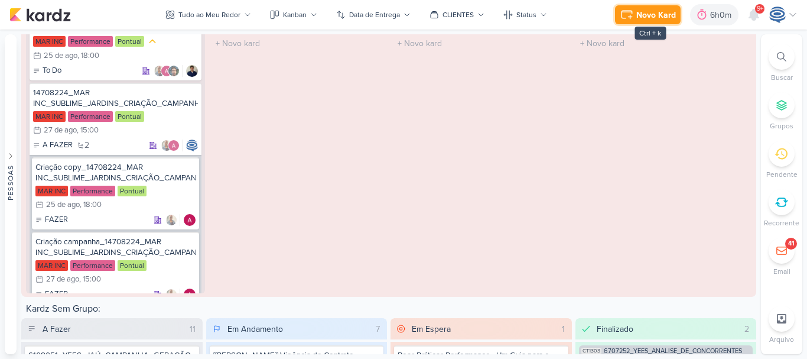
click at [647, 11] on div "Novo Kard" at bounding box center [657, 15] width 40 height 12
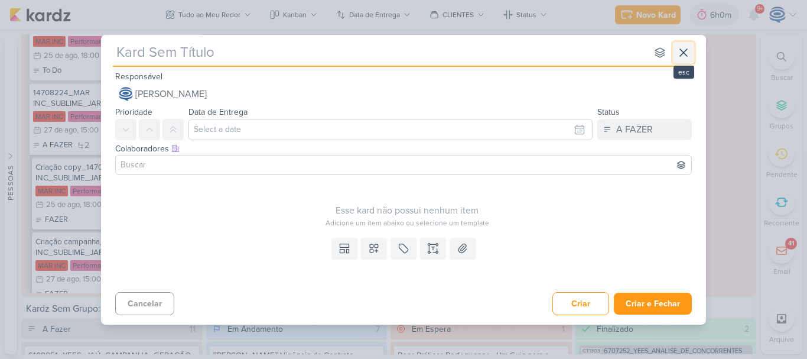
click at [676, 61] on button at bounding box center [683, 52] width 21 height 21
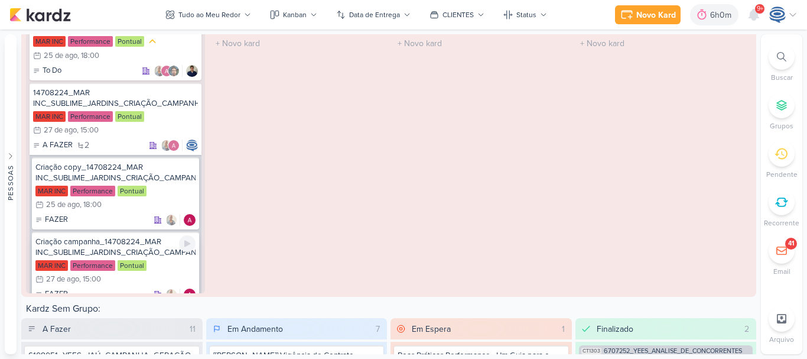
scroll to position [429, 0]
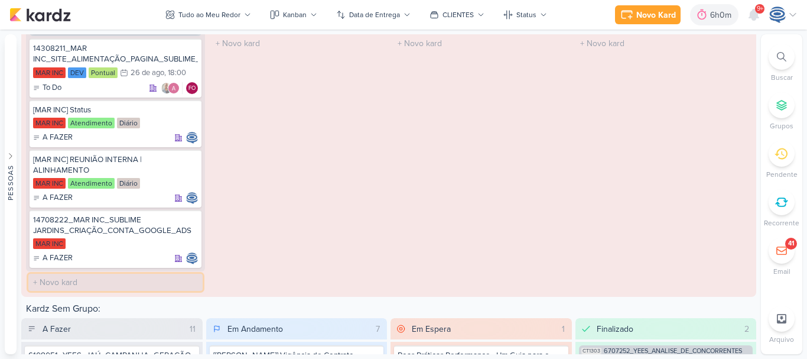
click at [118, 291] on input "text" at bounding box center [115, 282] width 174 height 17
paste input "14708225_MAR_INC_SUBLIME JARDINS_PDM_AGOSTO_SETEMBRO"
type input "14708225_MAR_INC_SUBLIME JARDINS_PDM_AGOSTO_SETEMBRO"
click at [131, 236] on div "14708222_MAR INC_SUBLIME JARDINS_CRIAÇÃO_CONTA_GOOGLE_ADS" at bounding box center [115, 225] width 165 height 21
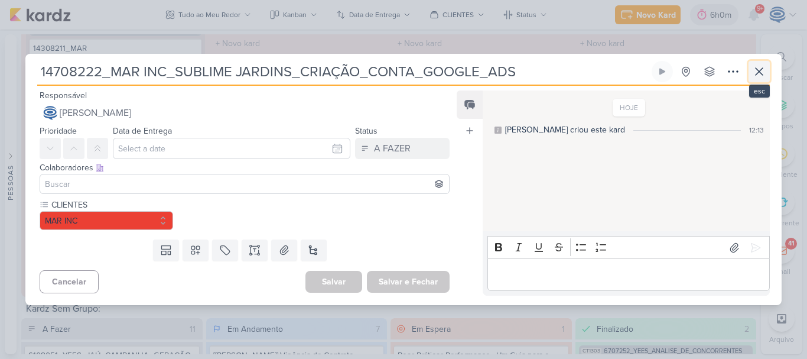
click at [755, 67] on icon at bounding box center [759, 71] width 14 height 14
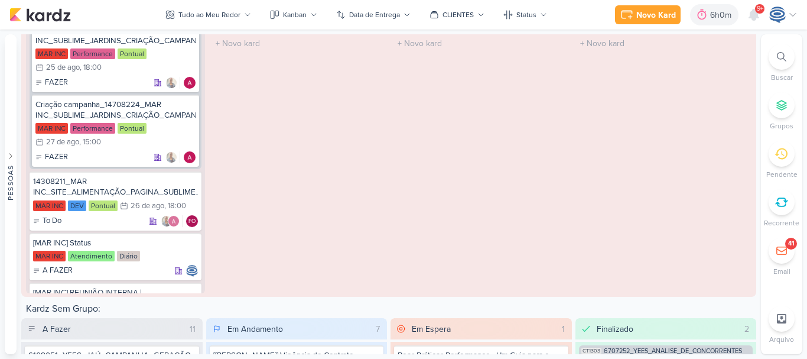
scroll to position [489, 0]
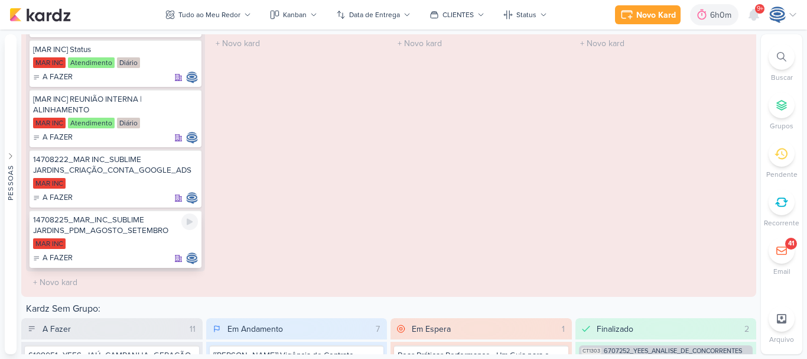
click at [124, 236] on div "14708225_MAR_INC_SUBLIME JARDINS_PDM_AGOSTO_SETEMBRO" at bounding box center [115, 225] width 165 height 21
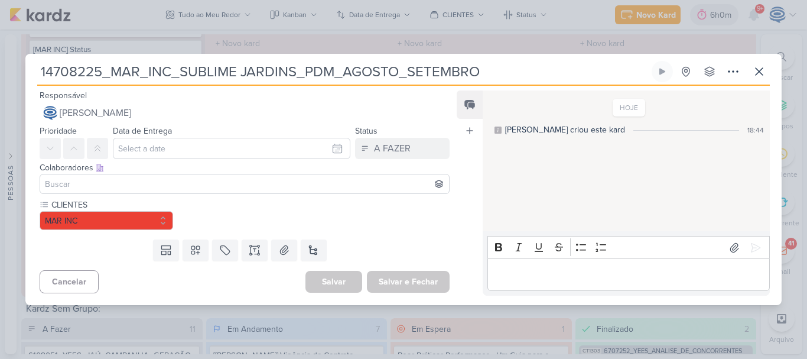
drag, startPoint x: 484, startPoint y: 70, endPoint x: 27, endPoint y: 51, distance: 457.3
click at [27, 51] on div "14708225_MAR_INC_SUBLIME JARDINS_PDM_AGOSTO_SETEMBRO" at bounding box center [403, 179] width 807 height 359
click at [733, 74] on icon at bounding box center [733, 71] width 14 height 14
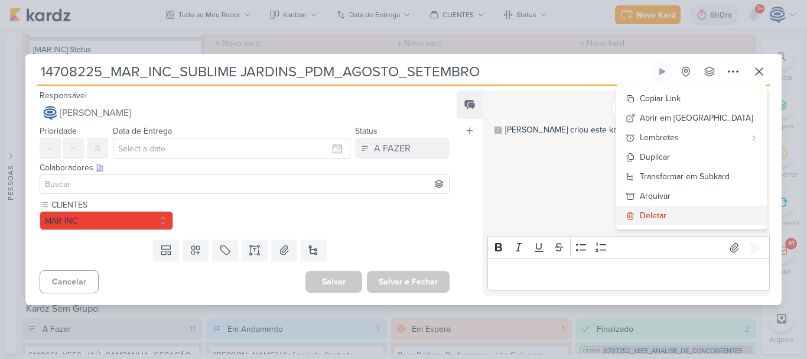
click at [692, 218] on button "Deletar" at bounding box center [692, 216] width 151 height 20
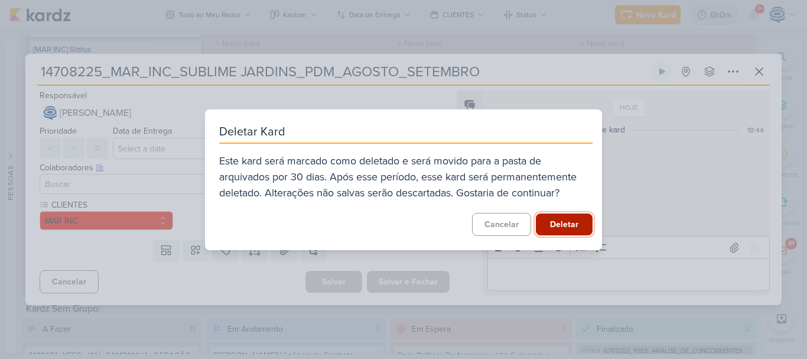
click at [546, 220] on button "Deletar" at bounding box center [564, 224] width 57 height 22
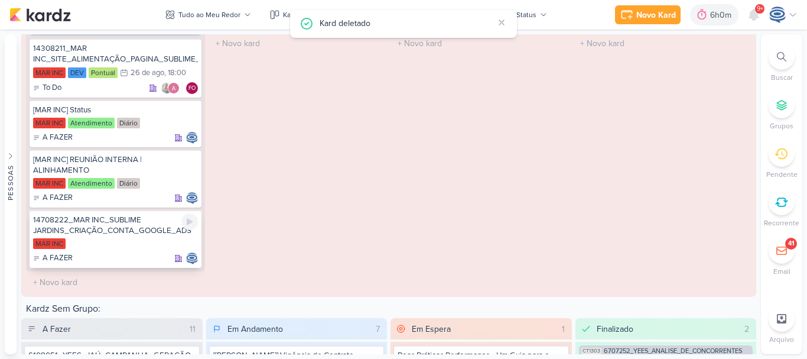
scroll to position [2132, 0]
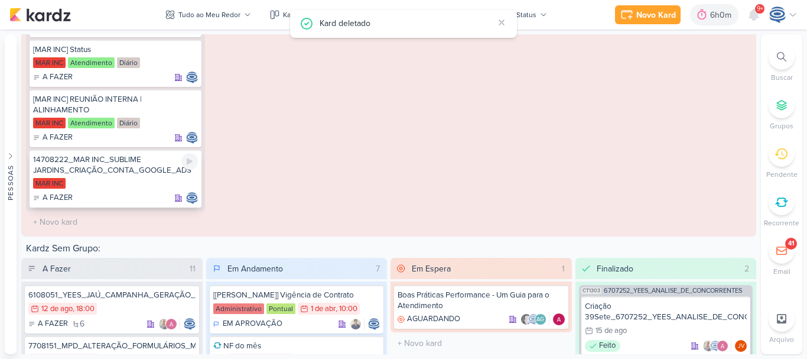
click at [124, 204] on div "A FAZER" at bounding box center [115, 198] width 165 height 12
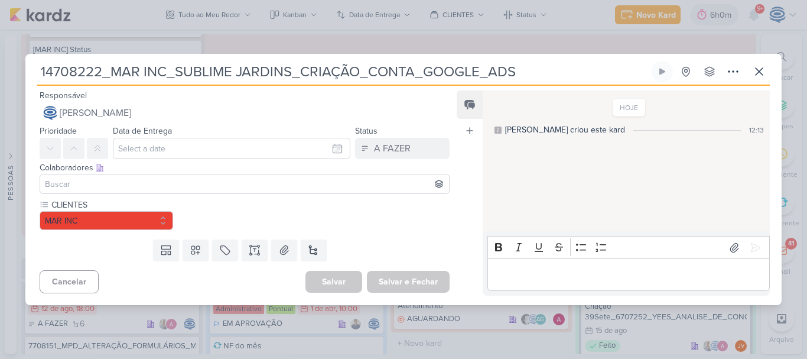
drag, startPoint x: 524, startPoint y: 67, endPoint x: 0, endPoint y: 44, distance: 524.2
click at [0, 44] on div "14708222_MAR INC_SUBLIME JARDINS_CRIAÇÃO_CONTA_GOOGLE_ADS" at bounding box center [403, 179] width 807 height 359
paste input "5_MAR_INC_SUBLIME JARDINS_PDM_AGOSTO_SETEMBRO"
type input "14708225_MAR_INC_SUBLIME JARDINS_PDM_AGOSTO_SETEMBRO"
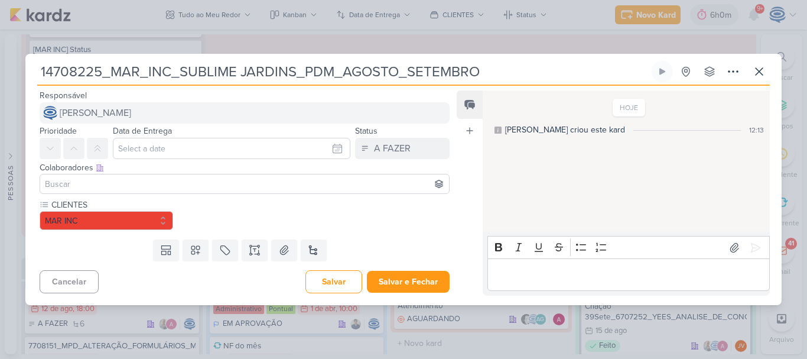
type input "14708225_MAR_INC_SUBLIME JARDINS_PDM_AGOSTO_SETEMBRO"
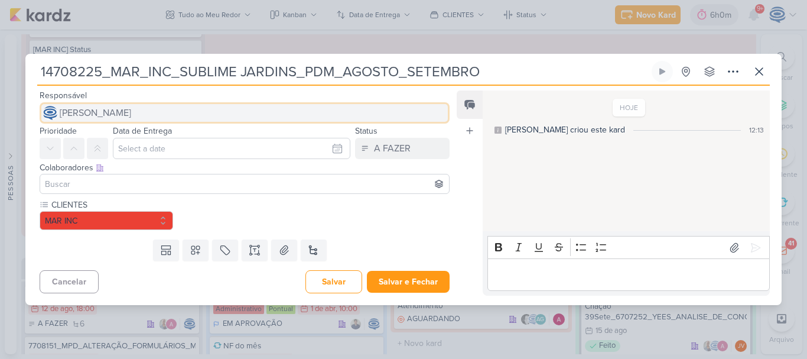
click at [131, 109] on span "[PERSON_NAME]" at bounding box center [96, 113] width 72 height 14
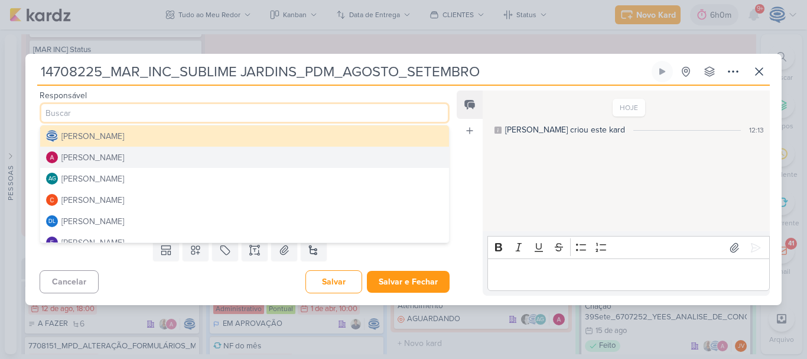
click at [142, 157] on button "[PERSON_NAME]" at bounding box center [244, 157] width 409 height 21
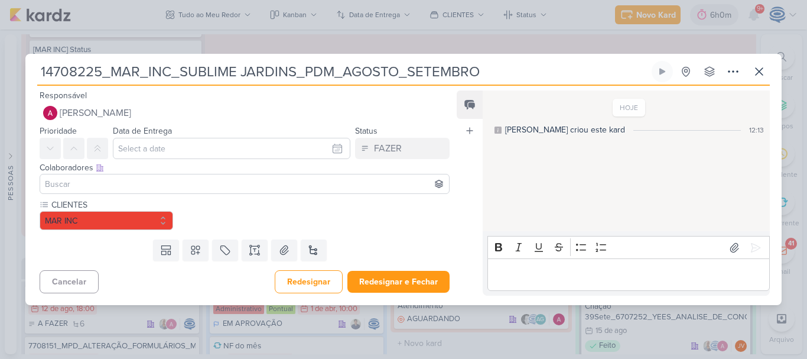
click at [167, 179] on input at bounding box center [245, 184] width 404 height 14
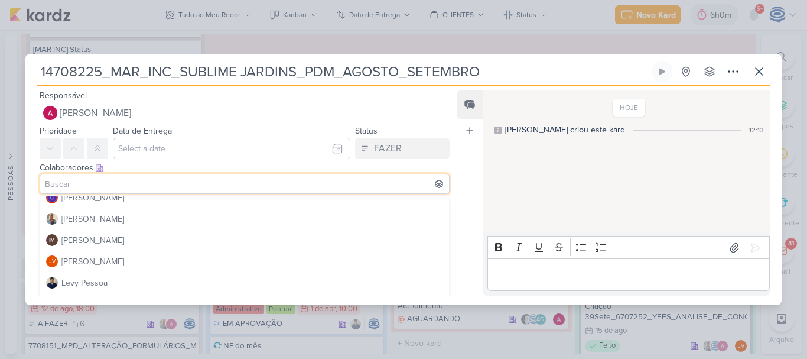
scroll to position [160, 0]
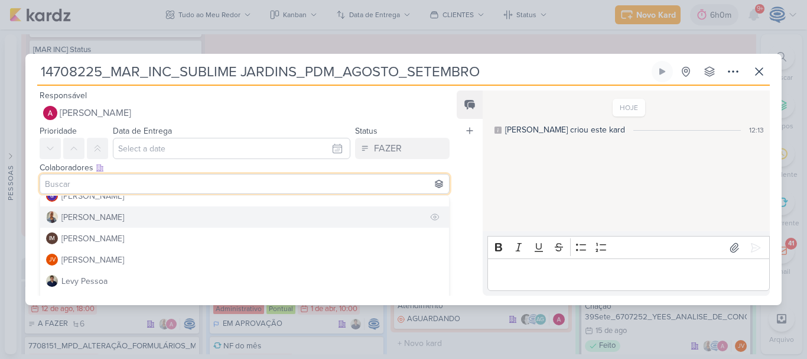
click at [98, 219] on div "[PERSON_NAME]" at bounding box center [92, 217] width 63 height 12
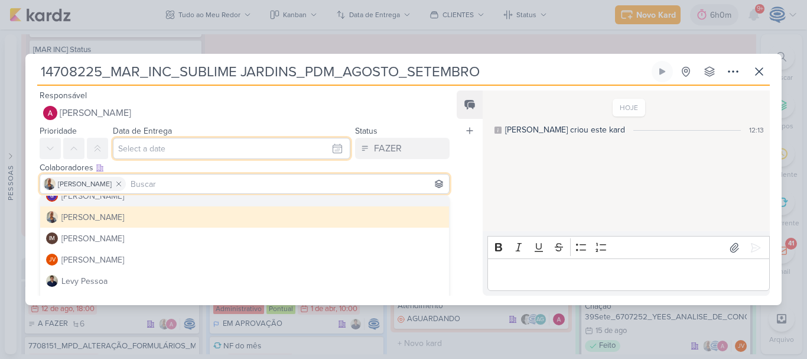
click at [153, 151] on input "text" at bounding box center [232, 148] width 238 height 21
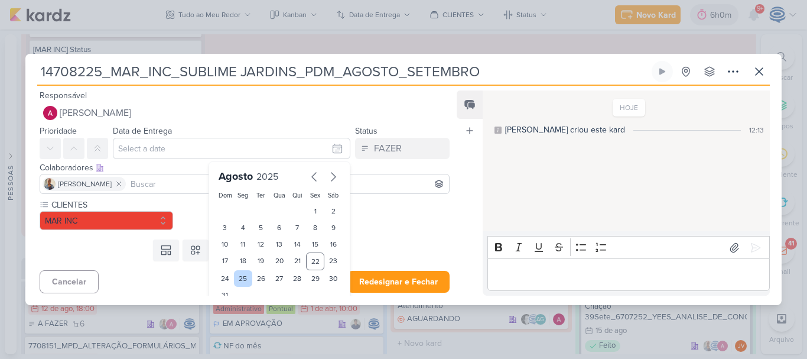
click at [234, 277] on div "25" at bounding box center [243, 278] width 18 height 17
type input "[DATE] 23:59"
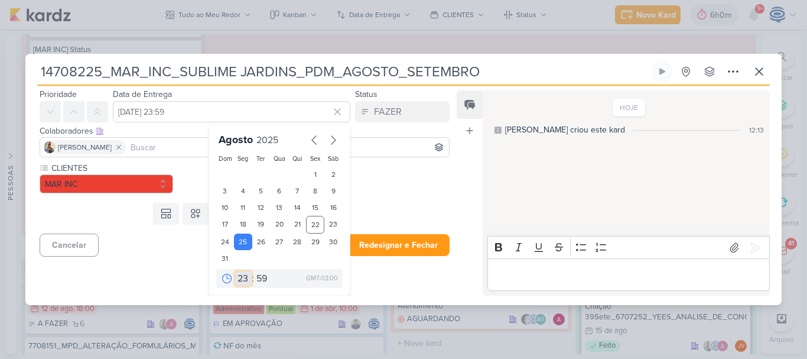
click at [241, 276] on select "00 01 02 03 04 05 06 07 08 09 10 11 12 13 14 15 16 17 18 19 20 21 22 23" at bounding box center [243, 278] width 17 height 14
select select "18"
click at [235, 271] on select "00 01 02 03 04 05 06 07 08 09 10 11 12 13 14 15 16 17 18 19 20 21 22 23" at bounding box center [243, 278] width 17 height 14
type input "[DATE] 18:59"
click at [259, 277] on select "00 05 10 15 20 25 30 35 40 45 50 55 59" at bounding box center [262, 278] width 17 height 14
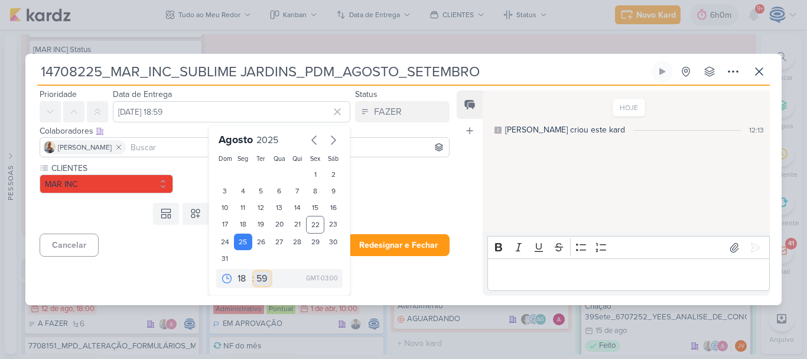
select select "0"
click at [254, 271] on select "00 05 10 15 20 25 30 35 40 45 50 55 59" at bounding box center [262, 278] width 17 height 14
type input "[DATE] 18:00"
click at [202, 211] on button at bounding box center [196, 213] width 26 height 21
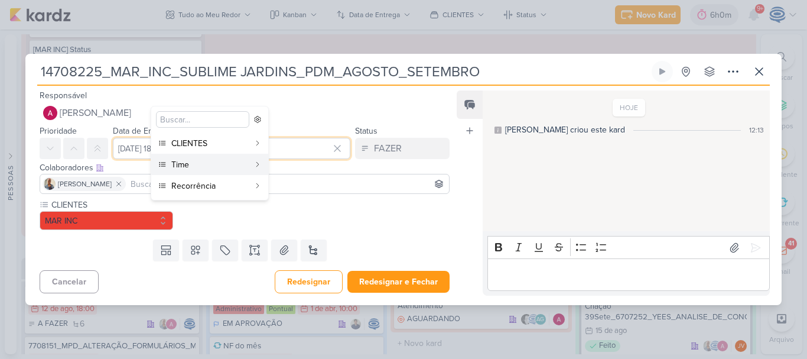
click at [133, 144] on input "[DATE] 18:00" at bounding box center [232, 148] width 238 height 21
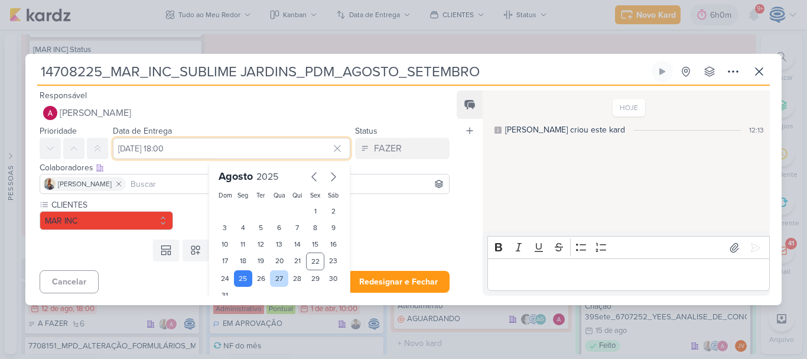
scroll to position [37, 0]
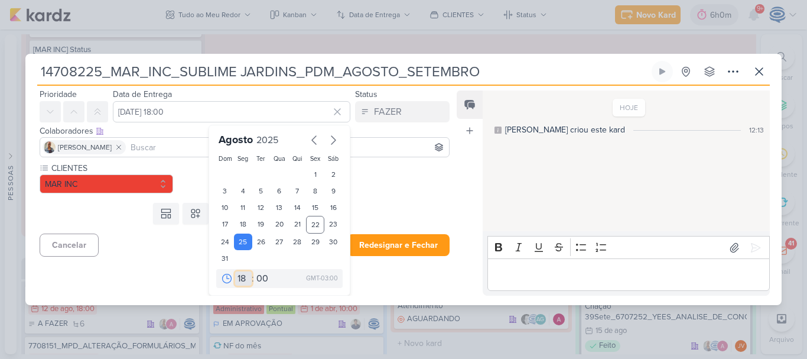
click at [235, 279] on select "00 01 02 03 04 05 06 07 08 09 10 11 12 13 14 15 16 17 18 19 20 21 22 23" at bounding box center [243, 278] width 17 height 14
select select "16"
click at [235, 271] on select "00 01 02 03 04 05 06 07 08 09 10 11 12 13 14 15 16 17 18 19 20 21 22 23" at bounding box center [243, 278] width 17 height 14
type input "[DATE] 16:00"
click at [369, 219] on div "Templates Campos Personalizados CLIENTES [GEOGRAPHIC_DATA]" at bounding box center [239, 213] width 429 height 31
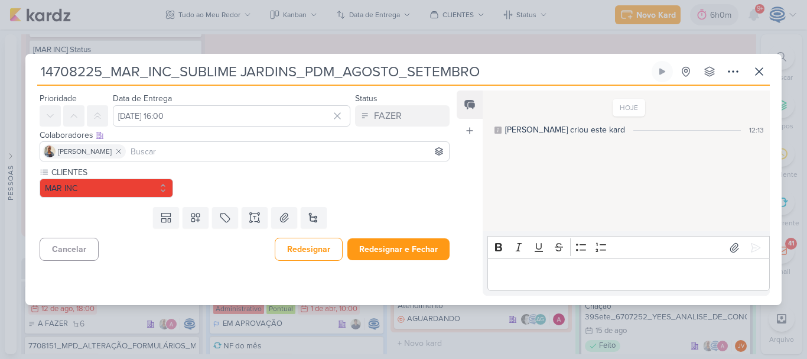
scroll to position [0, 0]
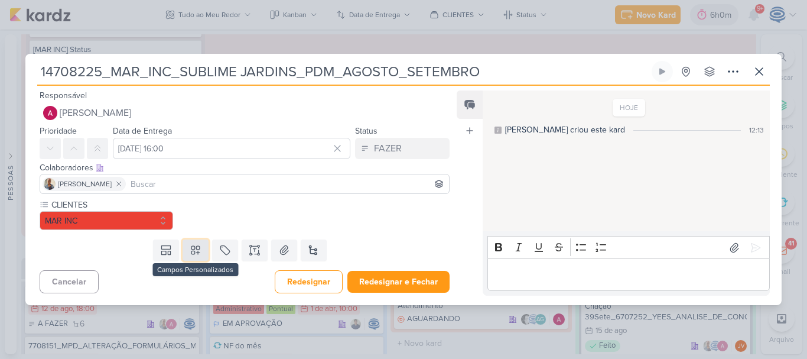
click at [192, 248] on icon at bounding box center [196, 250] width 12 height 12
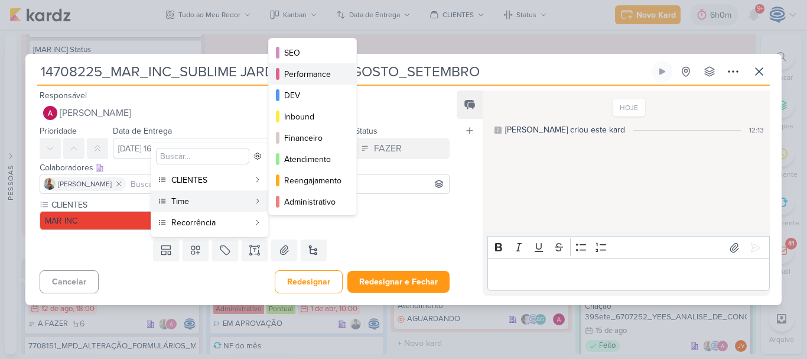
click at [310, 75] on div "Performance" at bounding box center [313, 74] width 58 height 12
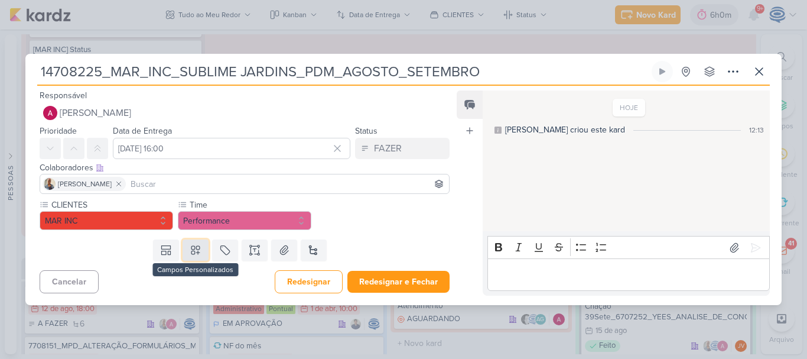
click at [192, 251] on icon at bounding box center [196, 250] width 8 height 8
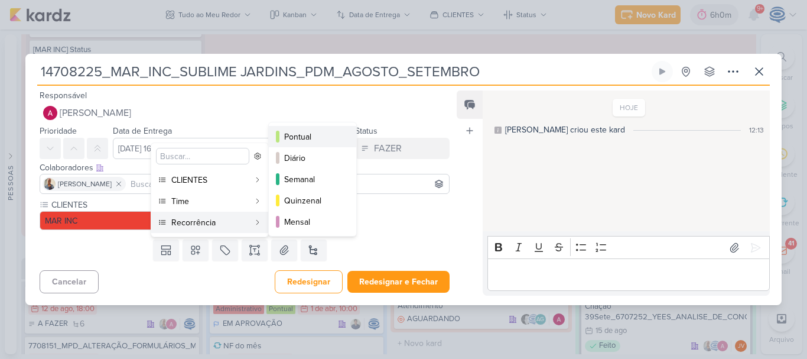
click at [316, 140] on div "Pontual" at bounding box center [313, 137] width 58 height 12
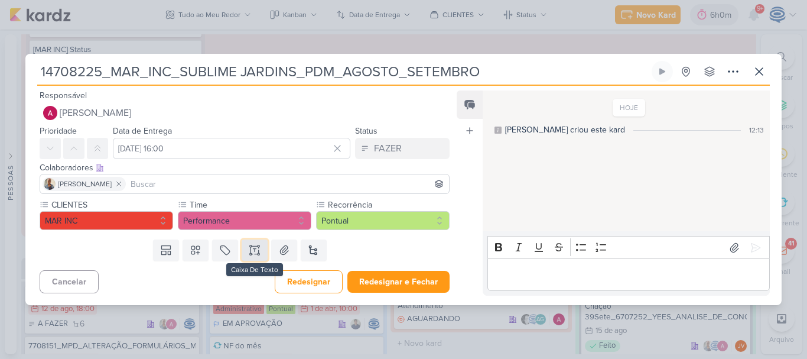
click at [252, 252] on icon at bounding box center [255, 250] width 12 height 12
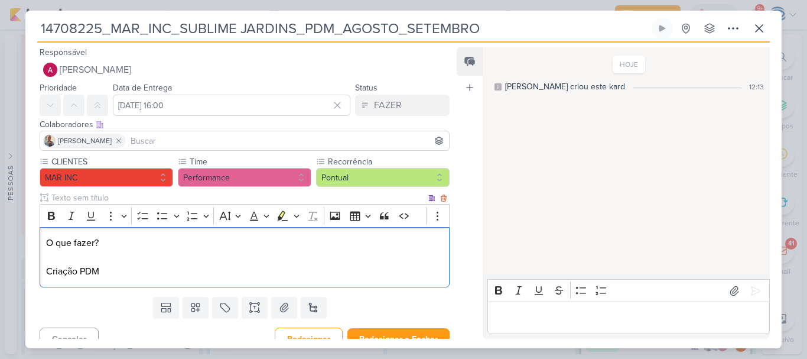
drag, startPoint x: 117, startPoint y: 245, endPoint x: 47, endPoint y: 227, distance: 72.7
click at [47, 227] on div "O que fazer? Criação PDM" at bounding box center [245, 257] width 410 height 61
click at [47, 225] on div "Bold Italic Underline More To-do List Bulleted List Bulleted List Numbered List…" at bounding box center [233, 216] width 381 height 22
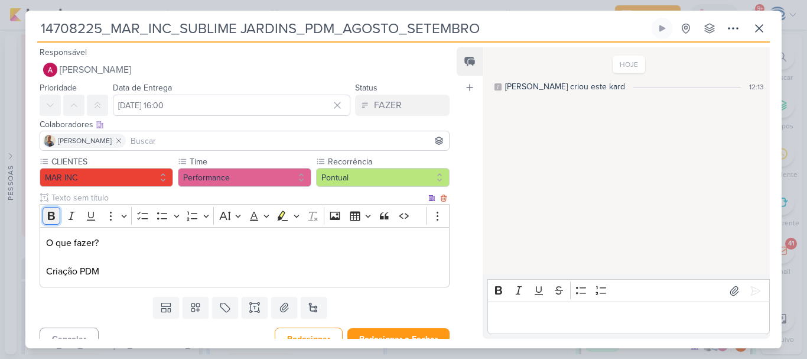
click at [51, 213] on icon "Editor toolbar" at bounding box center [52, 216] width 12 height 12
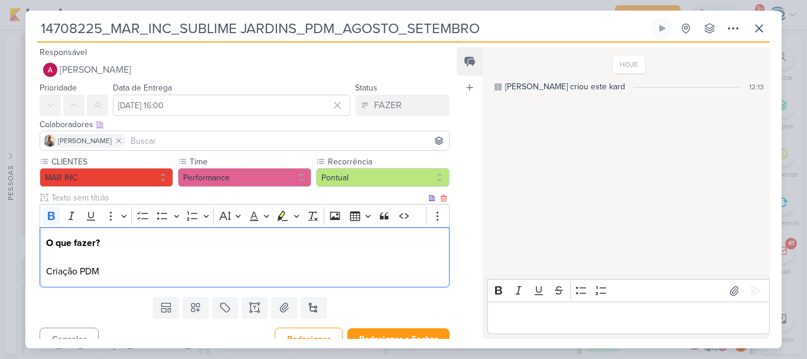
click at [124, 264] on p "O que fazer? Criação PDM" at bounding box center [244, 257] width 397 height 43
click at [124, 272] on p "O que fazer? ⁠⁠⁠⁠⁠⁠⁠ Criação PDM" at bounding box center [244, 257] width 397 height 43
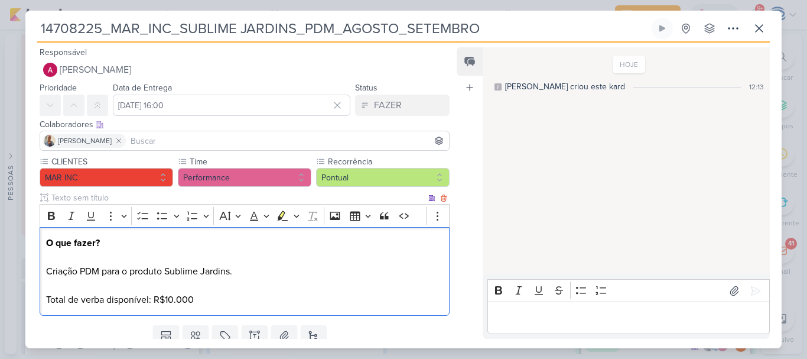
click at [251, 268] on p "O que fazer? Criação PDM para o produto Sublime Jardins. Total de verba disponí…" at bounding box center [244, 271] width 397 height 71
click at [199, 294] on p "O que fazer? Criação PDM para o produto Sublime Jardins. Total de verba disponí…" at bounding box center [244, 271] width 397 height 71
click at [245, 266] on p "O que fazer? Criação PDM para o produto Sublime Jardins. Total de verba disponí…" at bounding box center [244, 271] width 397 height 71
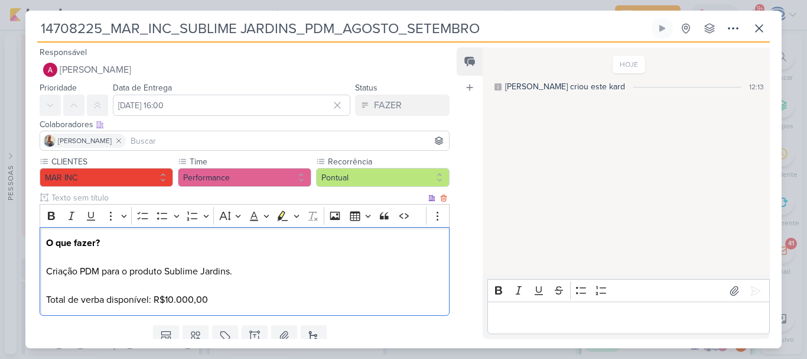
click at [245, 266] on p "O que fazer? Criação PDM para o produto Sublime Jardins. Total de verba disponí…" at bounding box center [244, 271] width 397 height 71
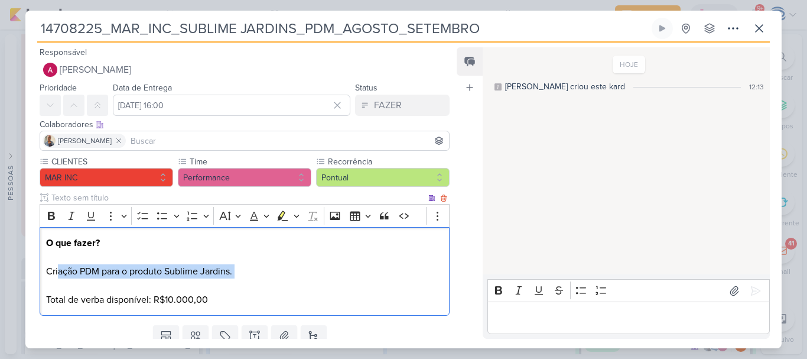
drag, startPoint x: 59, startPoint y: 272, endPoint x: 170, endPoint y: 282, distance: 111.6
click at [170, 282] on p "O que fazer? Criação PDM para o produto Sublime Jardins. Total de verba disponí…" at bounding box center [244, 271] width 397 height 71
click at [206, 293] on p "O que fazer? Criação PDM para o produto Sublime Jardins. Total de verba disponí…" at bounding box center [244, 271] width 397 height 71
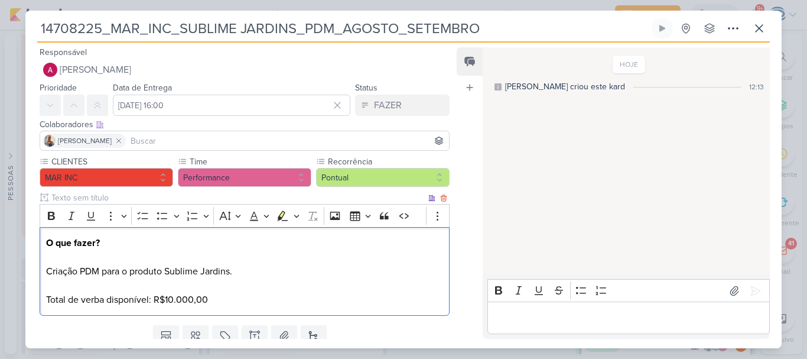
click at [240, 272] on p "O que fazer? Criação PDM para o produto Sublime Jardins. ⁠⁠⁠⁠⁠⁠⁠ Total de verba…" at bounding box center [244, 271] width 397 height 71
click at [240, 272] on p "O que fazer? Criação PDM para o produto Sublime Jardins. Total de verba disponí…" at bounding box center [244, 271] width 397 height 71
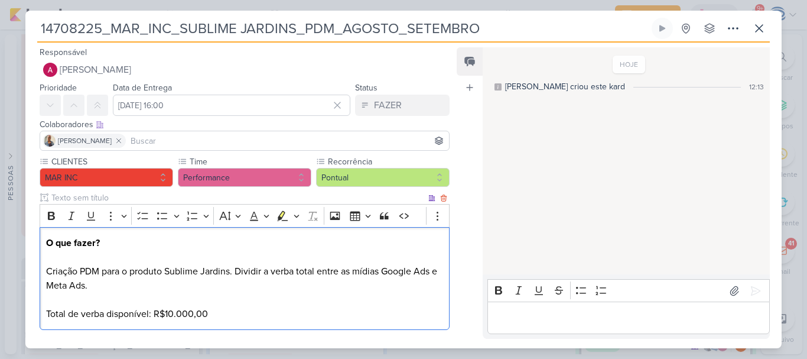
scroll to position [57, 0]
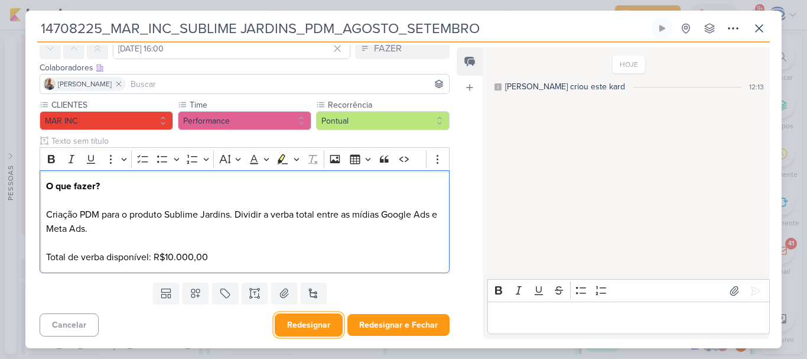
click at [297, 329] on button "Redesignar" at bounding box center [309, 324] width 68 height 23
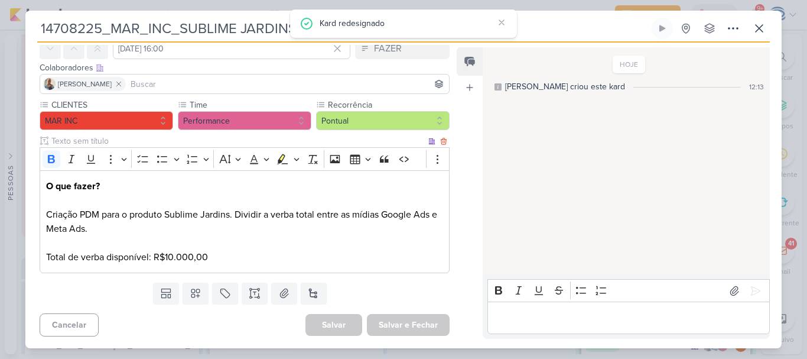
scroll to position [0, 0]
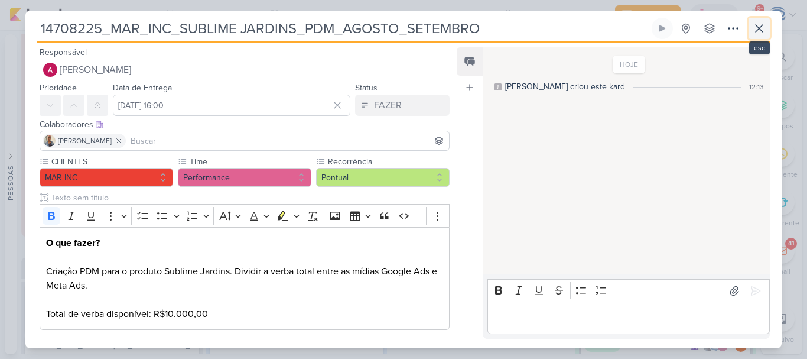
click at [760, 30] on icon at bounding box center [759, 28] width 14 height 14
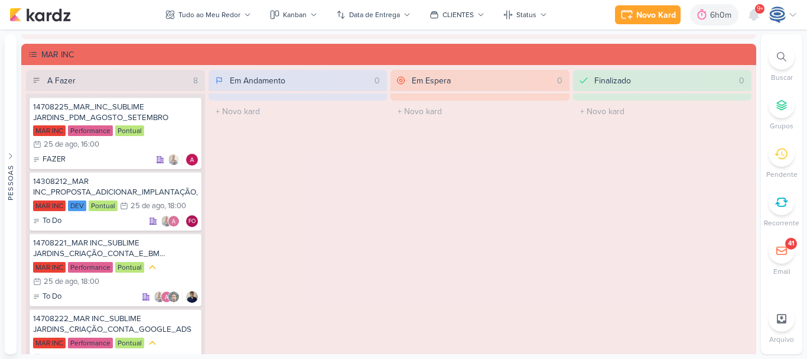
scroll to position [2004, 0]
click at [142, 165] on div "14708225_MAR_INC_SUBLIME JARDINS_PDM_AGOSTO_SETEMBRO MAR INC Performance Pontua…" at bounding box center [116, 132] width 172 height 72
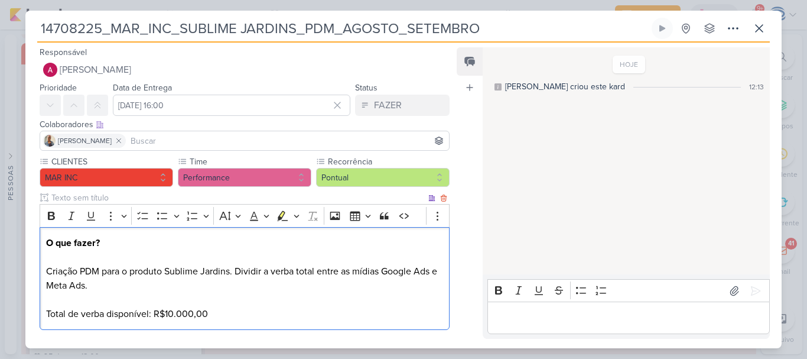
click at [122, 292] on p "O que fazer? Criação PDM para o produto Sublime Jardins. Dividir a verba total …" at bounding box center [244, 278] width 397 height 85
click at [220, 311] on p "O que fazer? Criação PDM para o produto Sublime Jardins. Dividir a verba total …" at bounding box center [244, 278] width 397 height 85
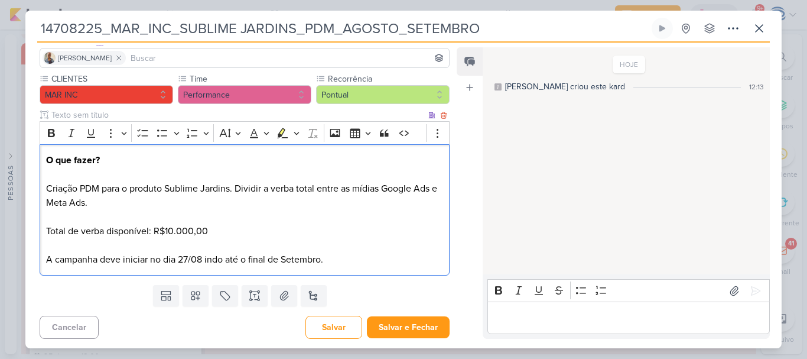
scroll to position [85, 0]
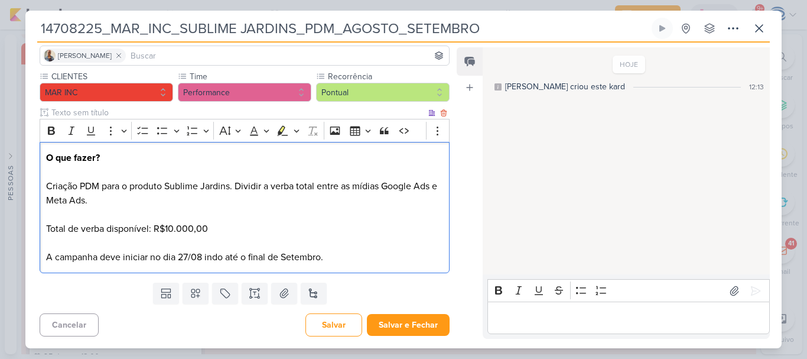
click at [230, 232] on p "O que fazer? Criação PDM para o produto Sublime Jardins. Dividir a verba total …" at bounding box center [244, 207] width 397 height 113
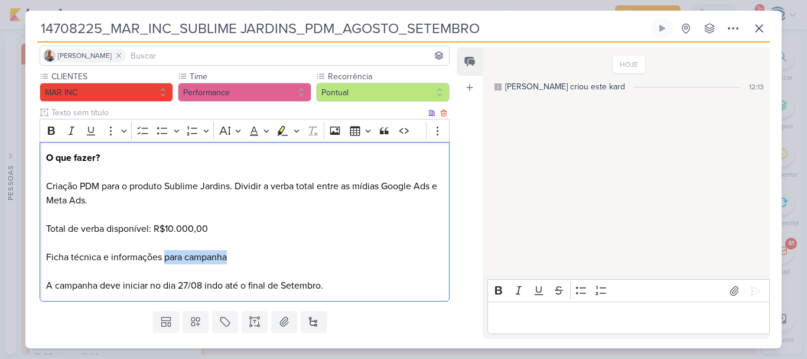
drag, startPoint x: 235, startPoint y: 260, endPoint x: 166, endPoint y: 254, distance: 69.5
click at [166, 254] on p "O que fazer? Criação PDM para o produto Sublime Jardins. Dividir a verba total …" at bounding box center [244, 222] width 397 height 142
click at [211, 258] on p "O que fazer? Criação PDM para o produto Sublime Jardins. Dividir a verba total …" at bounding box center [244, 222] width 397 height 142
click at [287, 272] on p "O que fazer? Criação PDM para o produto Sublime Jardins. Dividir a verba total …" at bounding box center [244, 222] width 397 height 142
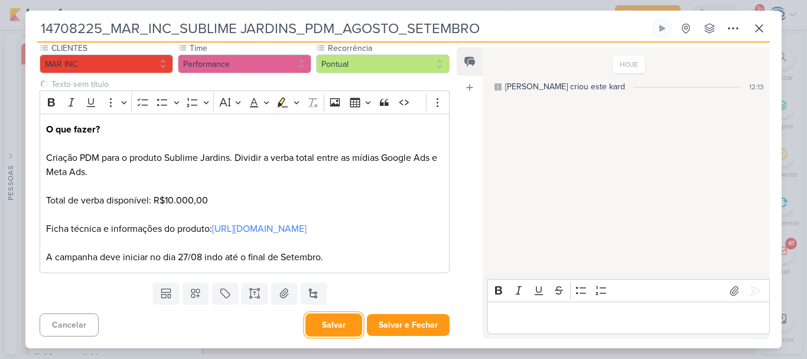
click at [322, 325] on button "Salvar" at bounding box center [334, 324] width 57 height 23
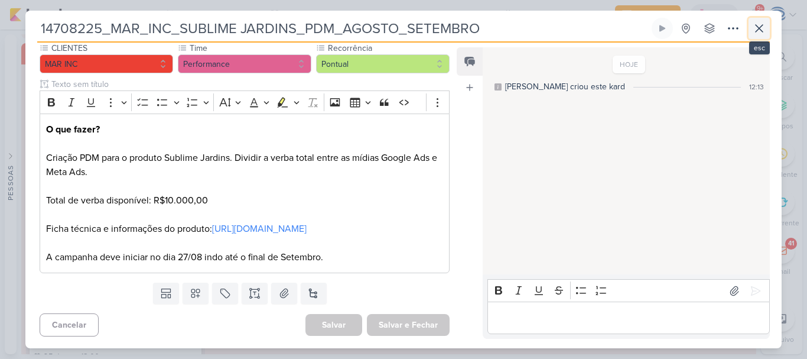
click at [752, 34] on icon at bounding box center [759, 28] width 14 height 14
